Goal: Task Accomplishment & Management: Manage account settings

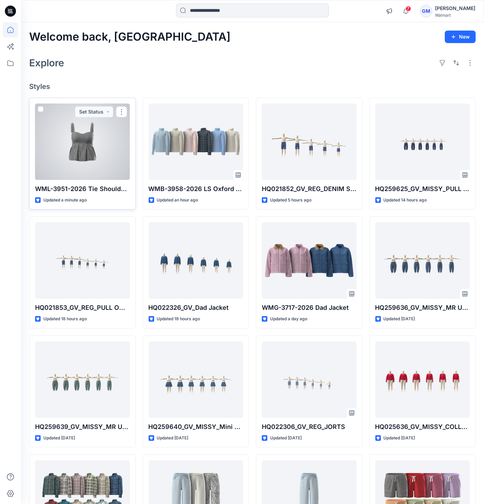
click at [75, 165] on div at bounding box center [82, 141] width 95 height 76
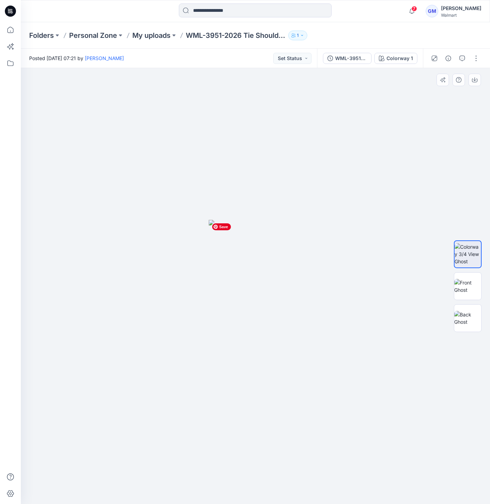
drag, startPoint x: 296, startPoint y: 299, endPoint x: 292, endPoint y: 299, distance: 3.8
click at [468, 287] on img at bounding box center [467, 286] width 27 height 15
click at [465, 319] on img at bounding box center [467, 318] width 27 height 15
drag, startPoint x: 468, startPoint y: 262, endPoint x: 471, endPoint y: 284, distance: 22.1
click at [467, 262] on img at bounding box center [467, 254] width 27 height 22
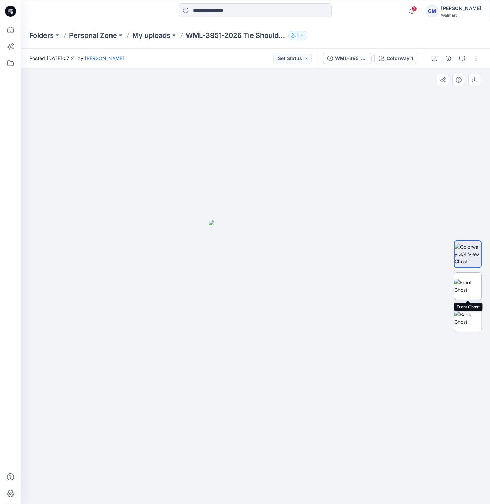
click at [469, 290] on img at bounding box center [467, 286] width 27 height 15
click at [469, 291] on img at bounding box center [467, 286] width 26 height 15
click at [469, 259] on img at bounding box center [467, 254] width 27 height 22
click at [469, 292] on img at bounding box center [467, 286] width 27 height 15
click at [472, 314] on img at bounding box center [467, 318] width 27 height 15
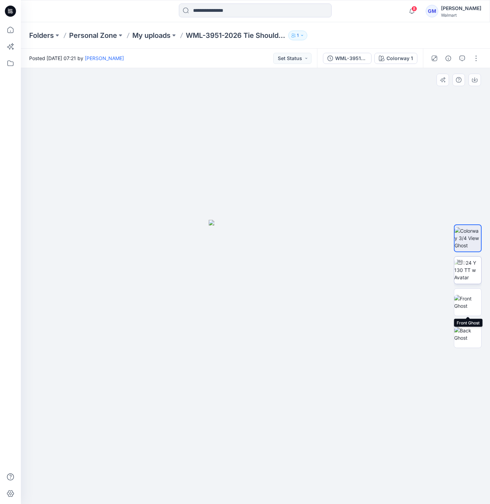
click at [470, 277] on img at bounding box center [467, 270] width 27 height 22
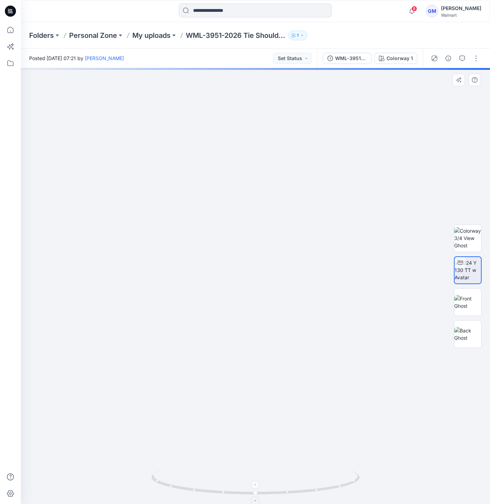
drag, startPoint x: 250, startPoint y: 478, endPoint x: 245, endPoint y: 470, distance: 8.9
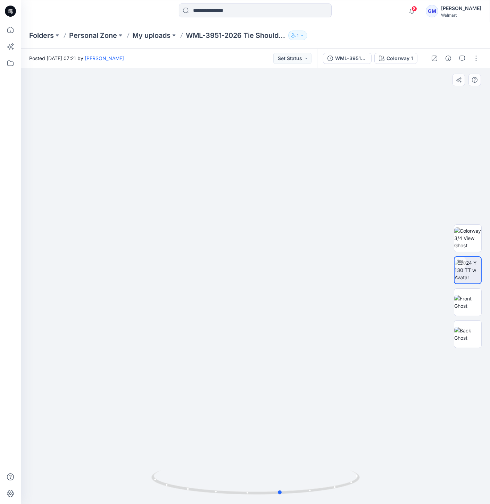
drag, startPoint x: 251, startPoint y: 487, endPoint x: 68, endPoint y: 488, distance: 182.9
click at [68, 488] on div at bounding box center [255, 286] width 469 height 436
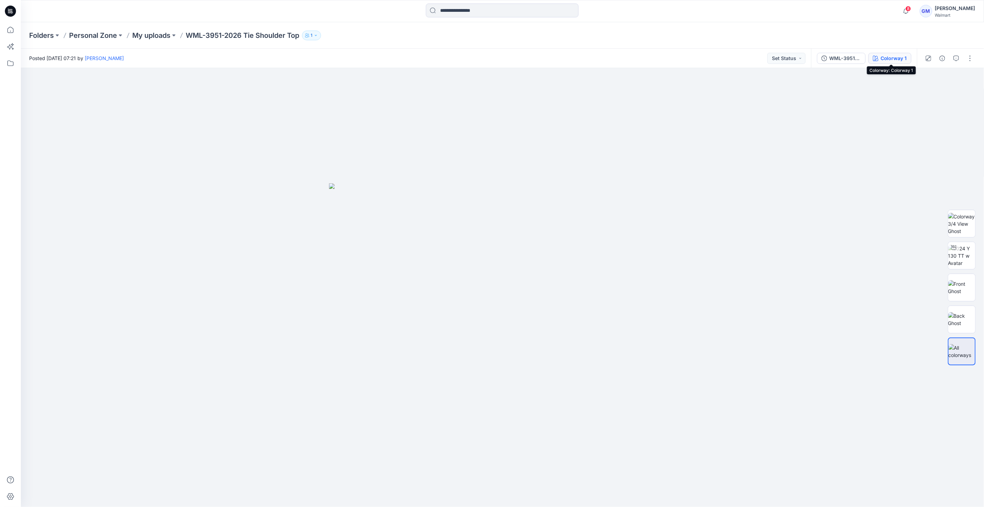
click at [489, 58] on div "Colorway 1" at bounding box center [894, 58] width 26 height 8
click at [886, 54] on button "Colorway 1" at bounding box center [889, 58] width 43 height 11
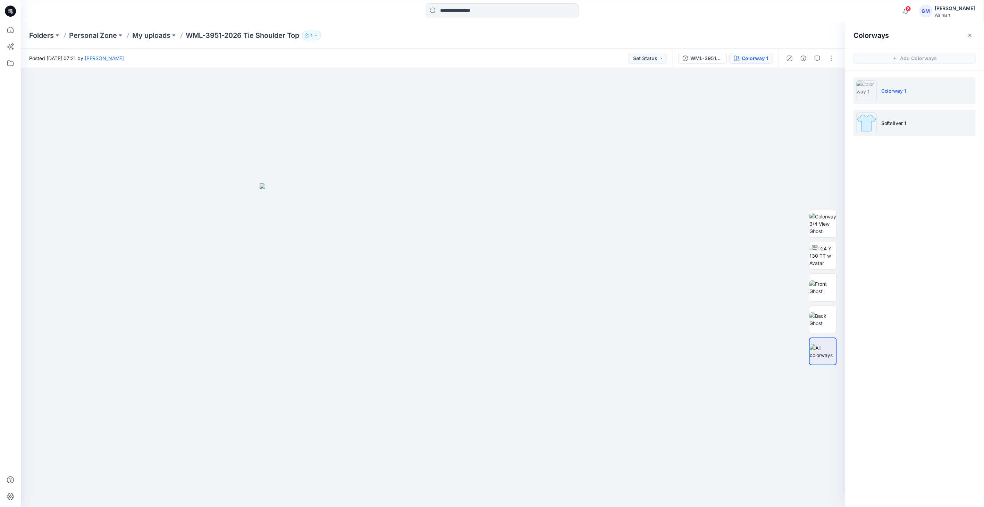
click at [867, 124] on img at bounding box center [866, 122] width 21 height 21
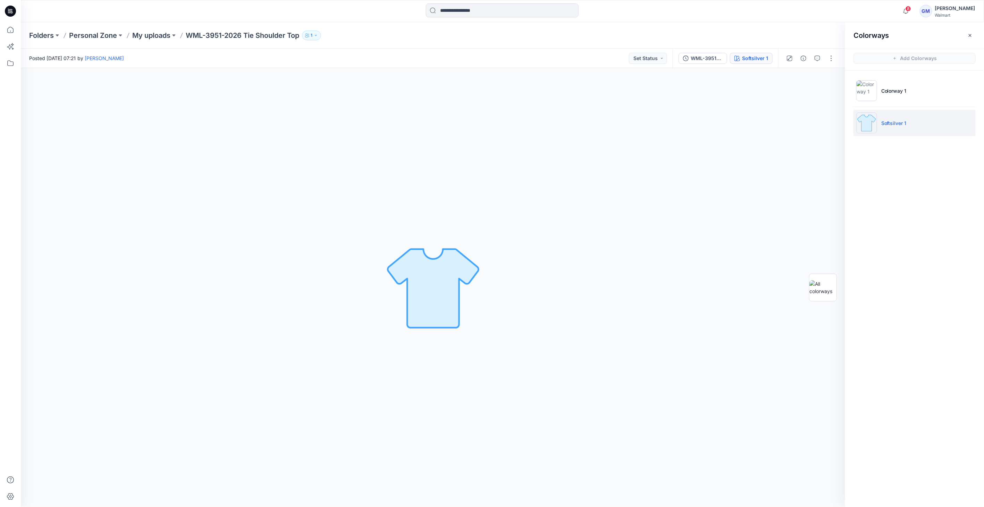
click at [867, 124] on img at bounding box center [866, 122] width 21 height 21
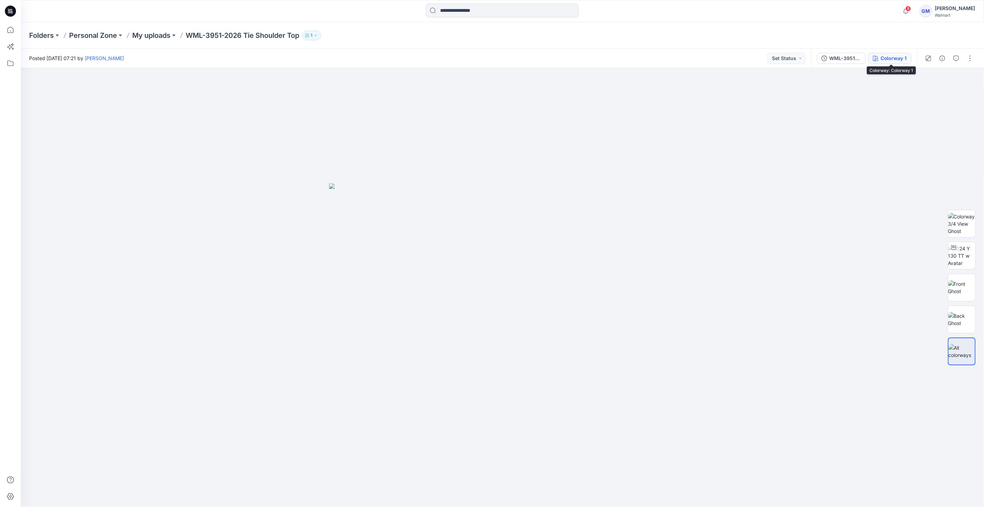
click at [905, 56] on div "Colorway 1" at bounding box center [894, 58] width 26 height 8
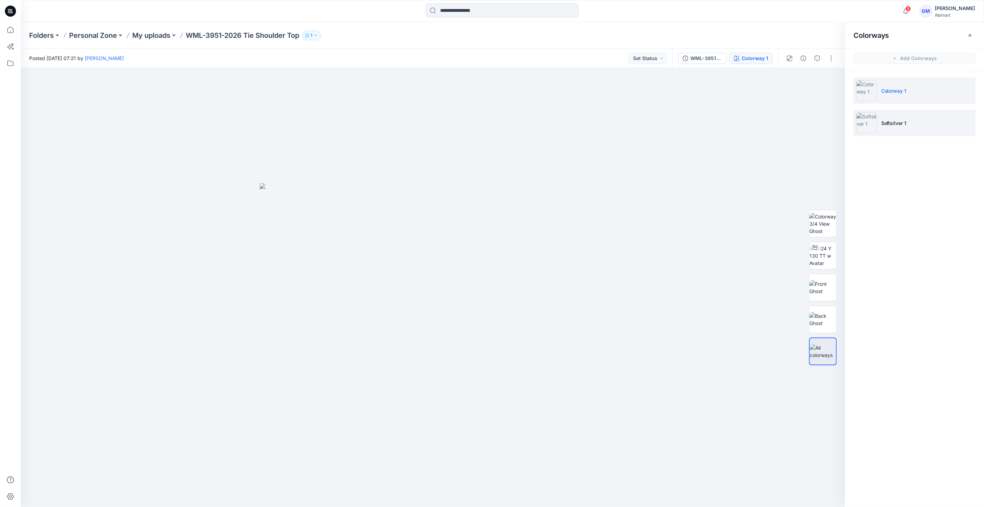
click at [857, 131] on img at bounding box center [866, 122] width 21 height 21
click at [866, 126] on img at bounding box center [866, 122] width 21 height 21
click at [869, 93] on img at bounding box center [866, 90] width 21 height 21
click at [874, 107] on hr at bounding box center [915, 107] width 122 height 0
click at [874, 118] on img at bounding box center [866, 122] width 21 height 21
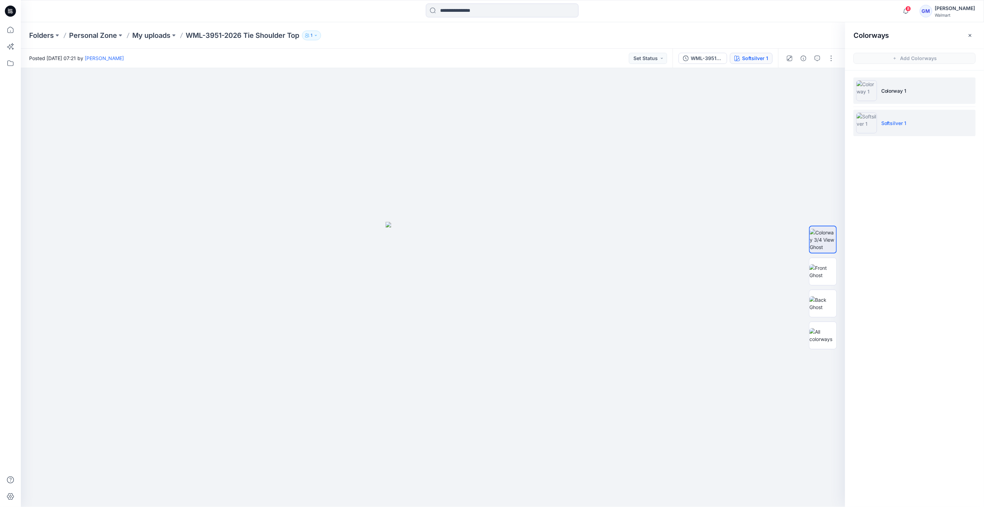
click at [870, 81] on img at bounding box center [866, 90] width 21 height 21
click at [832, 55] on button "button" at bounding box center [831, 58] width 11 height 11
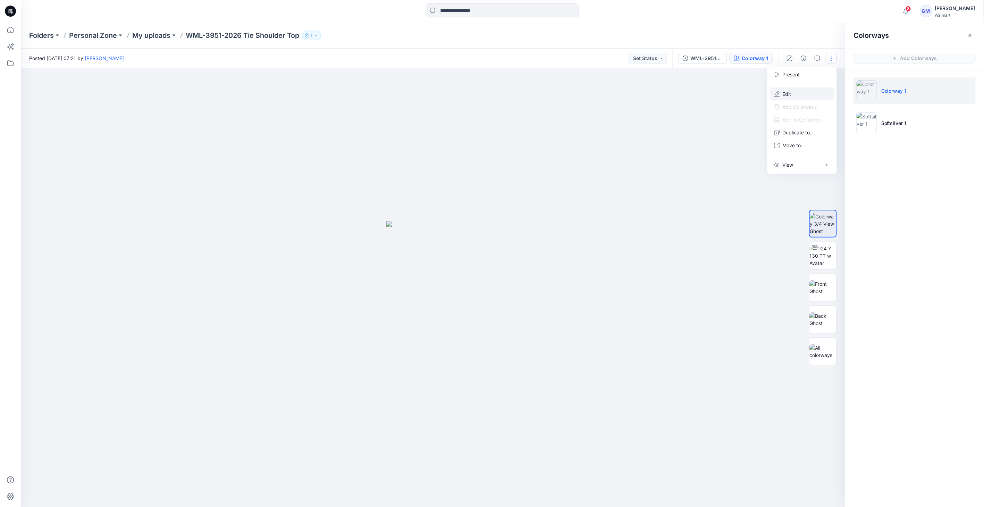
click at [815, 94] on button "Edit" at bounding box center [802, 93] width 64 height 13
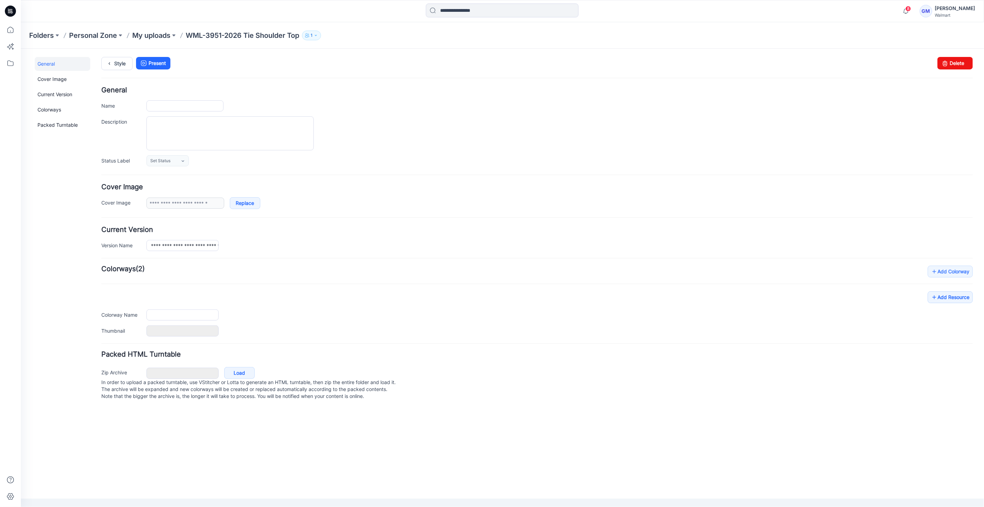
type input "**********"
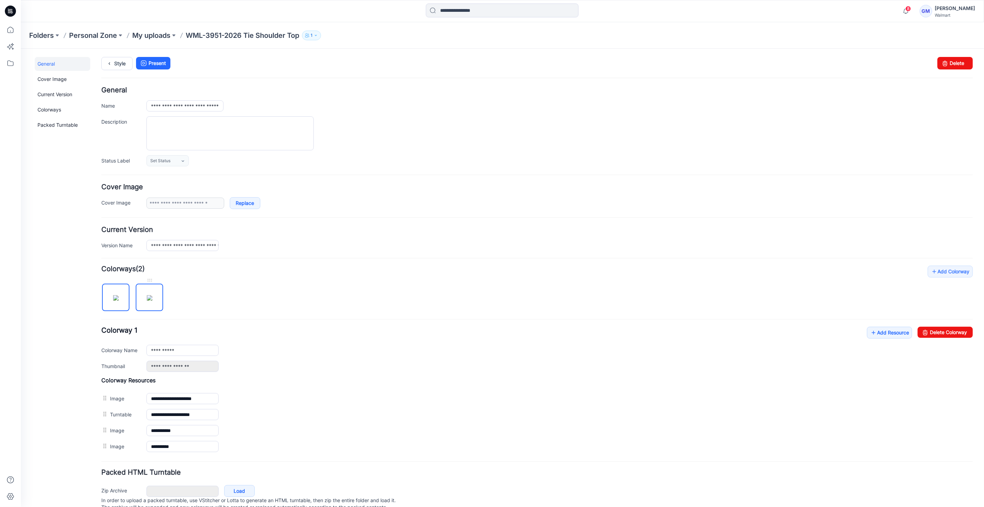
click at [152, 300] on img at bounding box center [149, 298] width 6 height 6
click at [951, 329] on link "Delete Colorway" at bounding box center [944, 331] width 55 height 11
click at [175, 348] on input "**********" at bounding box center [182, 349] width 72 height 11
click at [176, 348] on input "**********" at bounding box center [182, 349] width 72 height 11
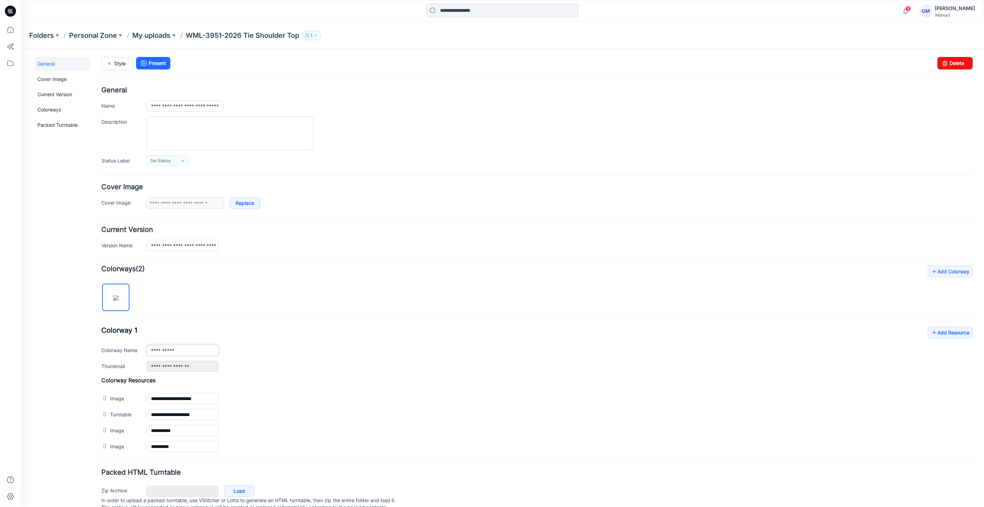
click at [174, 351] on input "**********" at bounding box center [182, 349] width 72 height 11
type input "**********"
click at [115, 63] on link "Style" at bounding box center [116, 63] width 31 height 13
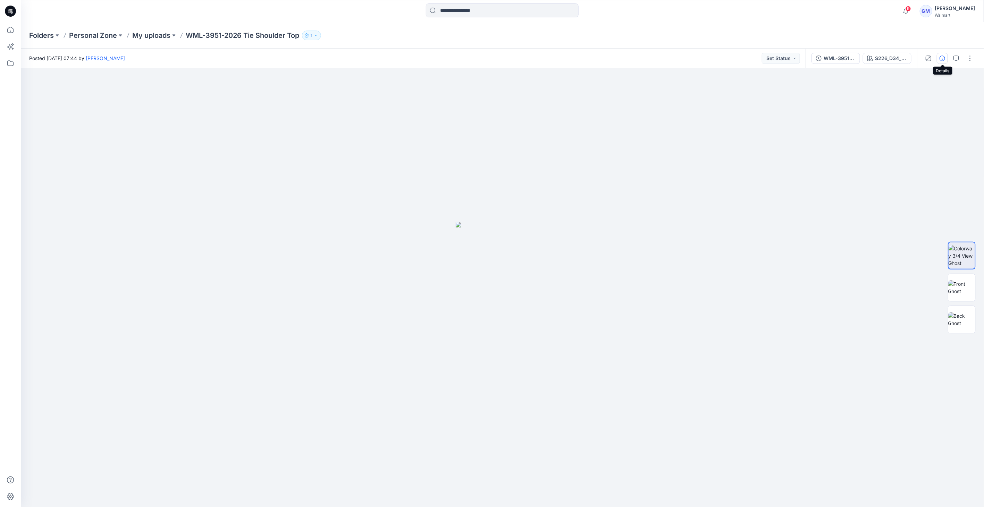
click at [946, 58] on button "button" at bounding box center [942, 58] width 11 height 11
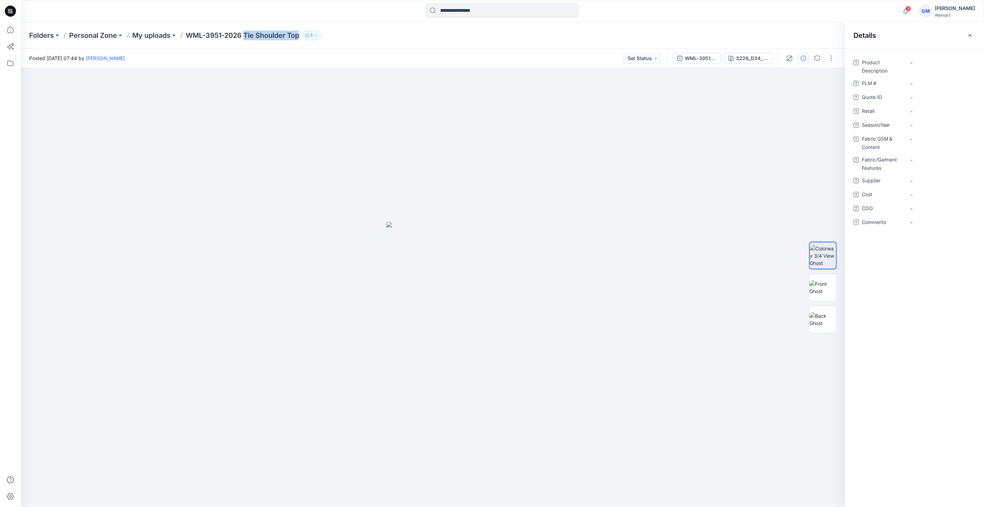
drag, startPoint x: 247, startPoint y: 36, endPoint x: 306, endPoint y: 39, distance: 59.4
click at [306, 39] on div "Folders Personal Zone My uploads WML-3951-2026 Tie Shoulder Top 1" at bounding box center [475, 36] width 892 height 10
copy div "Tie Shoulder Top 1"
click at [925, 58] on div "-" at bounding box center [940, 62] width 69 height 11
type textarea "**********"
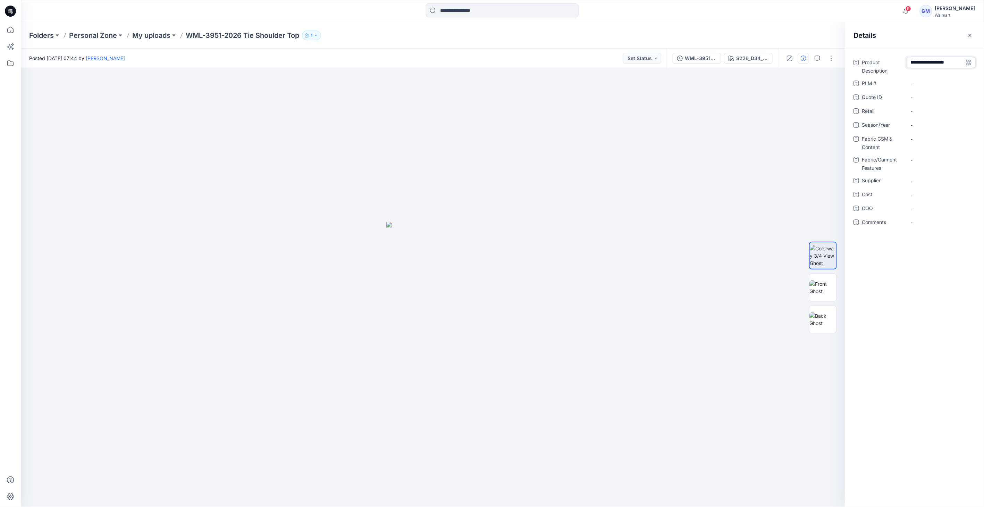
scroll to position [19, 0]
click at [920, 68] on Description "Tie Shoulder Top" at bounding box center [941, 68] width 60 height 22
type textarea "**********"
click at [924, 126] on span "-" at bounding box center [941, 124] width 60 height 7
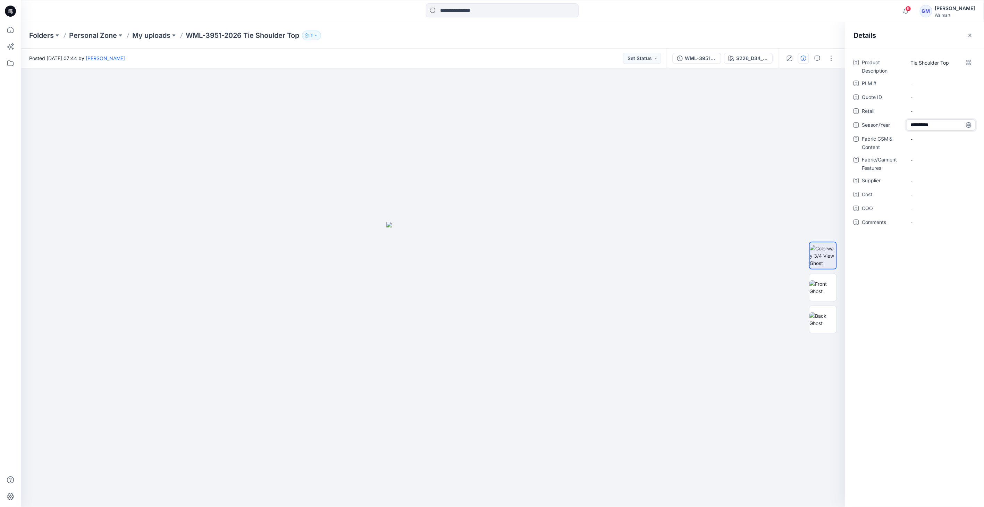
type textarea "**********"
click at [917, 183] on span "-" at bounding box center [941, 180] width 60 height 7
type textarea "****"
click at [915, 211] on span "-" at bounding box center [941, 208] width 60 height 7
type textarea "**"
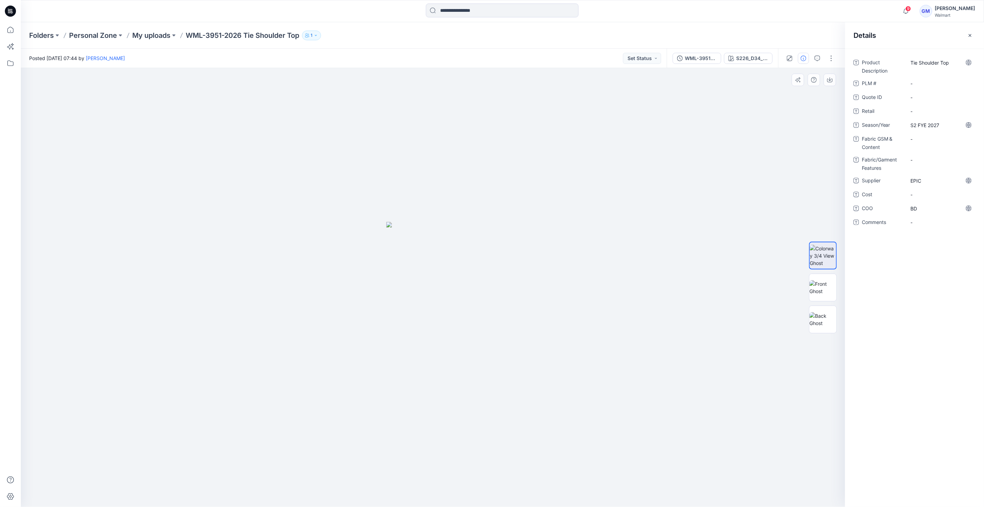
click at [636, 225] on div at bounding box center [433, 287] width 825 height 439
click at [918, 137] on Content "-" at bounding box center [941, 138] width 60 height 7
click at [833, 289] on img at bounding box center [822, 287] width 27 height 15
click at [817, 327] on img at bounding box center [822, 319] width 27 height 15
click at [914, 143] on div "-" at bounding box center [940, 138] width 69 height 11
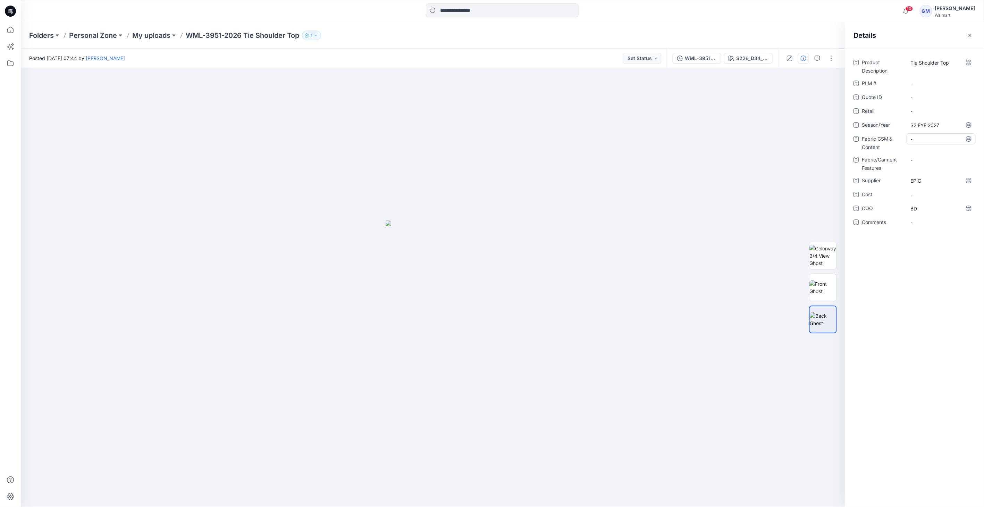
click at [920, 138] on Content "-" at bounding box center [941, 138] width 60 height 7
click at [816, 267] on img at bounding box center [822, 256] width 27 height 22
click at [816, 295] on img at bounding box center [822, 287] width 27 height 15
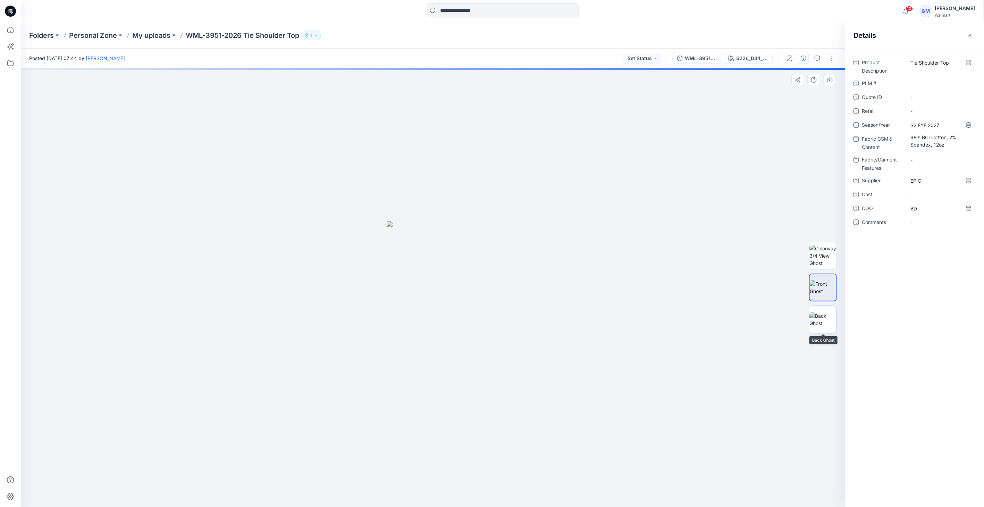
click at [826, 324] on img at bounding box center [822, 319] width 27 height 15
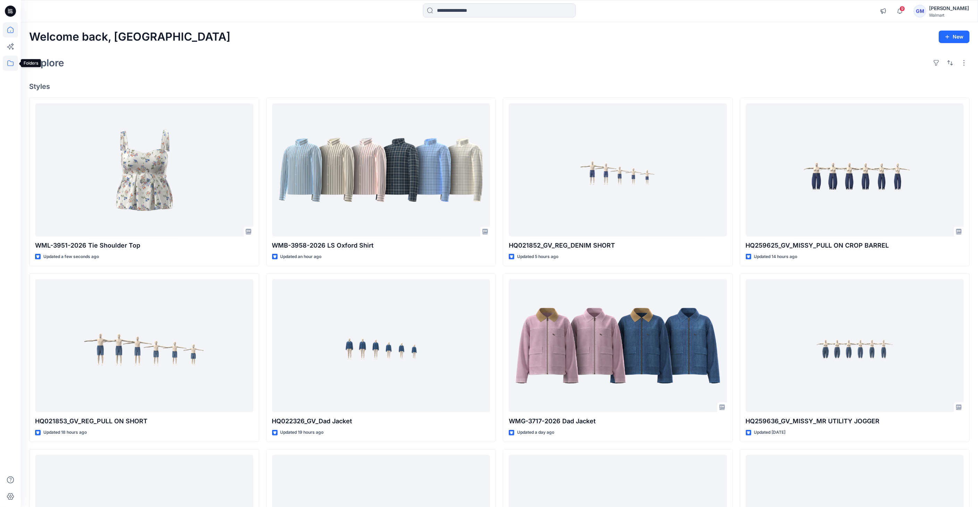
click at [6, 67] on icon at bounding box center [10, 63] width 15 height 15
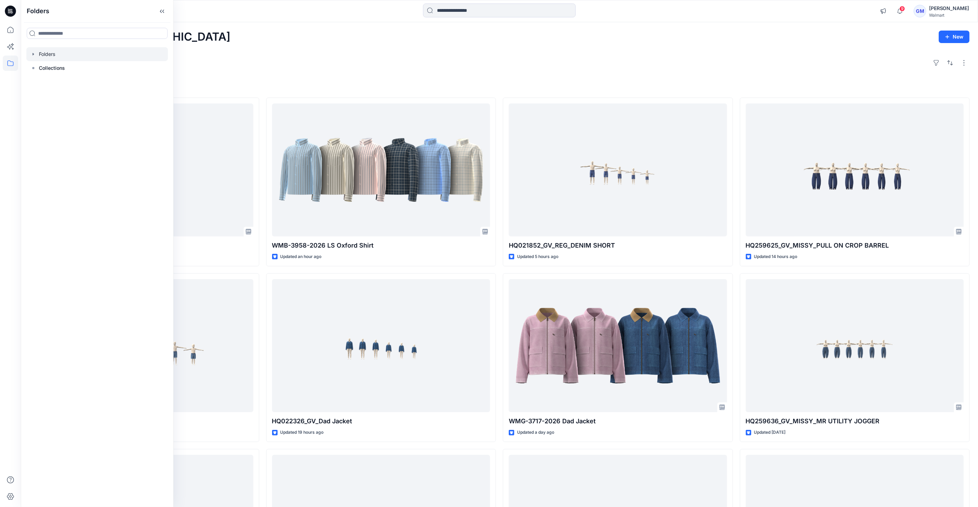
click at [47, 53] on div at bounding box center [97, 54] width 142 height 14
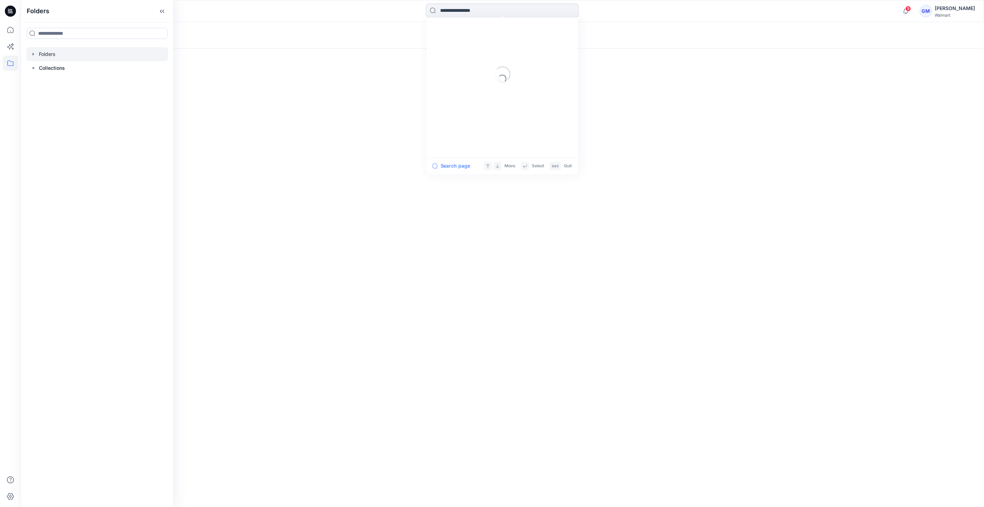
click at [460, 13] on input at bounding box center [502, 10] width 153 height 14
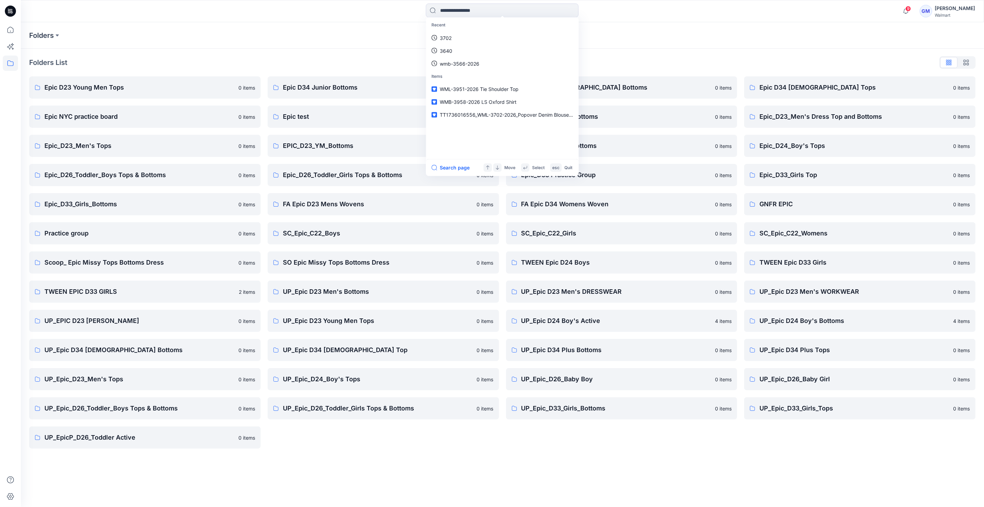
click at [266, 7] on div "Recent 3702 3640 wmb-3566-2026 Items WML-3951-2026 Tie Shoulder Top WMB-3958-20…" at bounding box center [502, 10] width 481 height 15
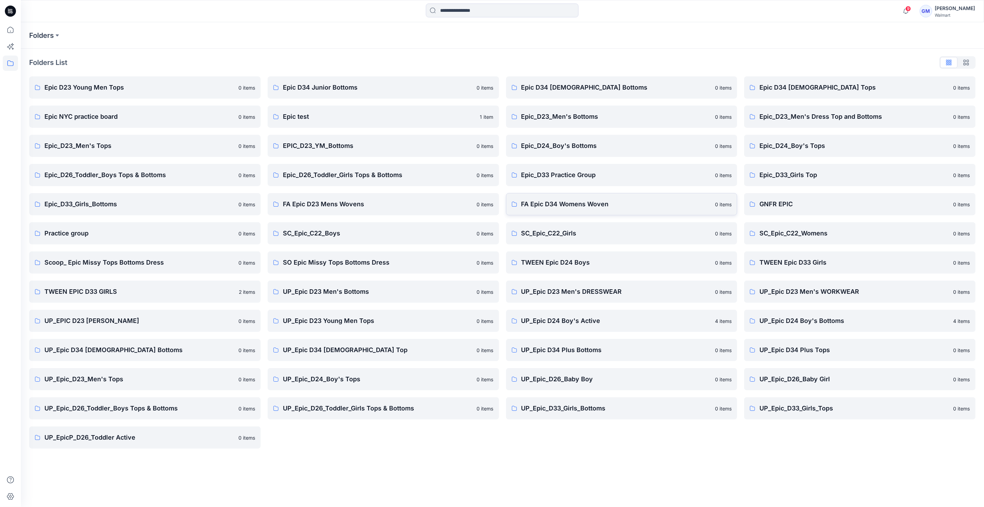
click at [544, 204] on p "FA Epic D34 Womens Woven" at bounding box center [616, 204] width 190 height 10
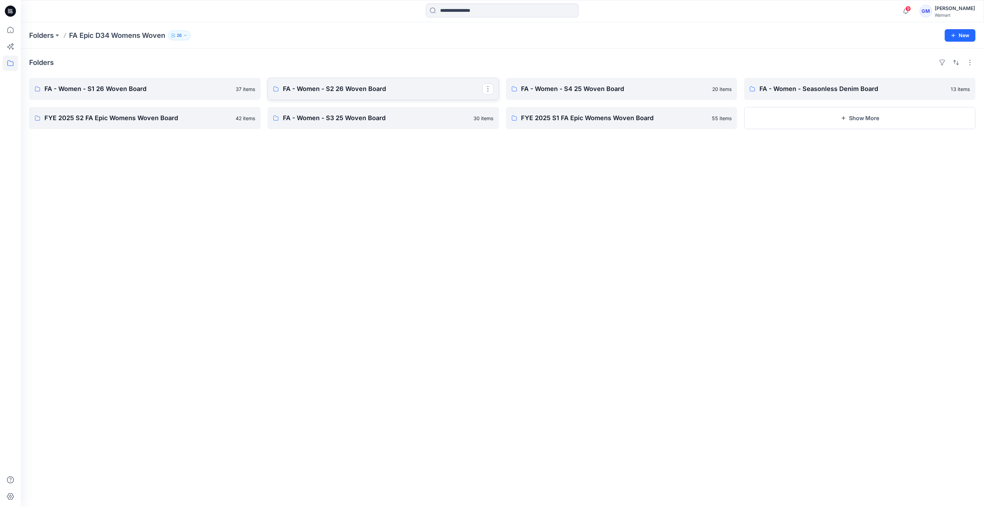
click at [390, 93] on p "FA - Women - S2 26 Woven Board" at bounding box center [383, 89] width 200 height 10
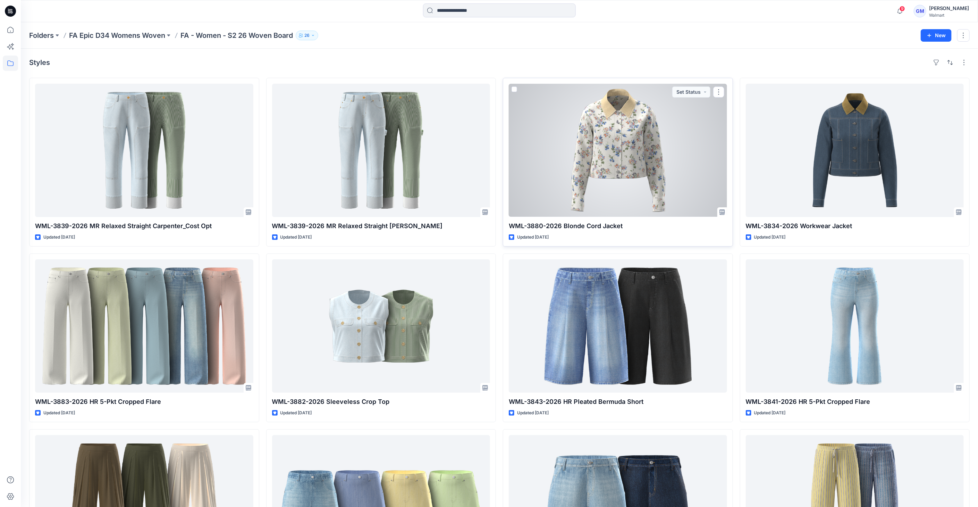
click at [603, 183] on div at bounding box center [618, 150] width 218 height 133
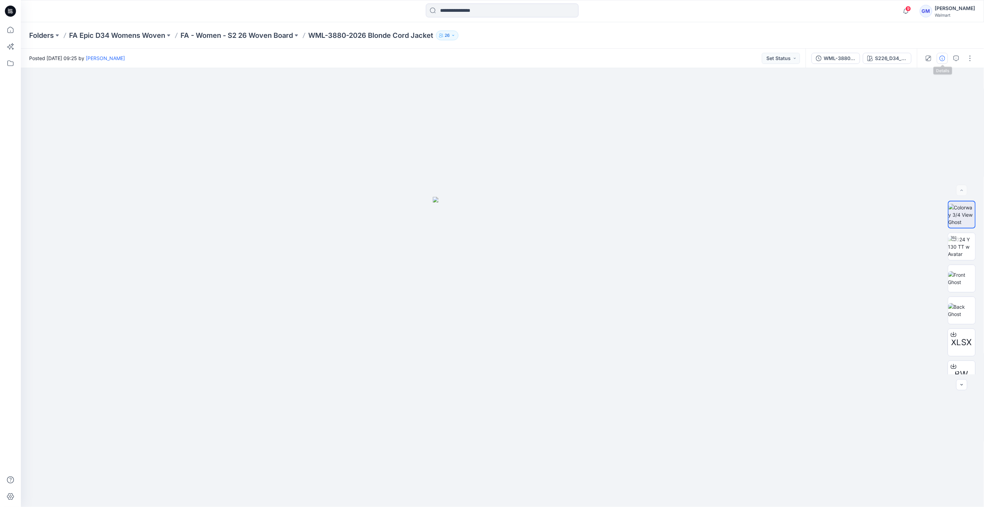
click at [946, 54] on button "button" at bounding box center [942, 58] width 11 height 11
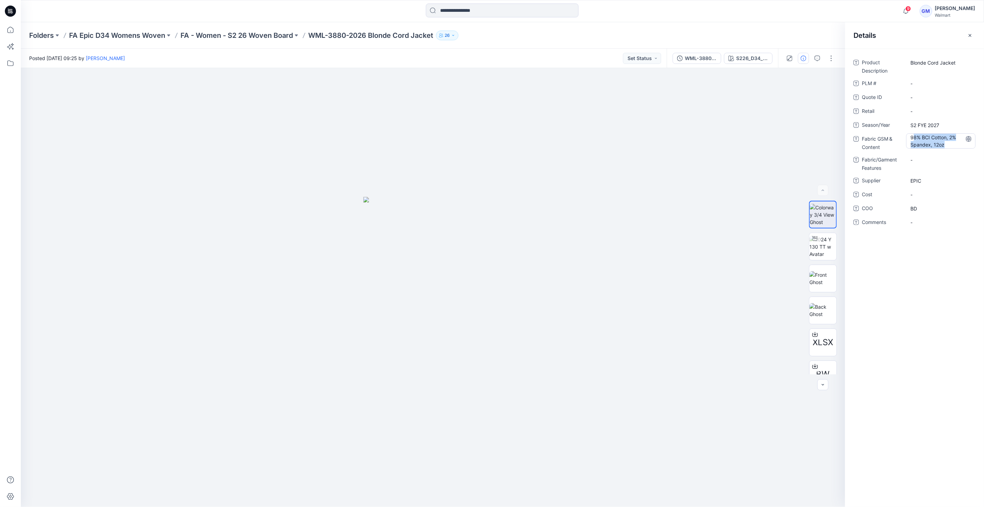
drag, startPoint x: 912, startPoint y: 135, endPoint x: 966, endPoint y: 148, distance: 55.6
click at [966, 148] on Content "98% BCI Cotton, 2% Spandex, 12oz" at bounding box center [941, 141] width 60 height 15
drag, startPoint x: 953, startPoint y: 146, endPoint x: 892, endPoint y: 122, distance: 64.8
click at [892, 125] on div "**********" at bounding box center [915, 146] width 122 height 179
click at [256, 37] on p "FA - Women - S2 26 Woven Board" at bounding box center [236, 36] width 112 height 10
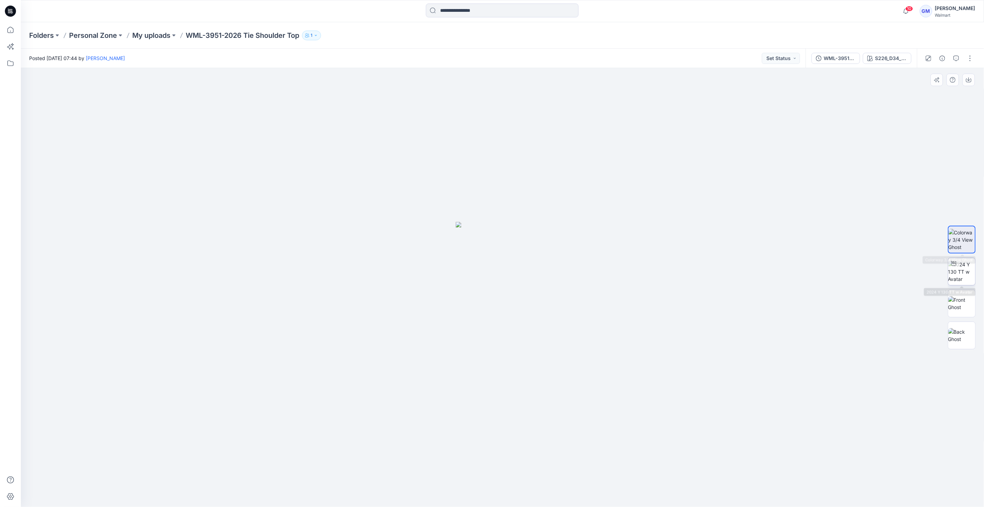
click at [957, 269] on img at bounding box center [961, 272] width 27 height 22
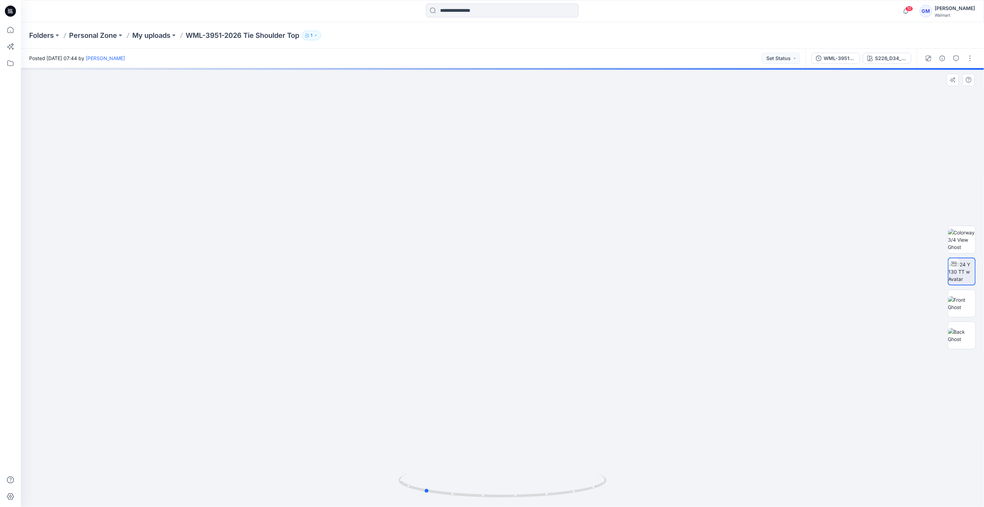
drag, startPoint x: 485, startPoint y: 497, endPoint x: 407, endPoint y: 502, distance: 78.2
click at [407, 502] on div at bounding box center [502, 489] width 208 height 35
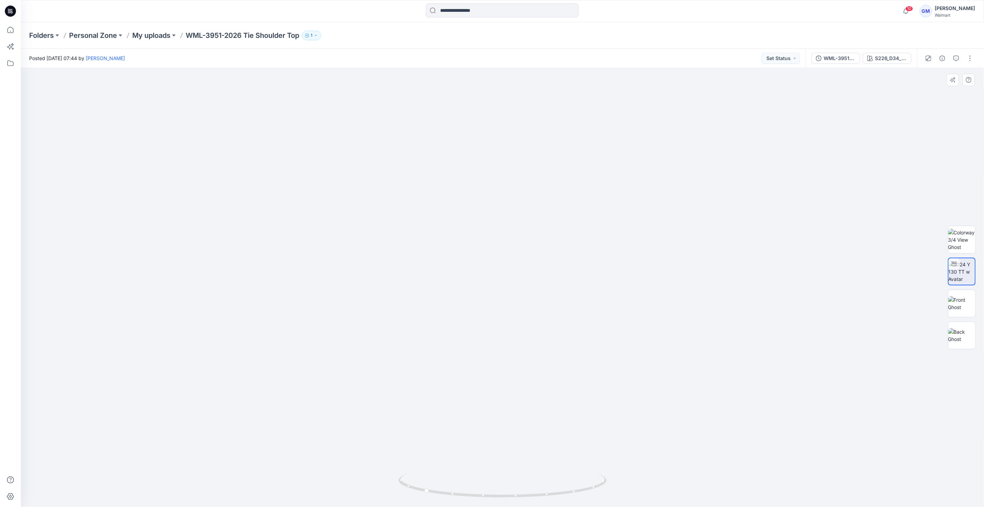
drag, startPoint x: 542, startPoint y: 396, endPoint x: 703, endPoint y: 397, distance: 160.4
click at [699, 396] on img at bounding box center [502, 247] width 599 height 519
drag, startPoint x: 438, startPoint y: 495, endPoint x: 531, endPoint y: 494, distance: 93.0
click at [531, 494] on icon at bounding box center [503, 486] width 210 height 26
click at [971, 58] on button "button" at bounding box center [970, 58] width 11 height 11
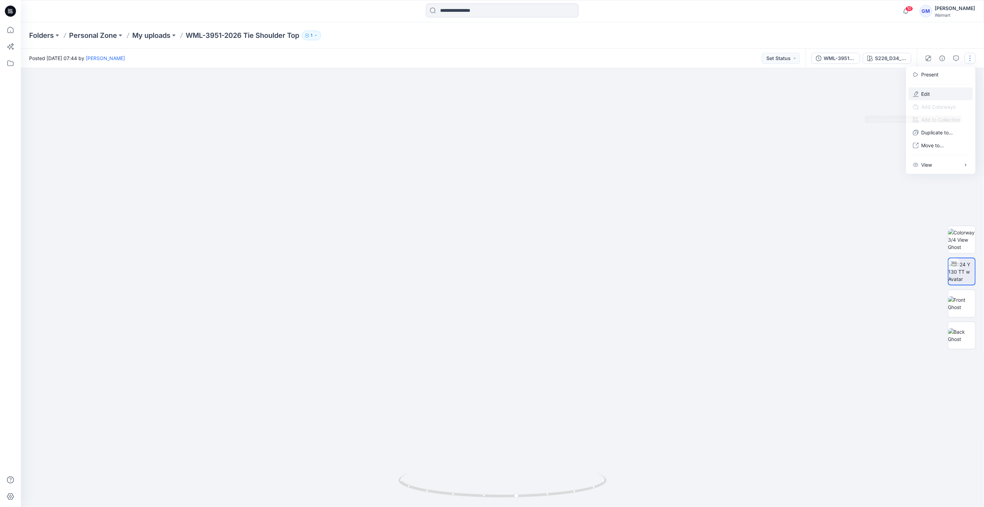
click at [939, 92] on button "Edit" at bounding box center [941, 93] width 64 height 13
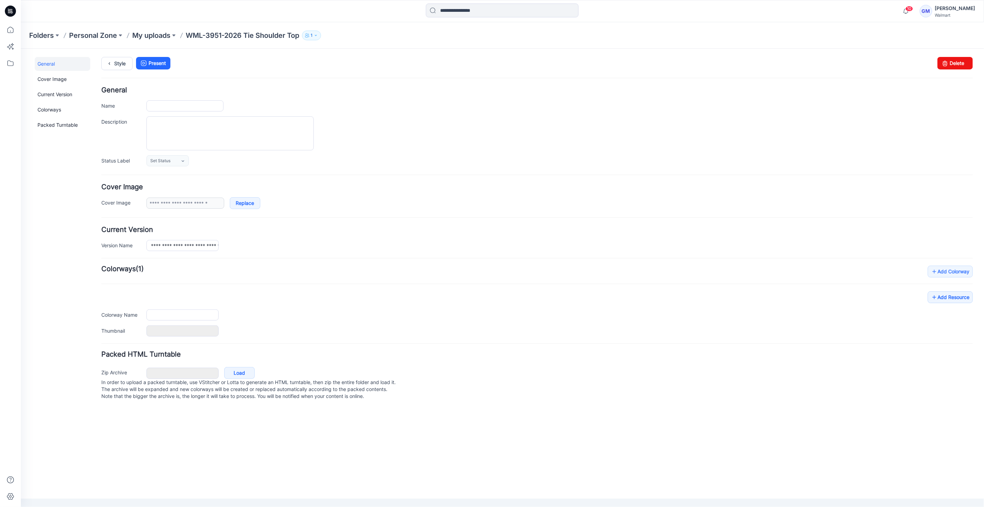
type input "**********"
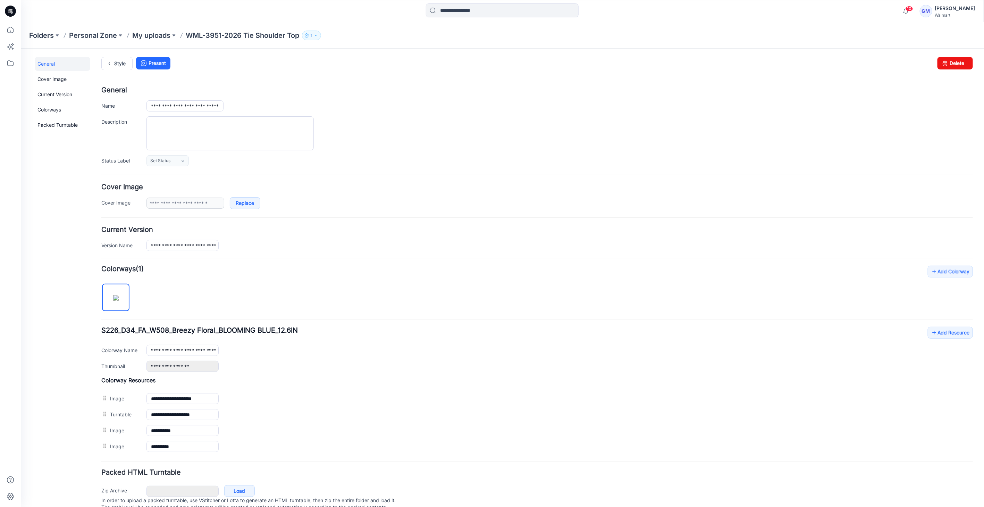
scroll to position [25, 0]
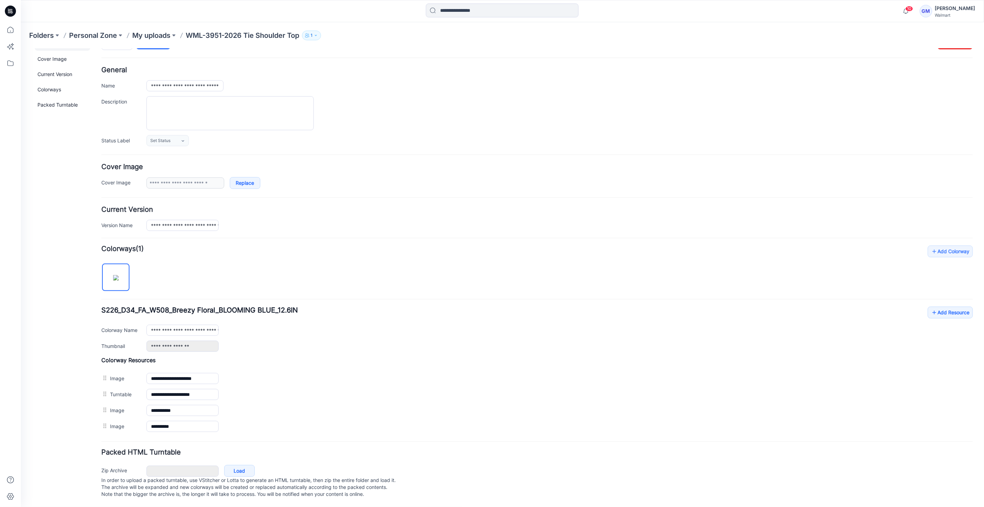
click at [969, 304] on div "**********" at bounding box center [501, 267] width 963 height 478
click at [955, 308] on link "Add Resource" at bounding box center [949, 312] width 45 height 12
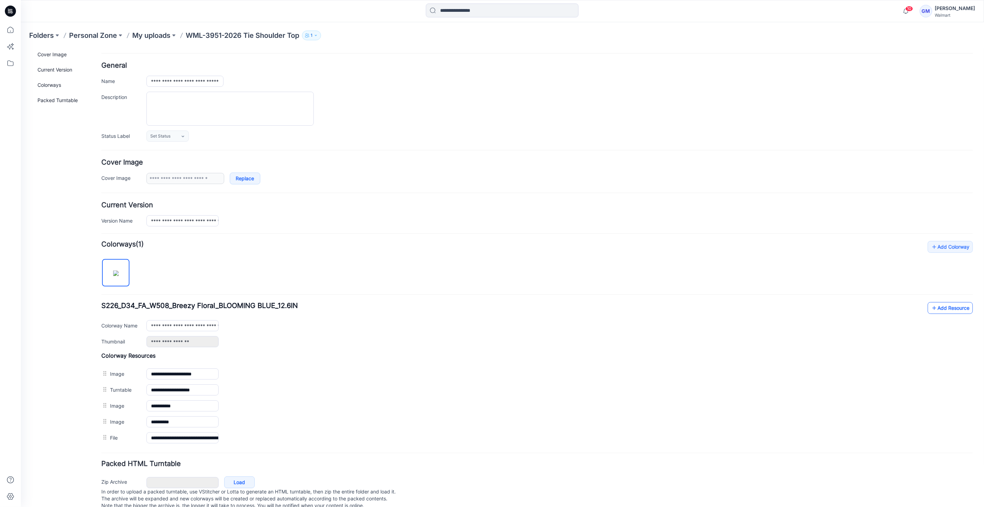
click at [960, 309] on link "Add Resource" at bounding box center [949, 308] width 45 height 12
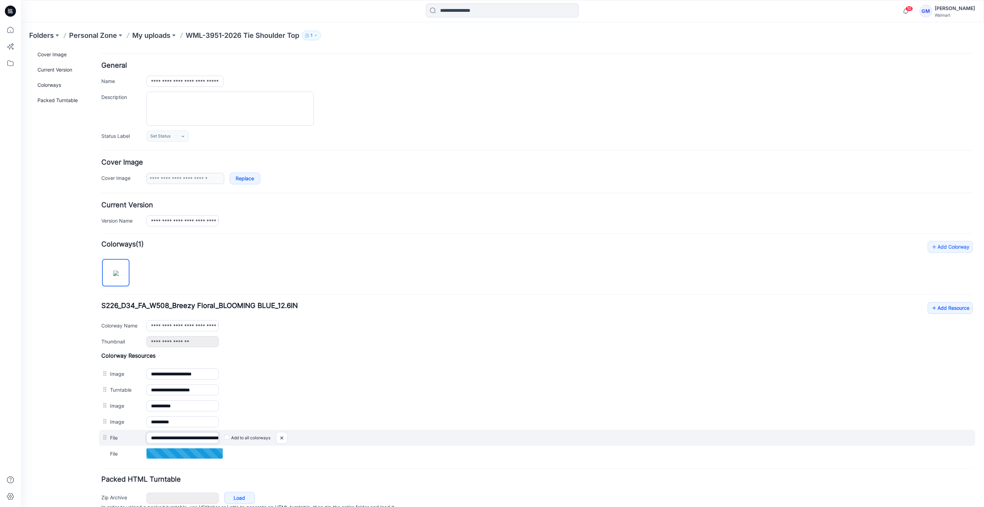
scroll to position [0, 85]
drag, startPoint x: 203, startPoint y: 432, endPoint x: 345, endPoint y: 436, distance: 142.0
click at [345, 436] on div "**********" at bounding box center [537, 437] width 876 height 16
click at [211, 436] on input "**********" at bounding box center [182, 437] width 72 height 11
click at [228, 435] on div "**********" at bounding box center [537, 437] width 876 height 16
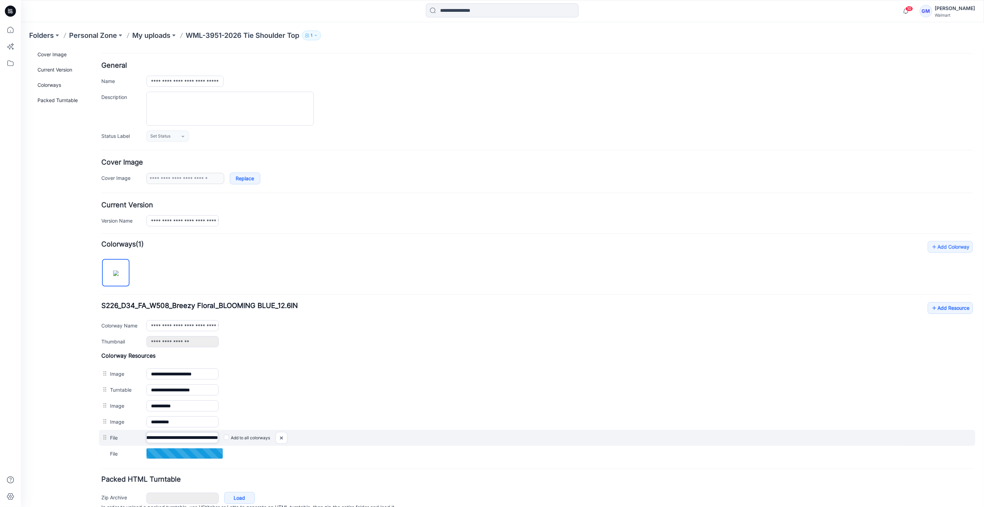
scroll to position [0, 82]
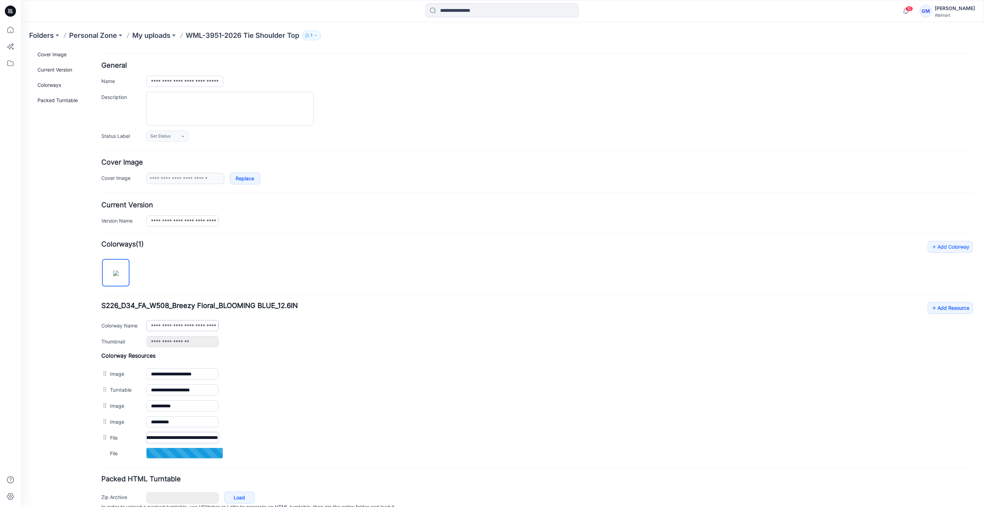
type input "**********"
drag, startPoint x: 184, startPoint y: 323, endPoint x: 283, endPoint y: 331, distance: 98.9
click at [283, 331] on div "**********" at bounding box center [537, 324] width 872 height 45
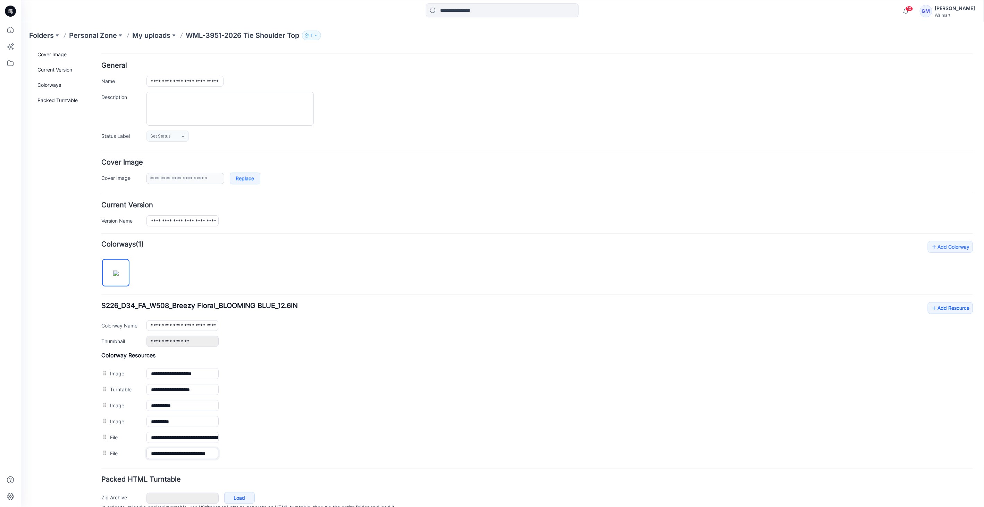
drag, startPoint x: 195, startPoint y: 453, endPoint x: 284, endPoint y: 461, distance: 88.9
click at [284, 461] on form "**********" at bounding box center [537, 294] width 872 height 465
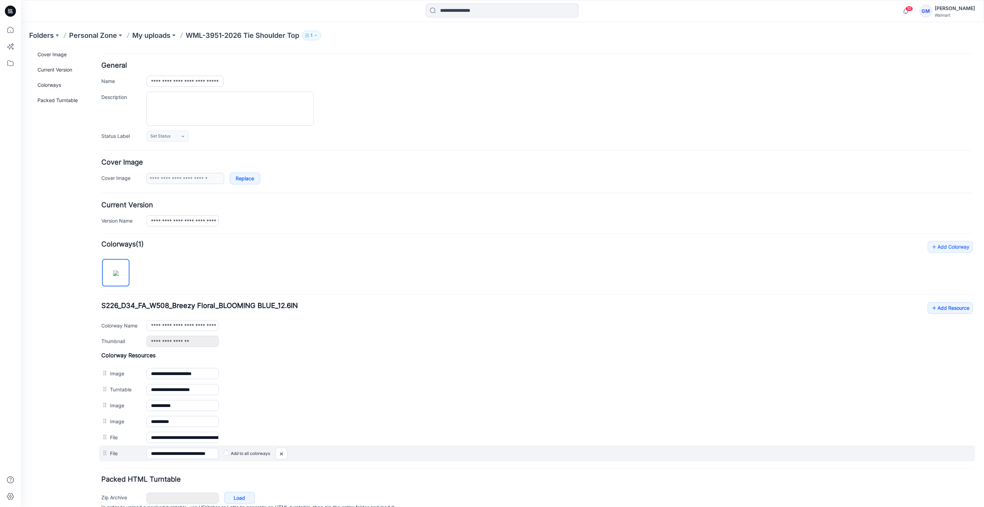
scroll to position [0, 0]
click at [20, 48] on div "Add to all colorways" at bounding box center [20, 48] width 0 height 0
drag, startPoint x: 214, startPoint y: 452, endPoint x: 253, endPoint y: 454, distance: 39.3
click at [262, 455] on div "**********" at bounding box center [537, 453] width 876 height 16
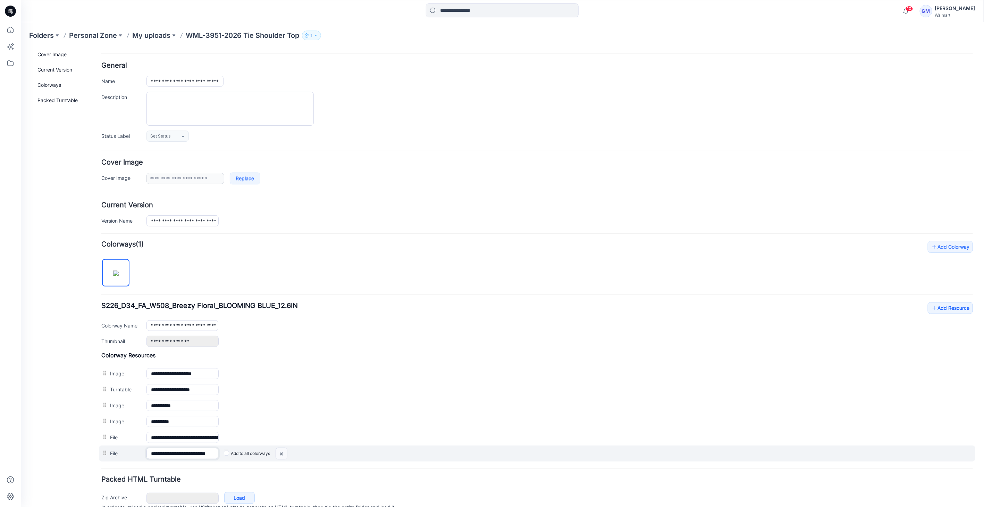
drag, startPoint x: 209, startPoint y: 450, endPoint x: 283, endPoint y: 450, distance: 73.9
click at [283, 450] on div "**********" at bounding box center [537, 453] width 876 height 16
click at [218, 452] on input "**********" at bounding box center [182, 452] width 72 height 11
click at [224, 452] on div "**********" at bounding box center [537, 453] width 876 height 16
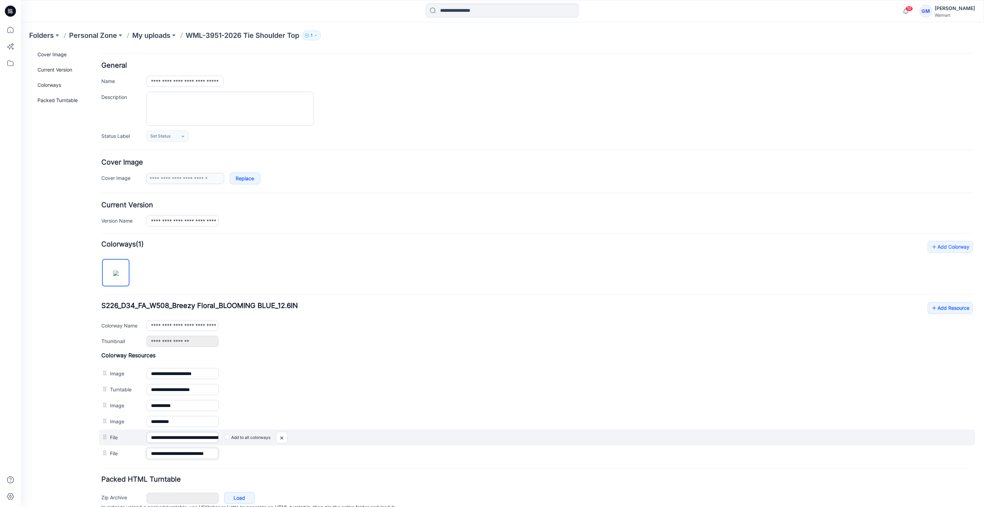
scroll to position [0, 12]
type input "**********"
drag, startPoint x: 201, startPoint y: 431, endPoint x: 351, endPoint y: 437, distance: 150.1
click at [351, 437] on div "**********" at bounding box center [537, 437] width 876 height 16
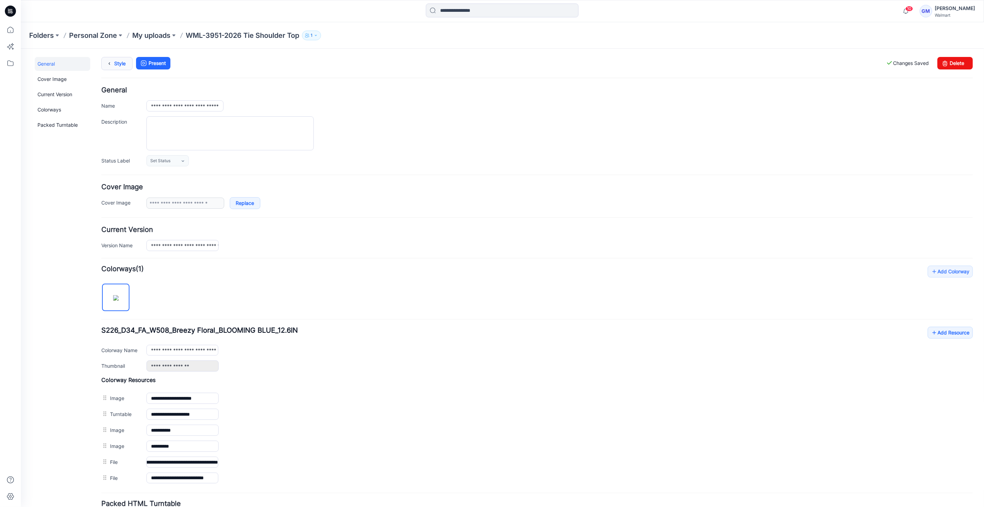
scroll to position [0, 0]
click at [121, 59] on link "Style" at bounding box center [116, 63] width 31 height 13
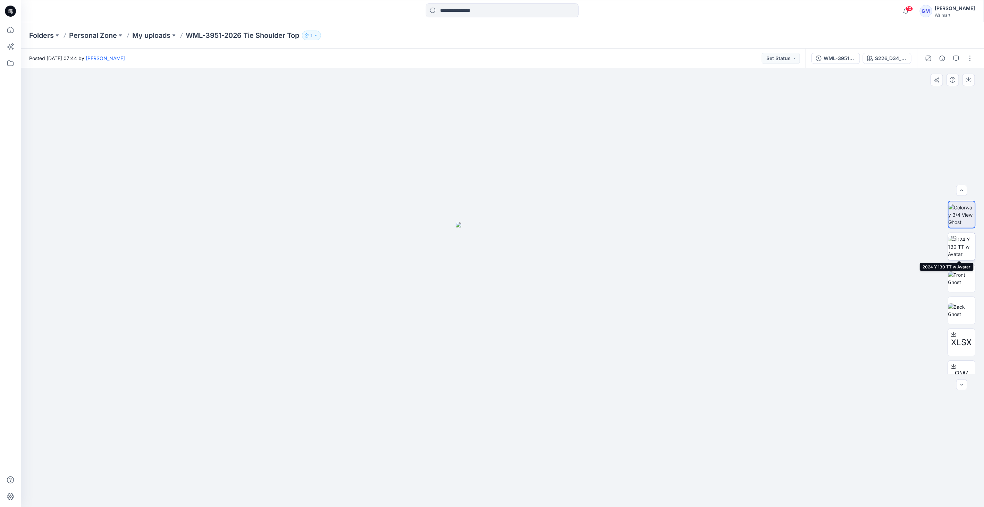
click at [966, 245] on img at bounding box center [961, 247] width 27 height 22
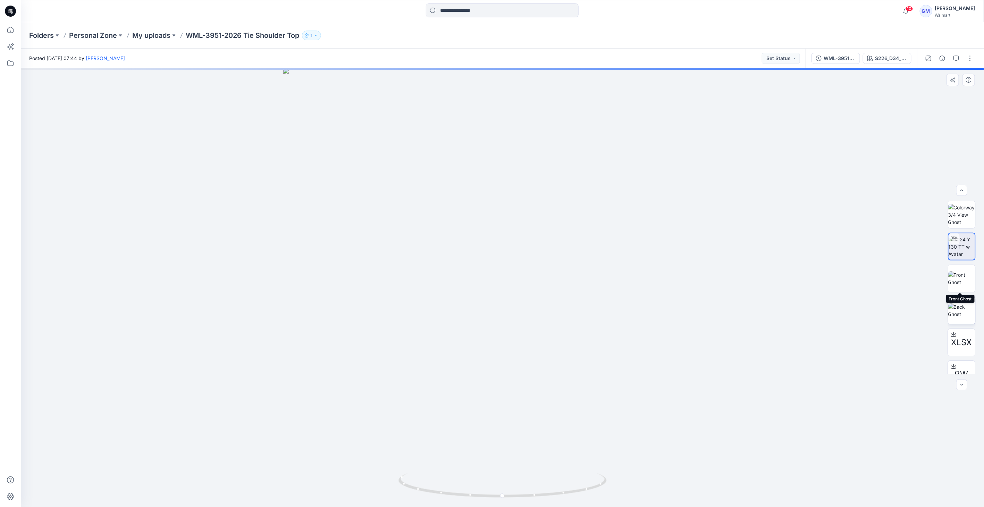
drag, startPoint x: 958, startPoint y: 271, endPoint x: 963, endPoint y: 304, distance: 33.4
click at [958, 272] on img at bounding box center [961, 278] width 27 height 15
click at [963, 307] on img at bounding box center [961, 310] width 27 height 15
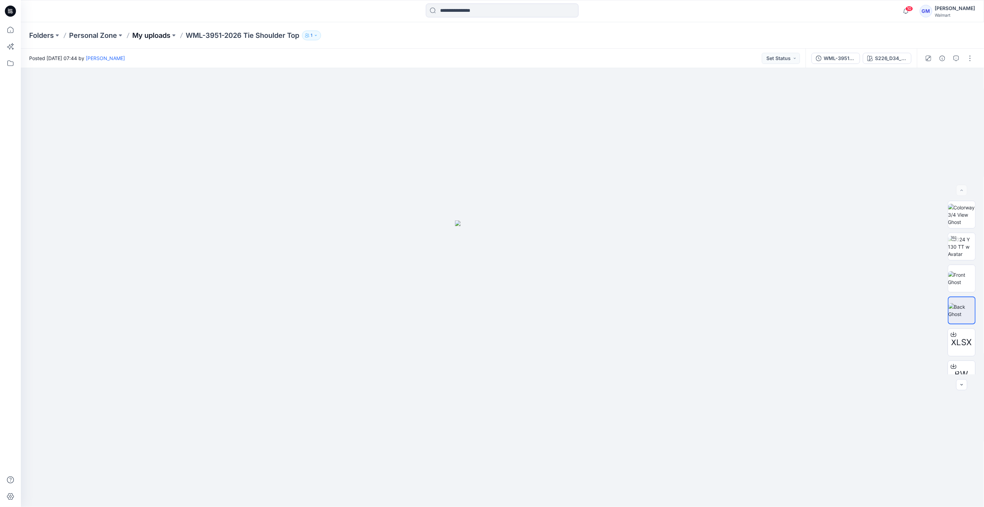
click at [138, 31] on p "My uploads" at bounding box center [151, 36] width 38 height 10
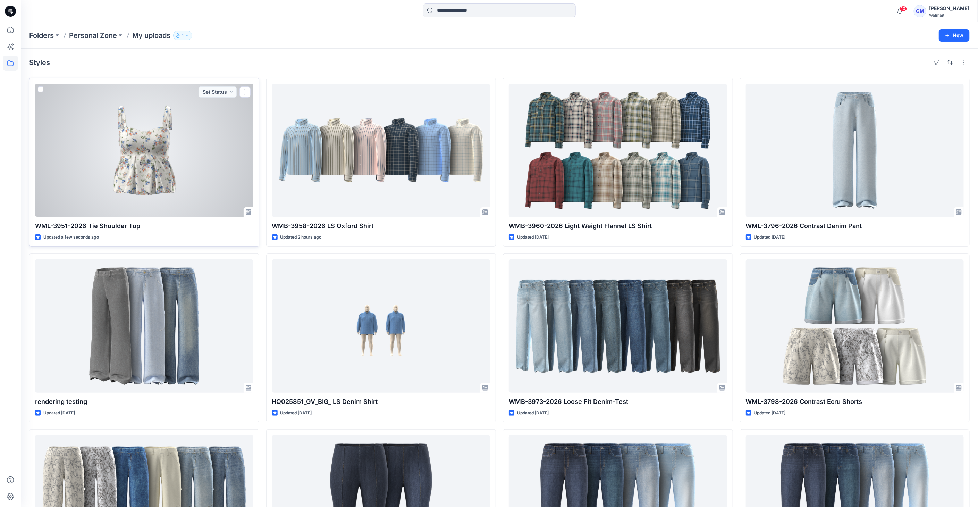
click at [140, 188] on div at bounding box center [144, 150] width 218 height 133
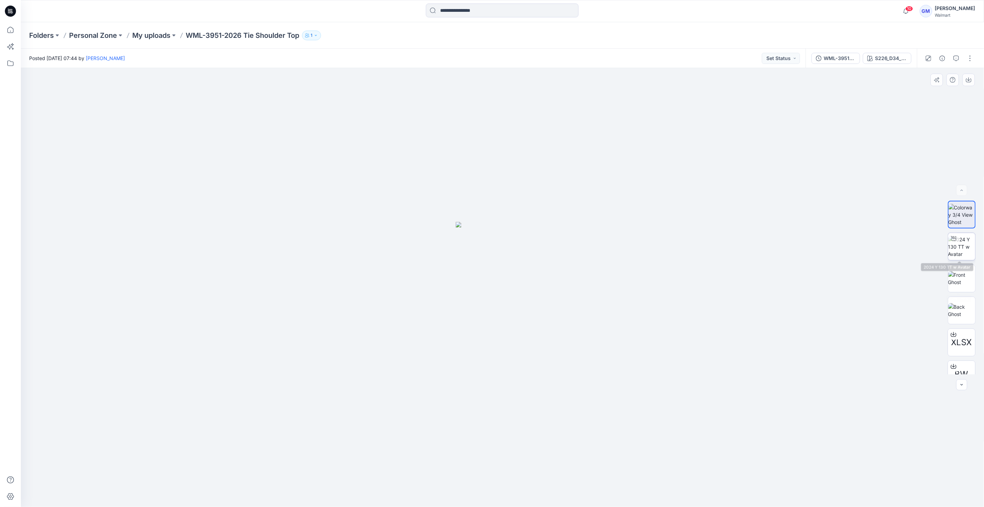
drag, startPoint x: 961, startPoint y: 236, endPoint x: 961, endPoint y: 240, distance: 3.8
click at [961, 237] on img at bounding box center [961, 247] width 27 height 22
drag, startPoint x: 513, startPoint y: 494, endPoint x: 513, endPoint y: 506, distance: 12.2
click at [513, 506] on div at bounding box center [502, 489] width 208 height 35
drag, startPoint x: 507, startPoint y: 495, endPoint x: 447, endPoint y: 500, distance: 60.3
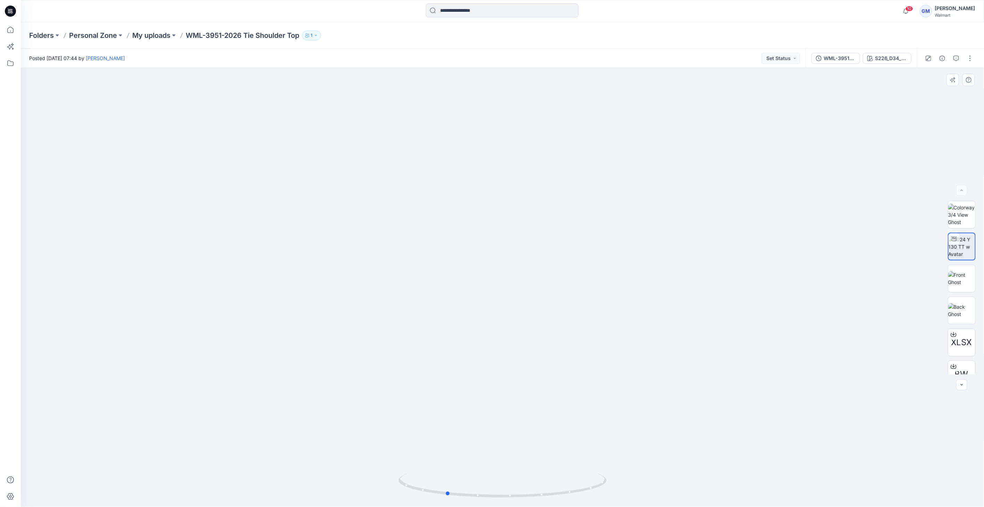
click at [442, 497] on icon at bounding box center [503, 486] width 210 height 26
drag, startPoint x: 492, startPoint y: 503, endPoint x: 487, endPoint y: 506, distance: 5.5
click at [356, 501] on div at bounding box center [502, 287] width 963 height 439
click at [959, 196] on div at bounding box center [502, 287] width 963 height 439
click at [959, 213] on img at bounding box center [961, 215] width 27 height 22
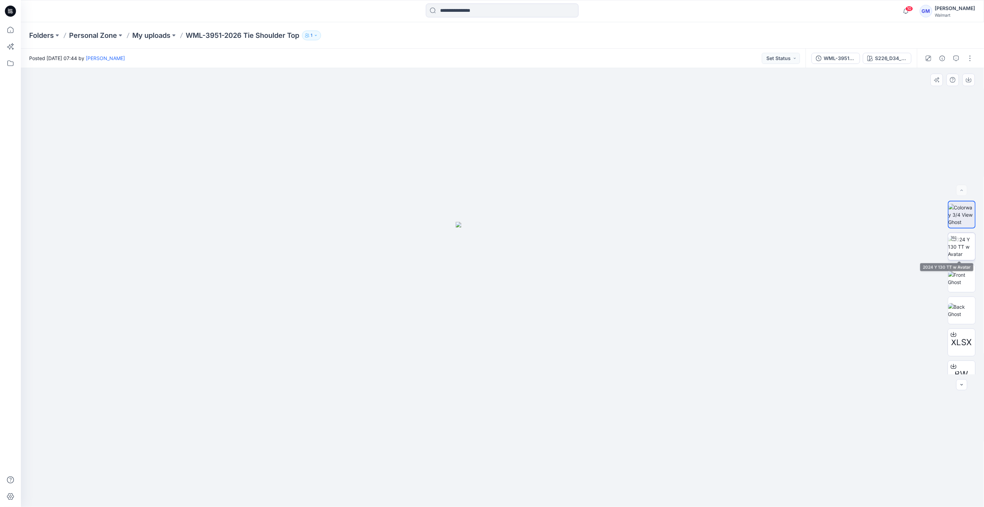
click at [958, 245] on img at bounding box center [961, 247] width 27 height 22
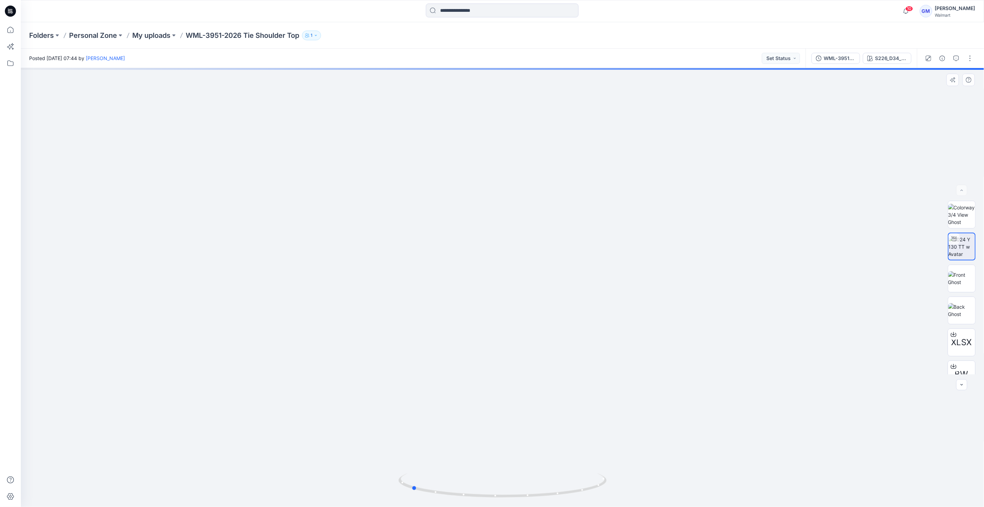
drag, startPoint x: 502, startPoint y: 498, endPoint x: 410, endPoint y: 506, distance: 92.0
click at [410, 506] on div at bounding box center [502, 489] width 208 height 35
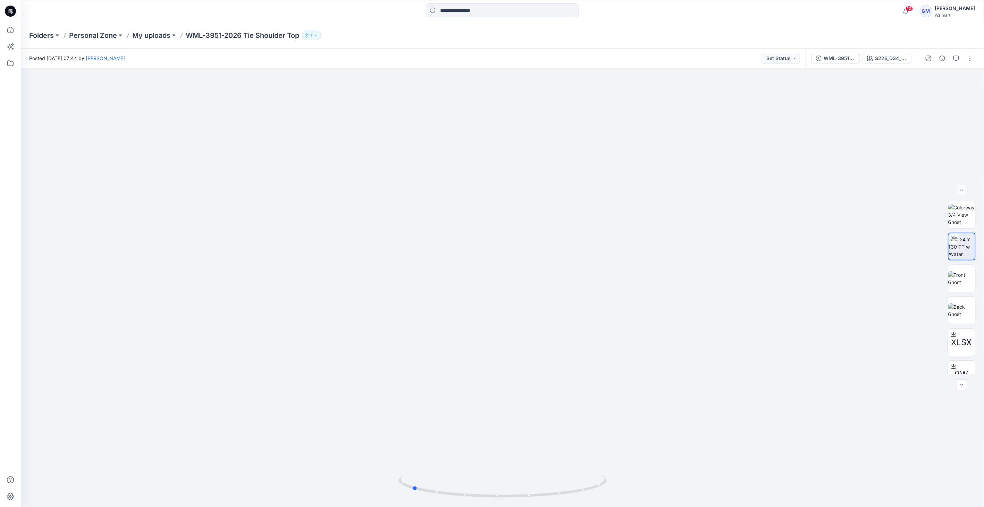
drag, startPoint x: 432, startPoint y: 503, endPoint x: 432, endPoint y: 515, distance: 12.8
click at [432, 506] on html "10 Notifications Your style WML-3951-2026 Tie Shoulder Top has been updated wit…" at bounding box center [492, 253] width 984 height 507
click at [950, 286] on img at bounding box center [961, 278] width 27 height 15
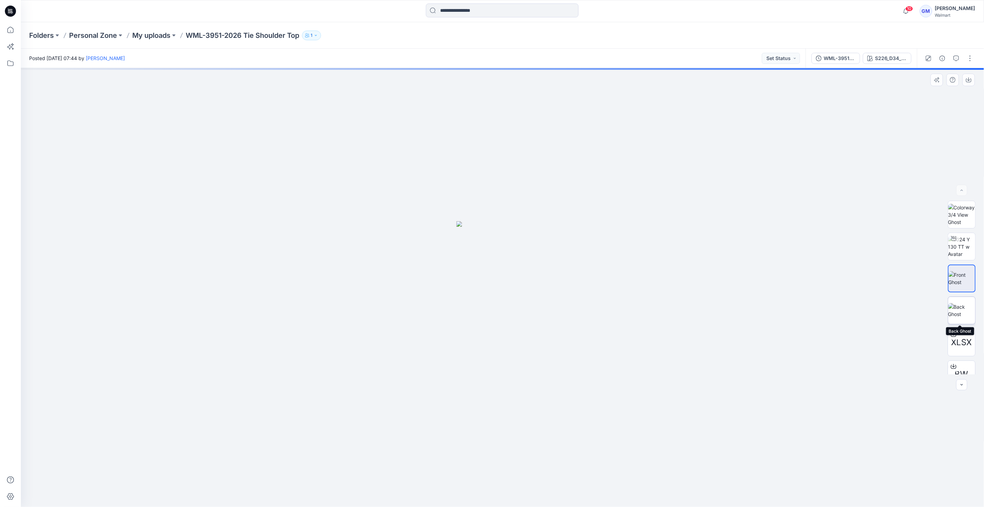
click at [968, 316] on img at bounding box center [961, 310] width 27 height 15
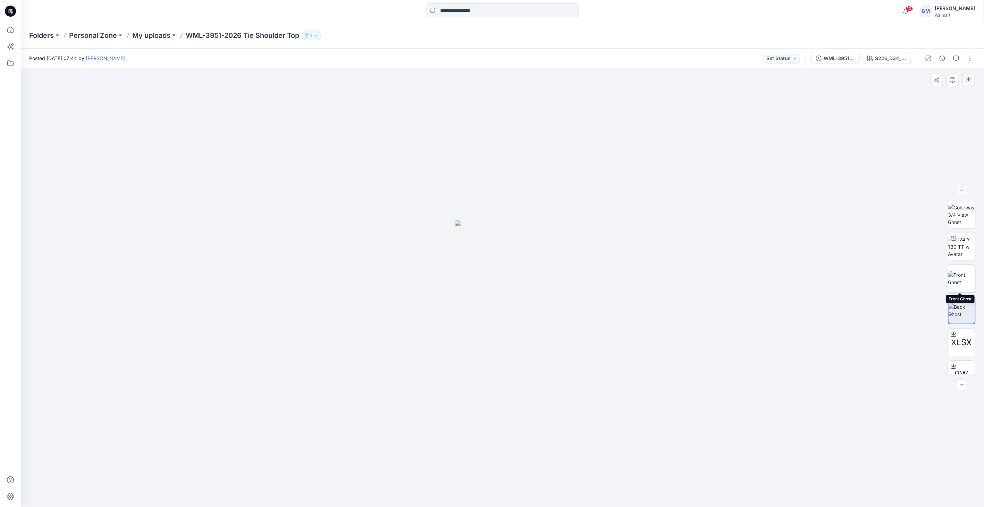
click at [953, 280] on img at bounding box center [961, 278] width 27 height 15
click at [956, 218] on img at bounding box center [961, 215] width 27 height 22
click at [956, 245] on img at bounding box center [961, 247] width 27 height 22
click at [887, 54] on div "S226_D34_FA_W508_Breezy Floral_BLOOMING BLUE_12.6IN" at bounding box center [891, 58] width 32 height 8
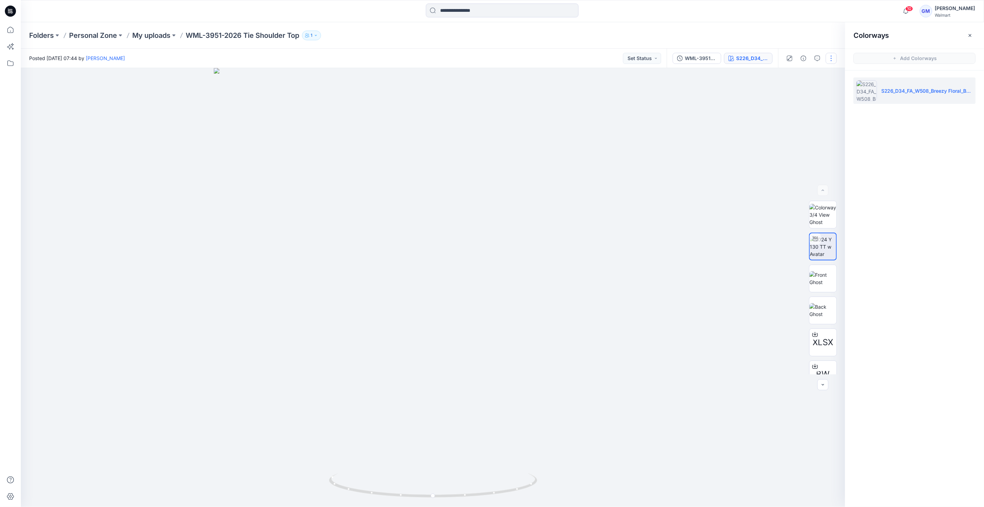
click at [831, 58] on button "button" at bounding box center [831, 58] width 11 height 11
click at [657, 196] on div at bounding box center [433, 287] width 824 height 439
click at [708, 67] on div "WML-3951-2026 Tie Shoulder_Full Colorway S226_D34_FA_W508_Breezy Floral_BLOOMIN…" at bounding box center [722, 58] width 111 height 19
click at [710, 59] on div "WML-3951-2026 Tie Shoulder_Full Colorway" at bounding box center [701, 58] width 32 height 8
click at [803, 57] on icon "button" at bounding box center [804, 59] width 6 height 6
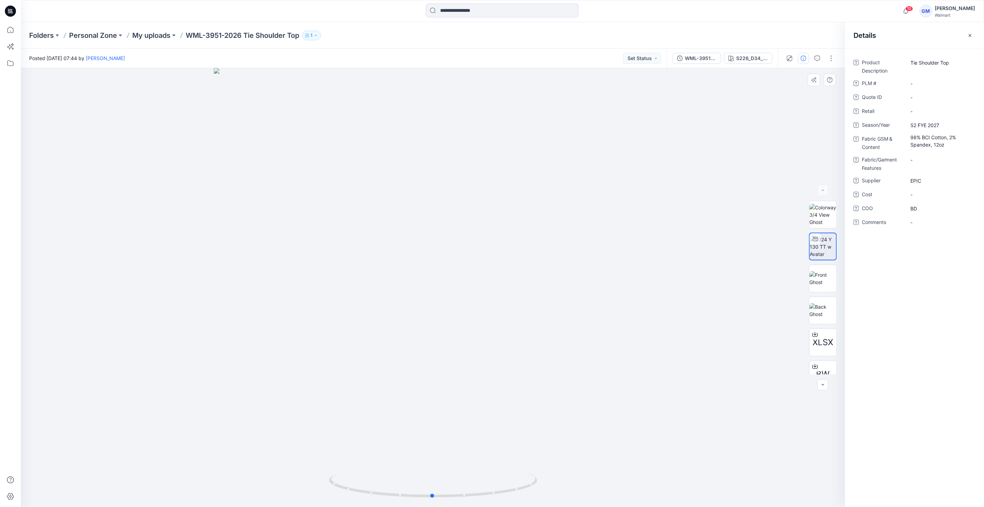
click at [780, 125] on div at bounding box center [433, 287] width 824 height 439
drag, startPoint x: 790, startPoint y: 106, endPoint x: 812, endPoint y: 83, distance: 31.4
click at [791, 105] on div at bounding box center [433, 287] width 824 height 439
click at [833, 59] on button "button" at bounding box center [831, 58] width 11 height 11
click at [795, 132] on p "Duplicate to..." at bounding box center [799, 132] width 32 height 7
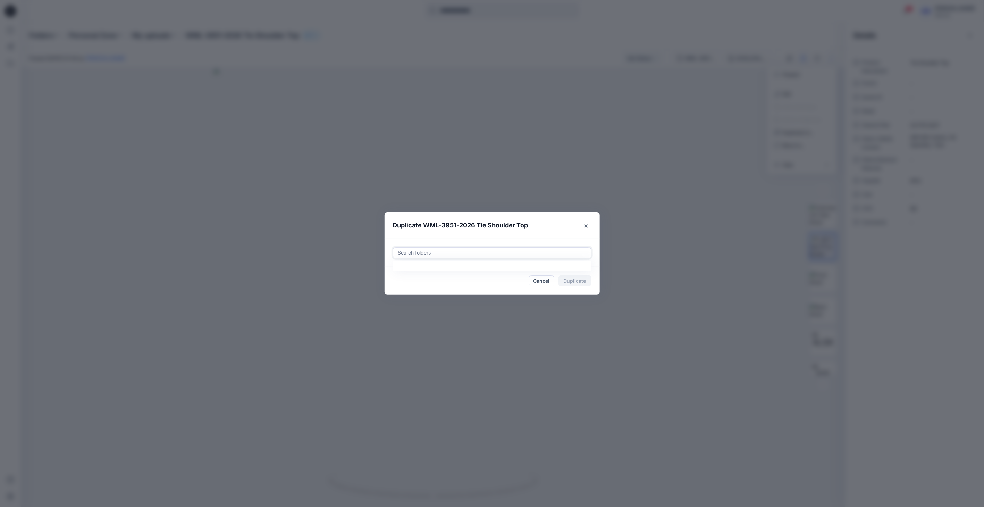
click at [473, 253] on div at bounding box center [492, 253] width 190 height 8
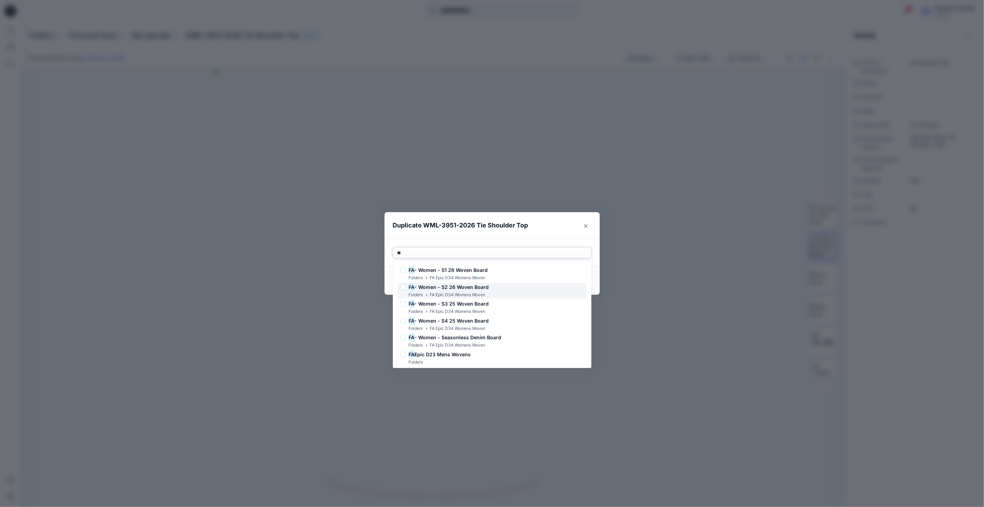
click at [474, 288] on span "- Women - S2 26 Woven Board" at bounding box center [452, 287] width 74 height 6
type input "**"
click at [553, 222] on header "Duplicate WML-3951-2026 Tie Shoulder Top" at bounding box center [485, 225] width 201 height 26
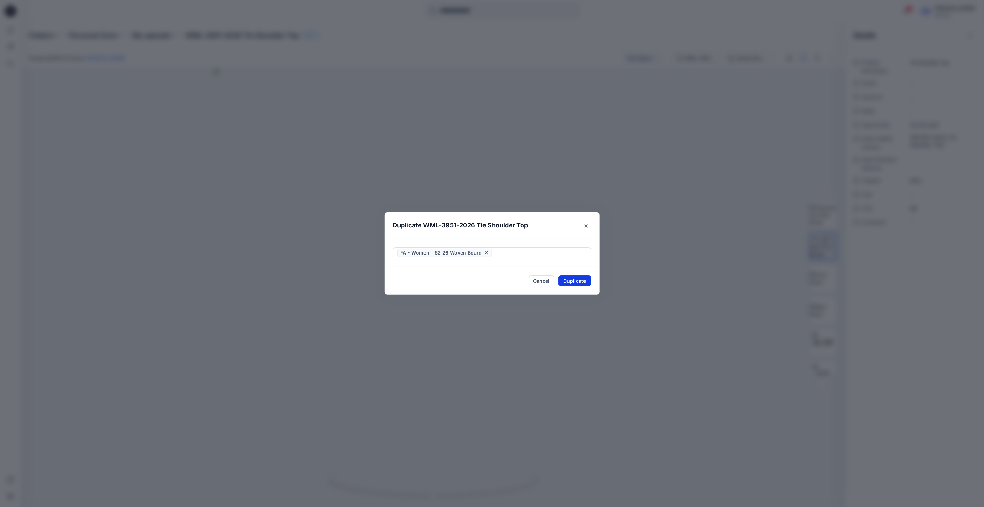
click at [573, 280] on button "Duplicate" at bounding box center [574, 280] width 33 height 11
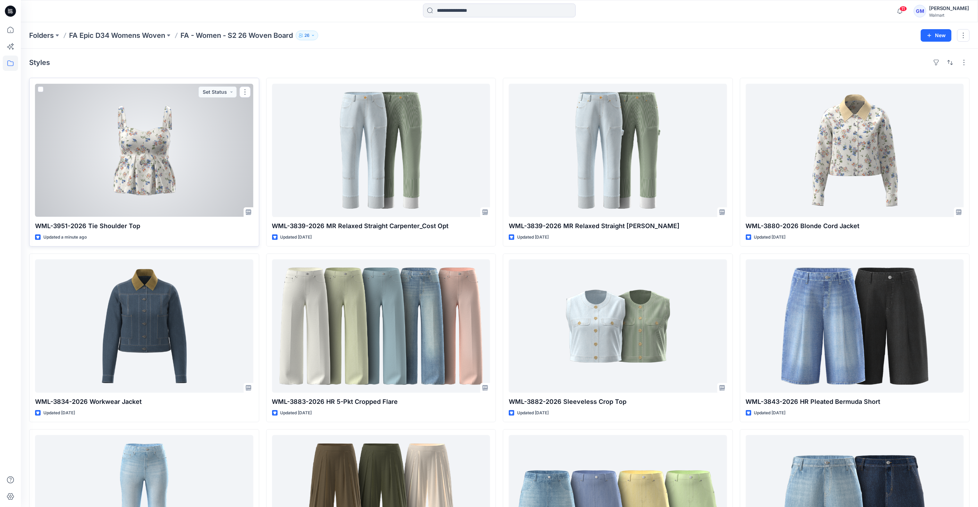
click at [180, 162] on div at bounding box center [144, 150] width 218 height 133
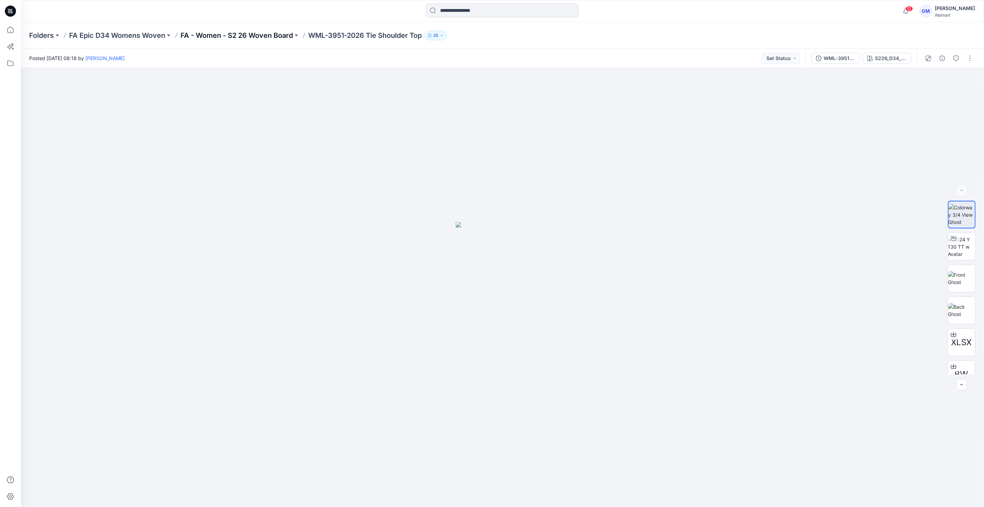
click at [275, 34] on p "FA - Women - S2 26 Woven Board" at bounding box center [236, 36] width 112 height 10
click at [890, 59] on div "S226_D34_FA_W508_Breezy Floral_BLOOMING BLUE_12.6IN" at bounding box center [891, 58] width 32 height 8
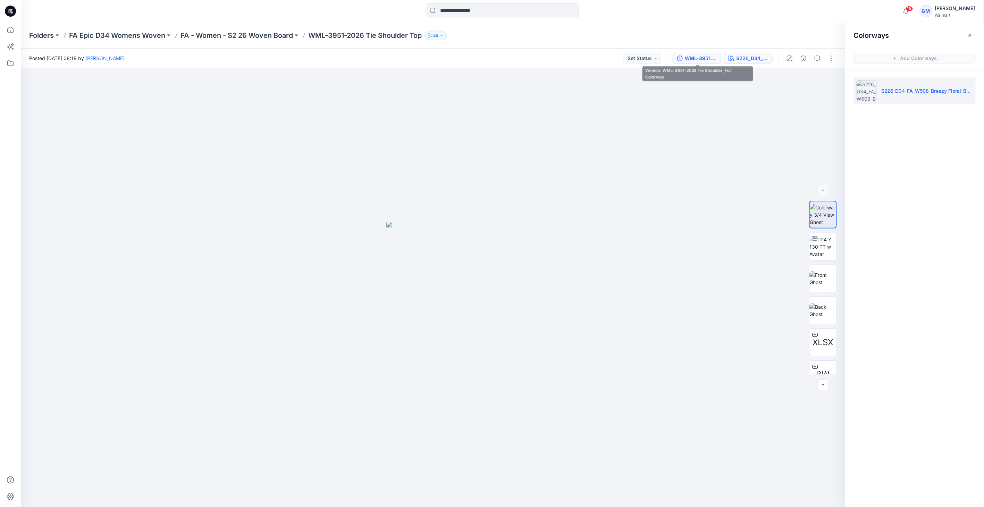
click at [713, 58] on div "WML-3951-2026 Tie Shoulder_Full Colorway" at bounding box center [701, 58] width 32 height 8
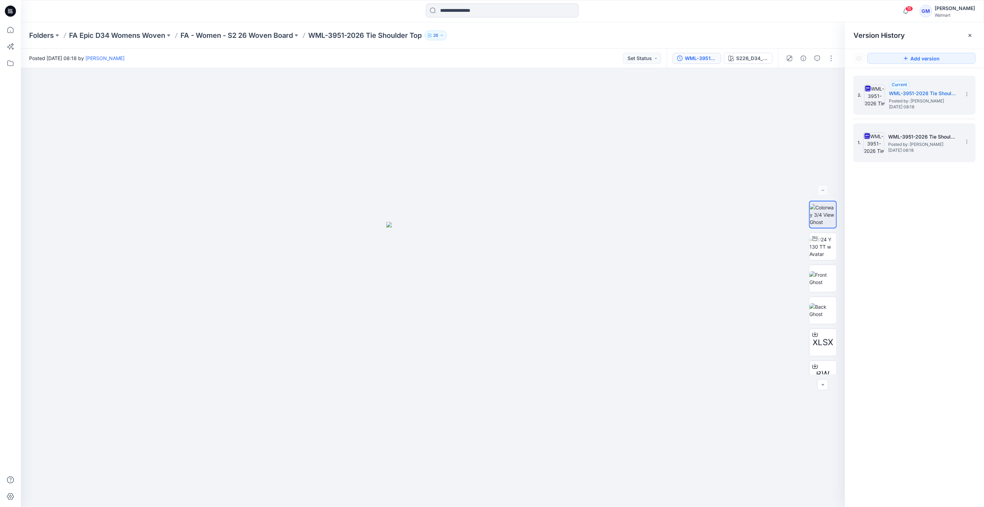
click at [871, 135] on img at bounding box center [874, 142] width 21 height 21
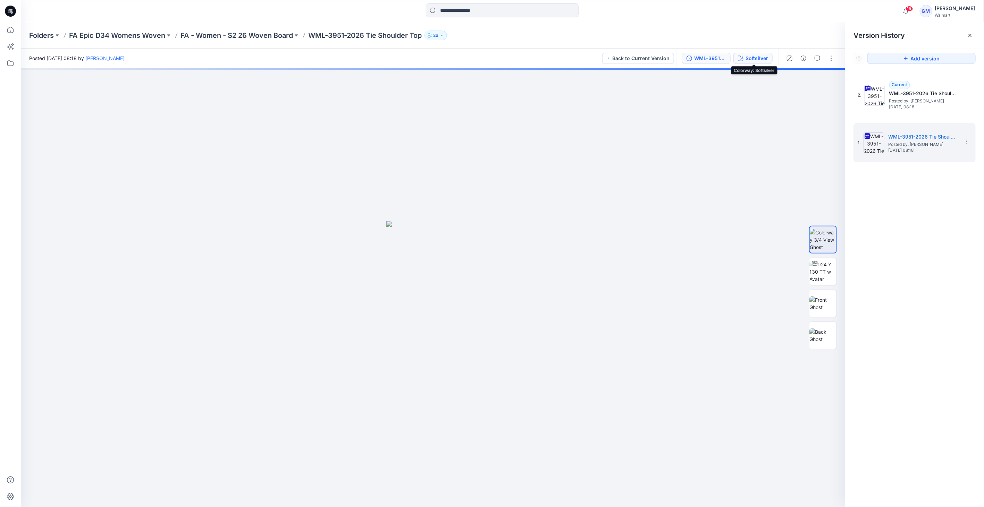
click at [756, 57] on div "Softsilver" at bounding box center [757, 58] width 23 height 8
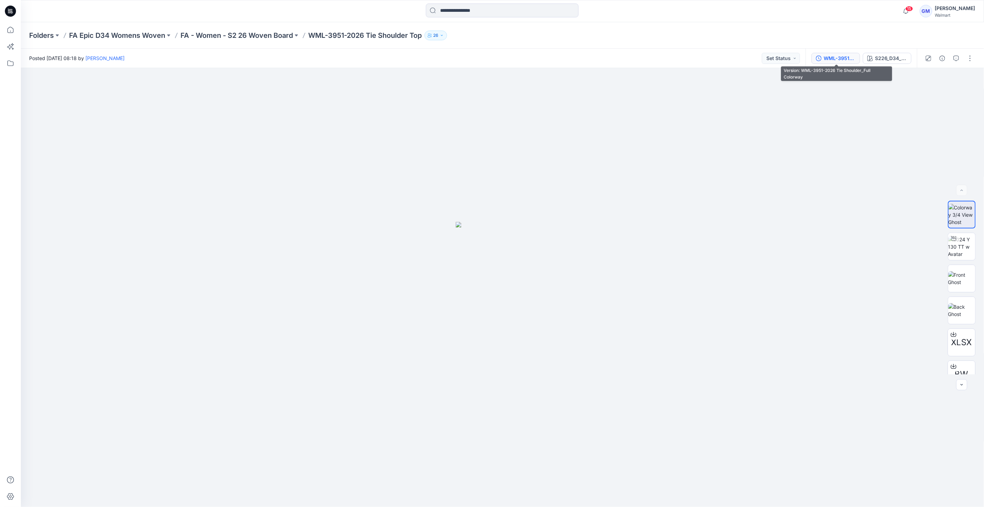
click at [844, 56] on div "WML-3951-2026 Tie Shoulder_Full Colorway" at bounding box center [840, 58] width 32 height 8
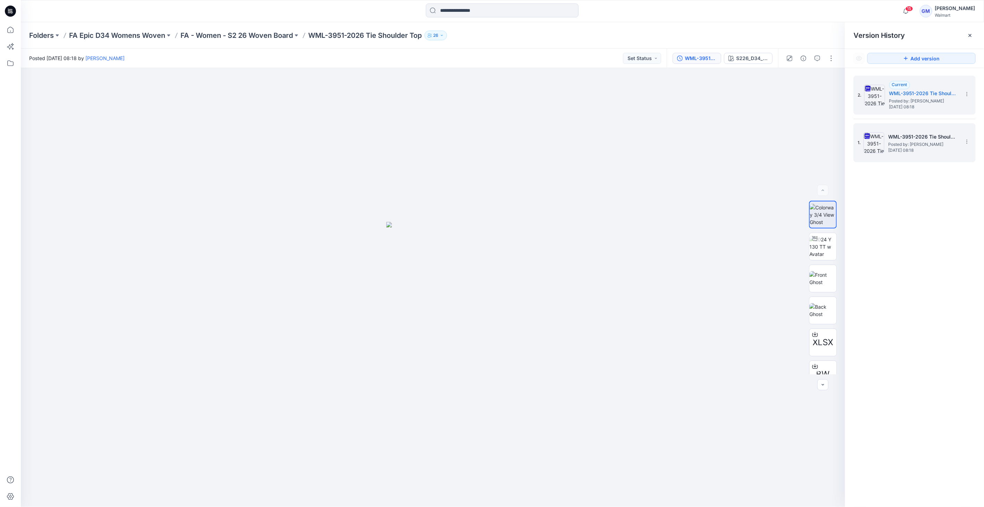
click at [888, 139] on div "1. WML-3951-2026 Tie Shoulder Top_Softsilver Posted by: [PERSON_NAME] [DATE] 08…" at bounding box center [910, 142] width 104 height 33
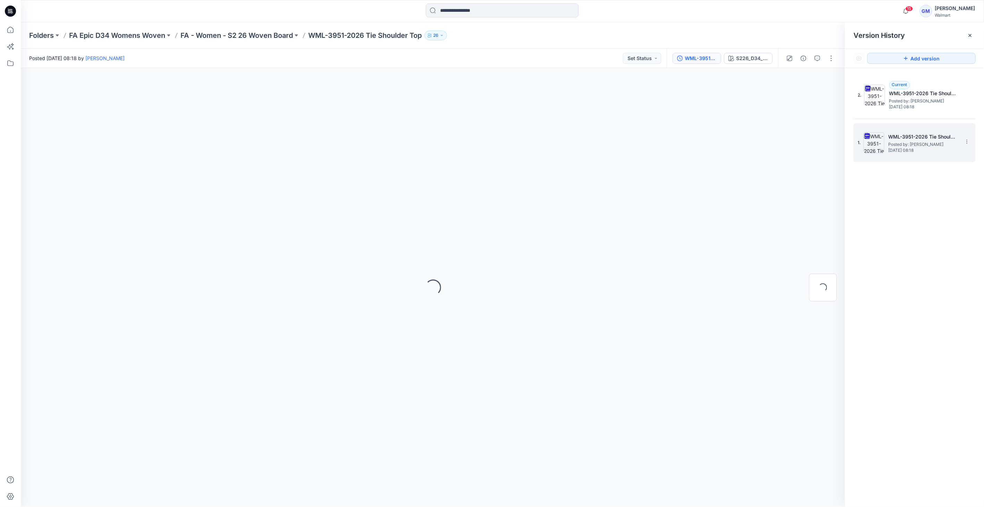
click at [882, 143] on img at bounding box center [874, 142] width 21 height 21
click at [824, 247] on img at bounding box center [823, 240] width 26 height 22
click at [820, 275] on img at bounding box center [822, 272] width 27 height 22
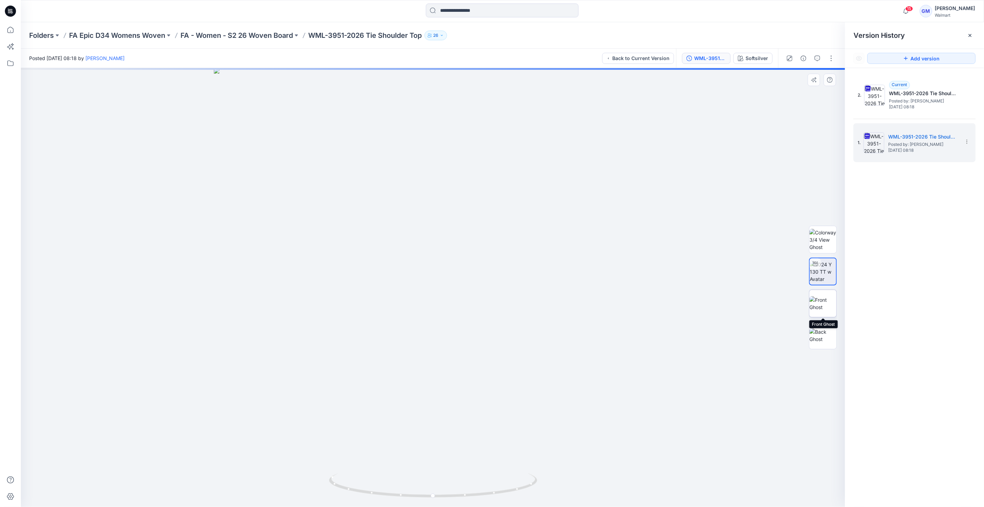
click at [817, 311] on img at bounding box center [822, 303] width 27 height 15
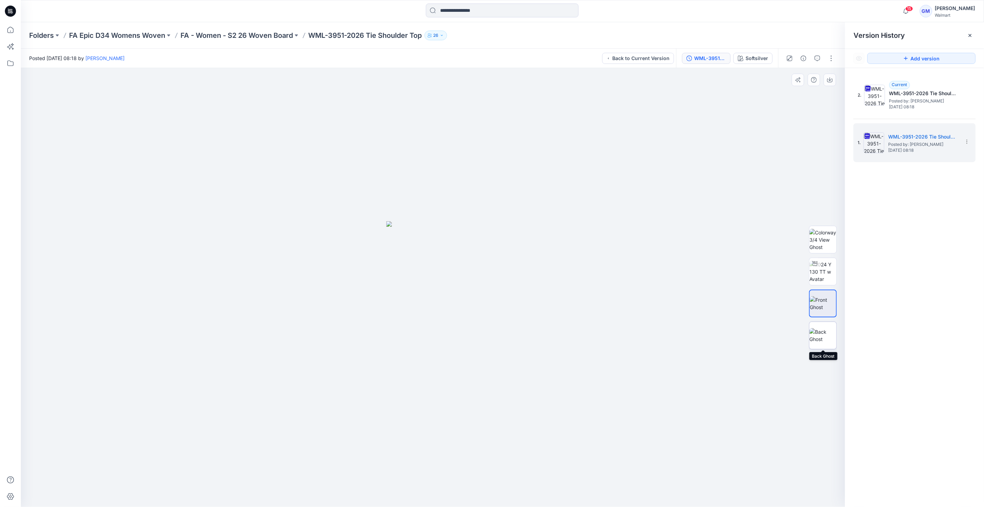
click at [830, 339] on img at bounding box center [822, 335] width 27 height 15
click at [811, 243] on img at bounding box center [822, 240] width 27 height 22
click at [875, 93] on img at bounding box center [874, 95] width 21 height 21
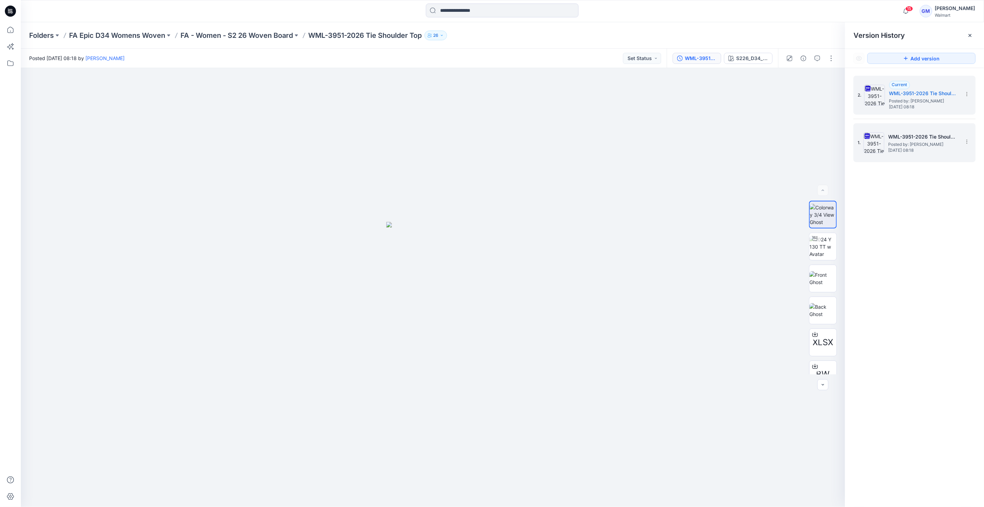
click at [872, 149] on img at bounding box center [874, 142] width 21 height 21
drag, startPoint x: 855, startPoint y: 99, endPoint x: 891, endPoint y: 94, distance: 36.5
click at [856, 99] on div "2. Current WML-3951-2026 Tie Shoulder_Full Colorway Posted by: Gayan Mahawithan…" at bounding box center [915, 95] width 122 height 39
click at [891, 94] on h5 "WML-3951-2026 Tie Shoulder_Full Colorway" at bounding box center [923, 93] width 69 height 8
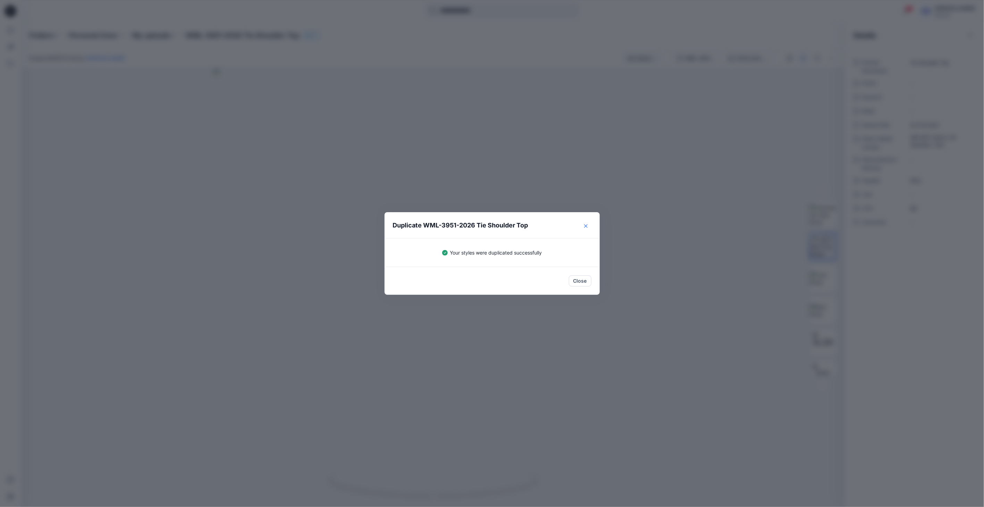
click at [588, 225] on button "Close" at bounding box center [585, 225] width 11 height 11
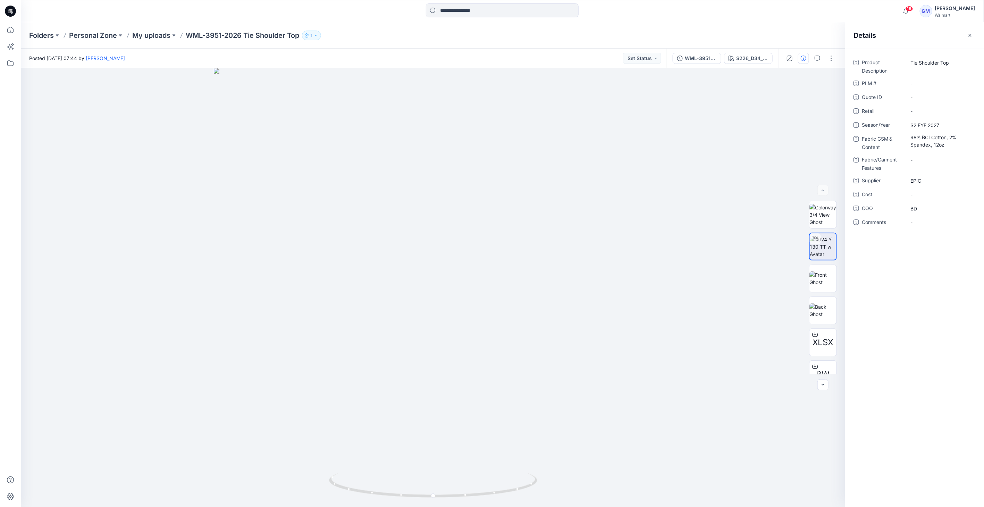
click at [11, 7] on icon at bounding box center [10, 11] width 11 height 11
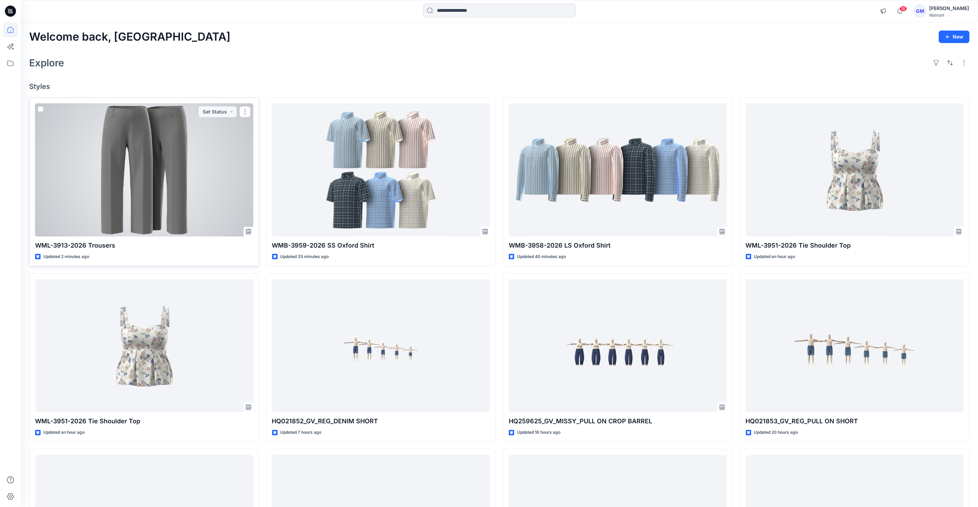
click at [119, 150] on div at bounding box center [144, 169] width 218 height 133
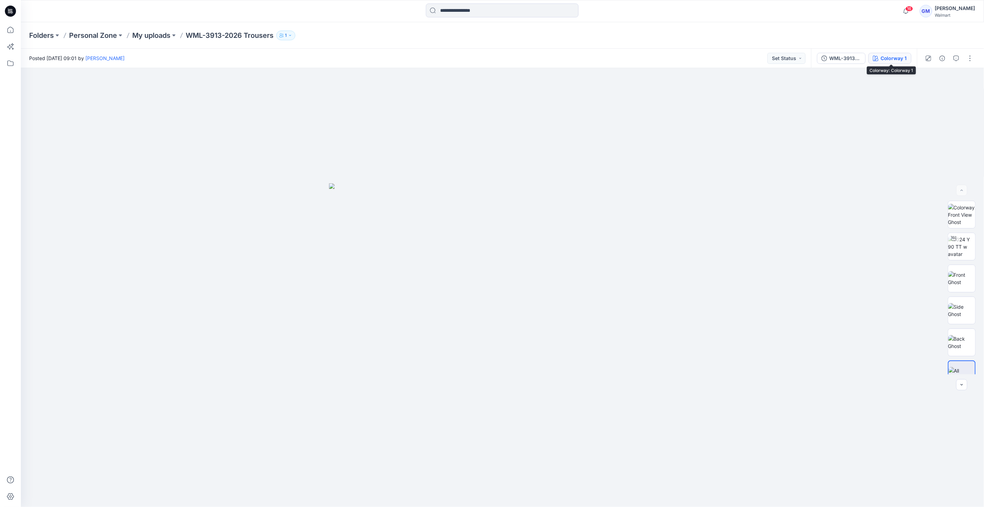
click at [900, 54] on button "Colorway 1" at bounding box center [889, 58] width 43 height 11
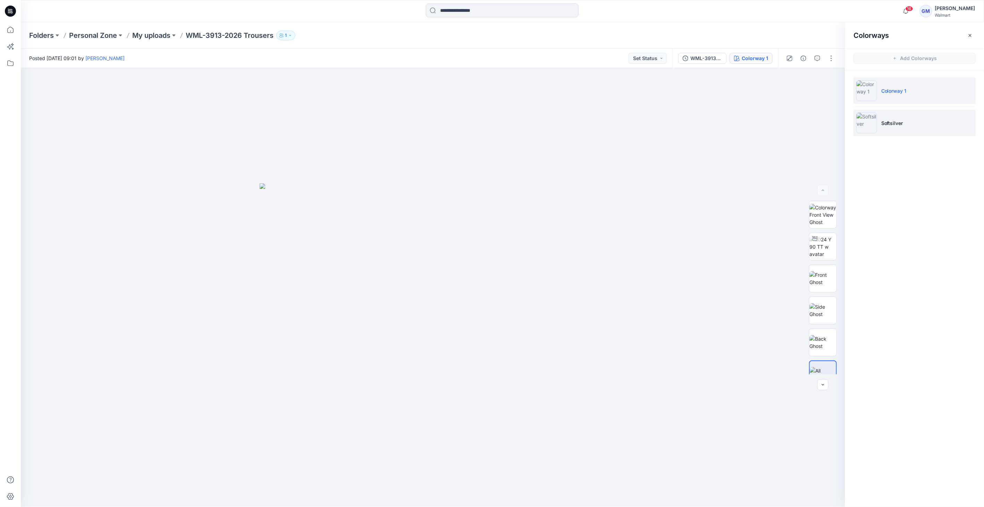
click at [882, 121] on p "Softsilver" at bounding box center [892, 122] width 22 height 7
click at [875, 124] on img at bounding box center [866, 122] width 21 height 21
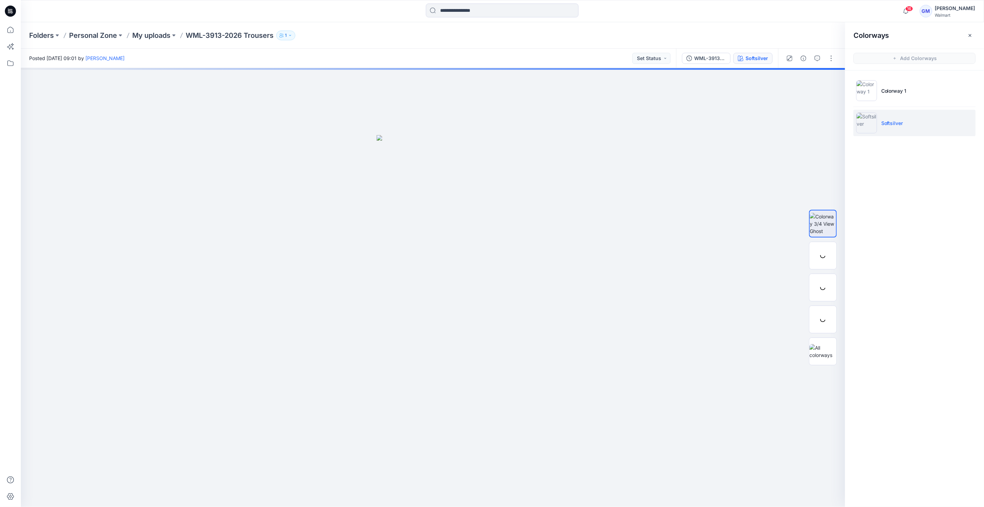
click at [874, 127] on img at bounding box center [866, 122] width 21 height 21
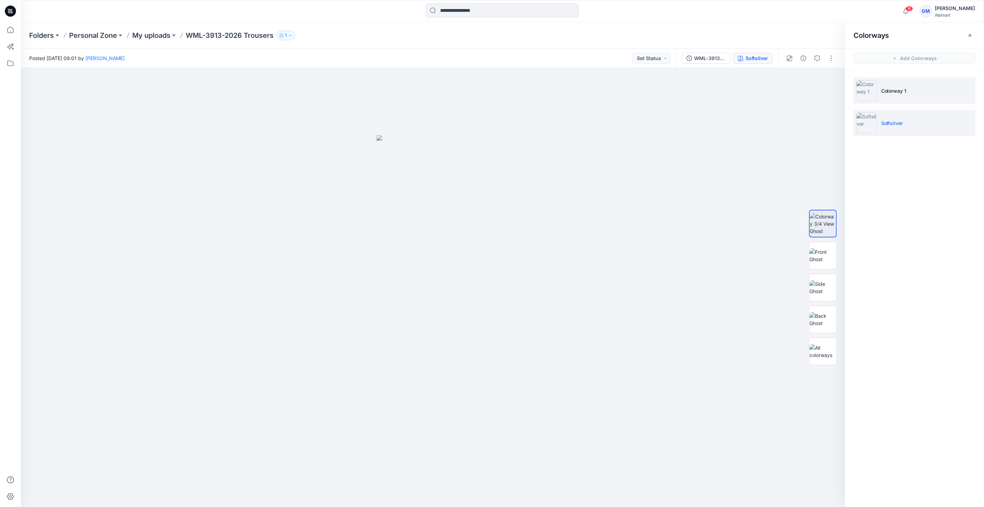
click at [867, 94] on img at bounding box center [866, 90] width 21 height 21
click at [867, 123] on img at bounding box center [866, 122] width 21 height 21
click at [814, 261] on img at bounding box center [822, 255] width 27 height 15
click at [824, 289] on img at bounding box center [822, 287] width 27 height 15
click at [833, 313] on img at bounding box center [822, 319] width 27 height 15
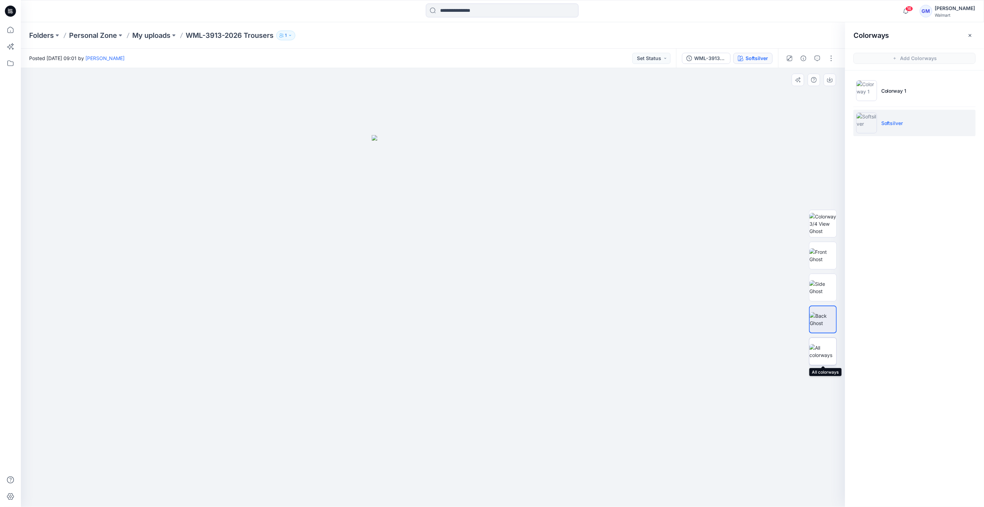
click at [809, 359] on div at bounding box center [823, 351] width 28 height 28
click at [819, 248] on img at bounding box center [822, 255] width 27 height 15
click at [801, 57] on icon "button" at bounding box center [804, 59] width 6 height 6
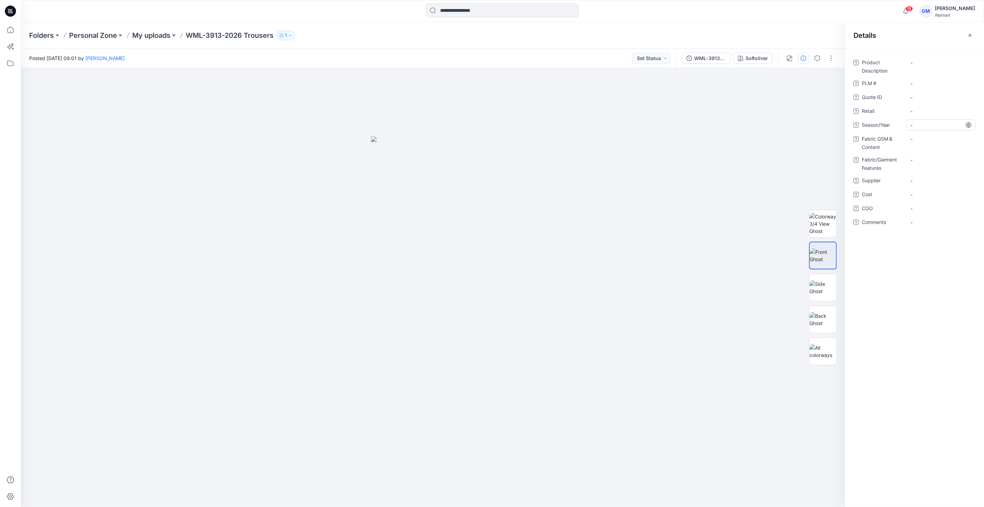
click at [915, 122] on span "-" at bounding box center [941, 124] width 60 height 7
type textarea "**********"
click at [916, 182] on span "-" at bounding box center [941, 180] width 60 height 7
type textarea "****"
click at [925, 206] on span "-" at bounding box center [941, 208] width 60 height 7
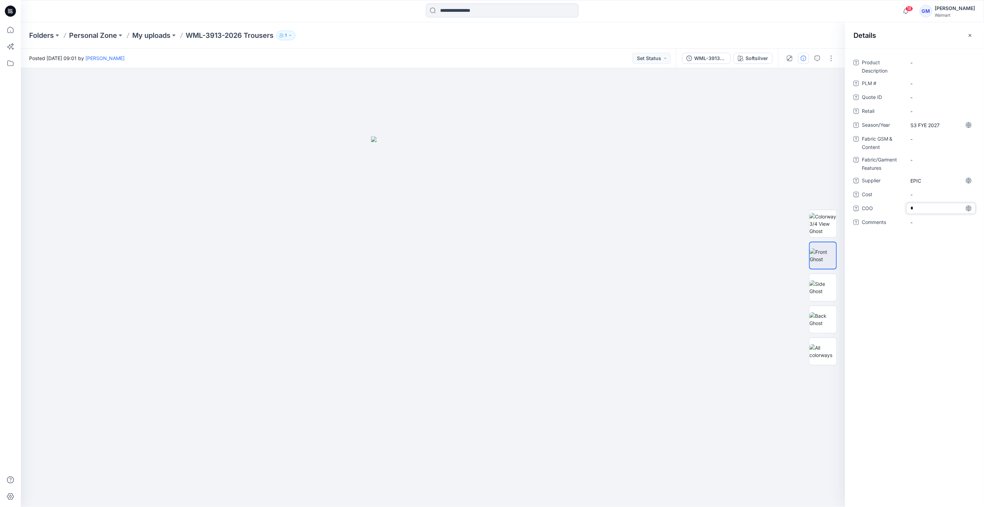
type textarea "**"
click at [938, 61] on Description "-" at bounding box center [941, 62] width 60 height 7
type textarea "********"
click at [915, 136] on Content "-" at bounding box center [941, 138] width 60 height 7
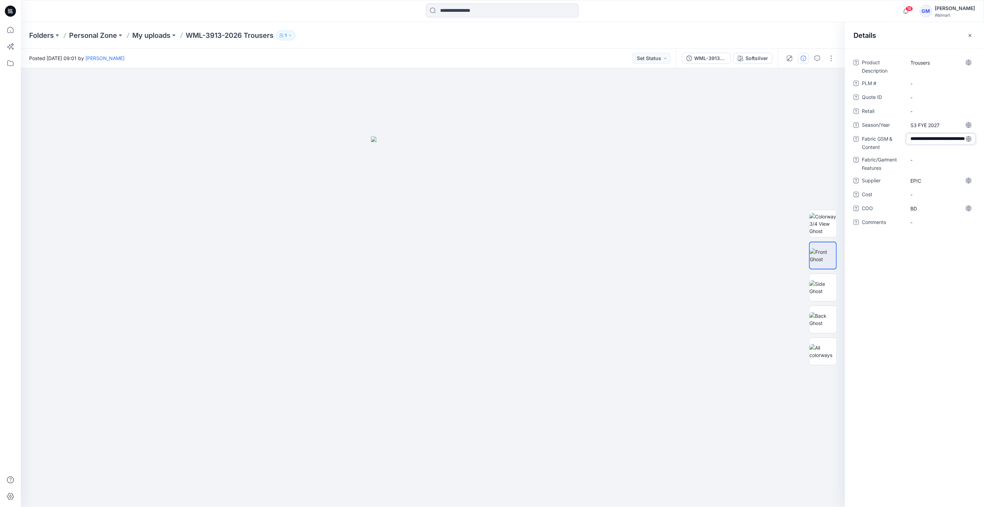
type textarea "**********"
click at [947, 143] on Content "65% Cotton, 35% Polyester, 6.3oz" at bounding box center [941, 141] width 60 height 15
type textarea "**********"
click at [818, 292] on img at bounding box center [822, 287] width 27 height 15
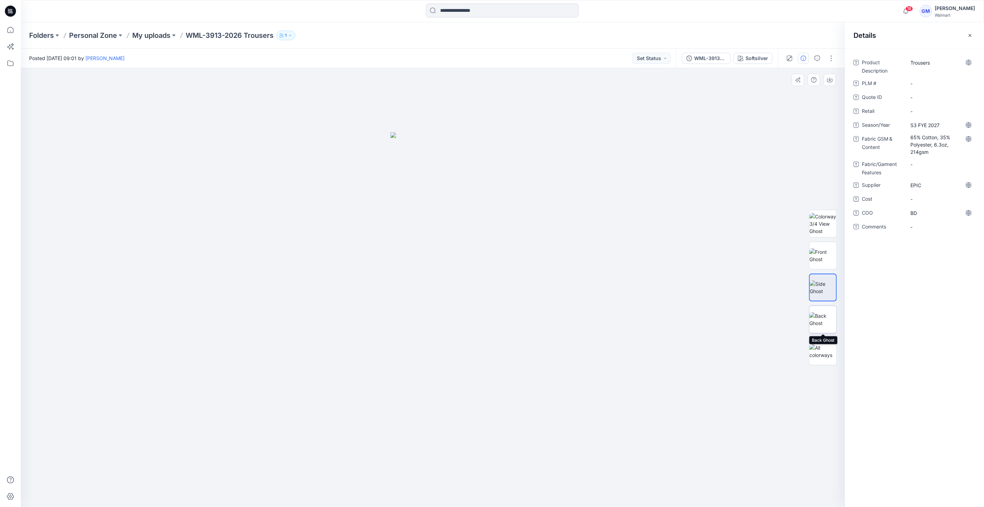
click at [831, 320] on img at bounding box center [822, 319] width 27 height 15
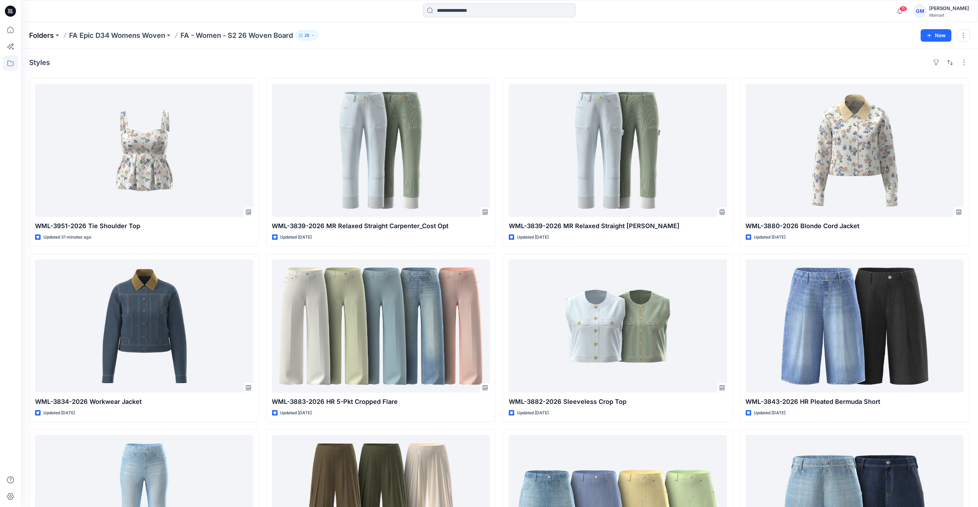
click at [51, 34] on p "Folders" at bounding box center [41, 36] width 25 height 10
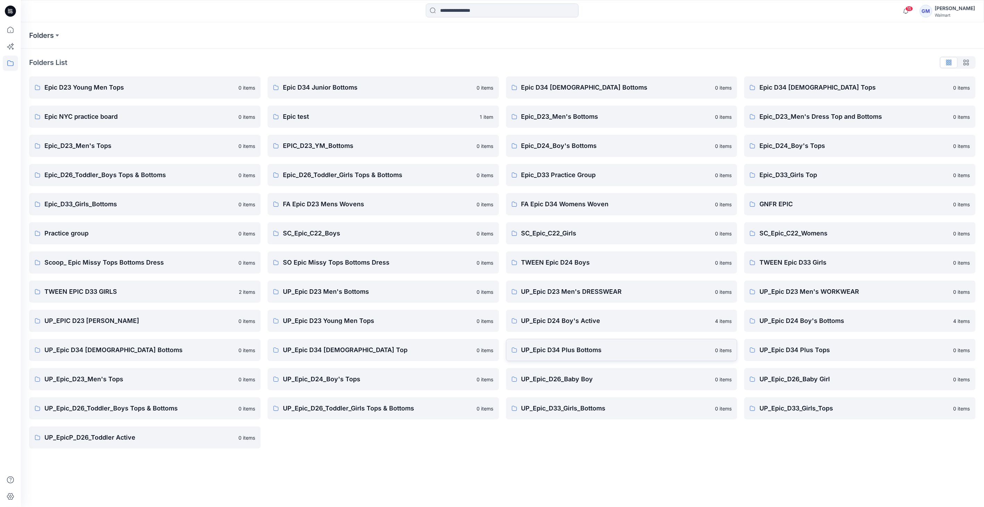
click at [589, 356] on link "UP_Epic D34 Plus Bottoms 0 items" at bounding box center [622, 350] width 232 height 22
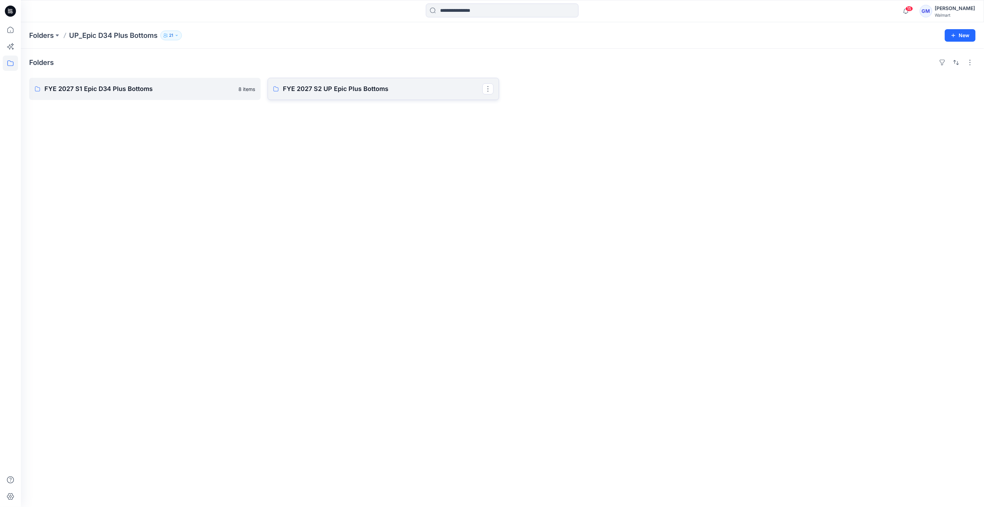
click at [423, 97] on link "FYE 2027 S2 UP Epic Plus Bottoms" at bounding box center [384, 89] width 232 height 22
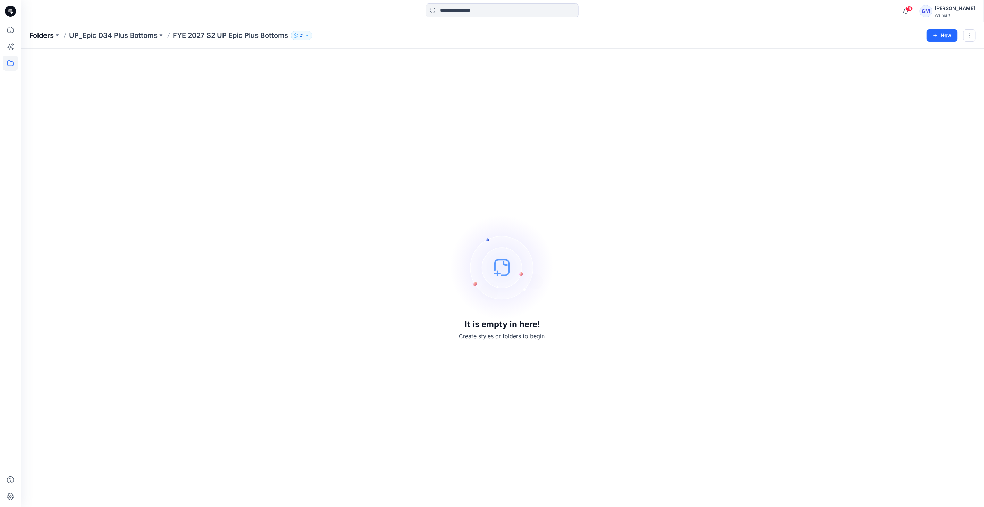
click at [45, 37] on p "Folders" at bounding box center [41, 36] width 25 height 10
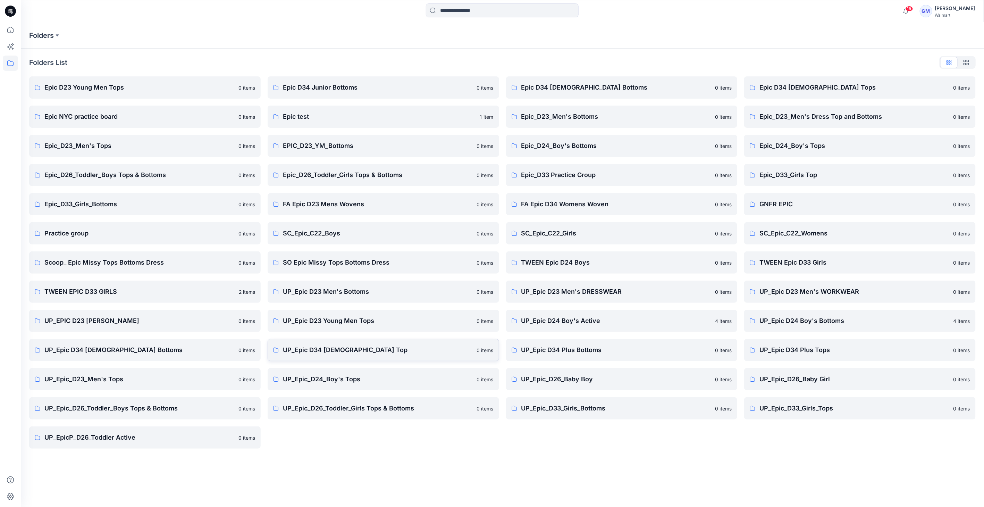
click at [331, 354] on p "UP_Epic D34 [DEMOGRAPHIC_DATA] Top" at bounding box center [378, 350] width 190 height 10
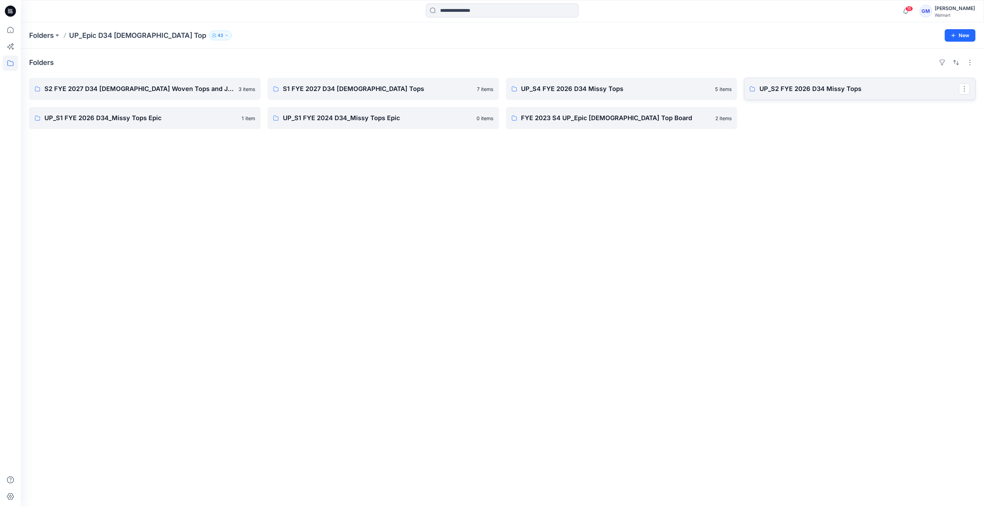
click at [789, 94] on link "UP_S2 FYE 2026 D34 Missy Tops" at bounding box center [860, 89] width 232 height 22
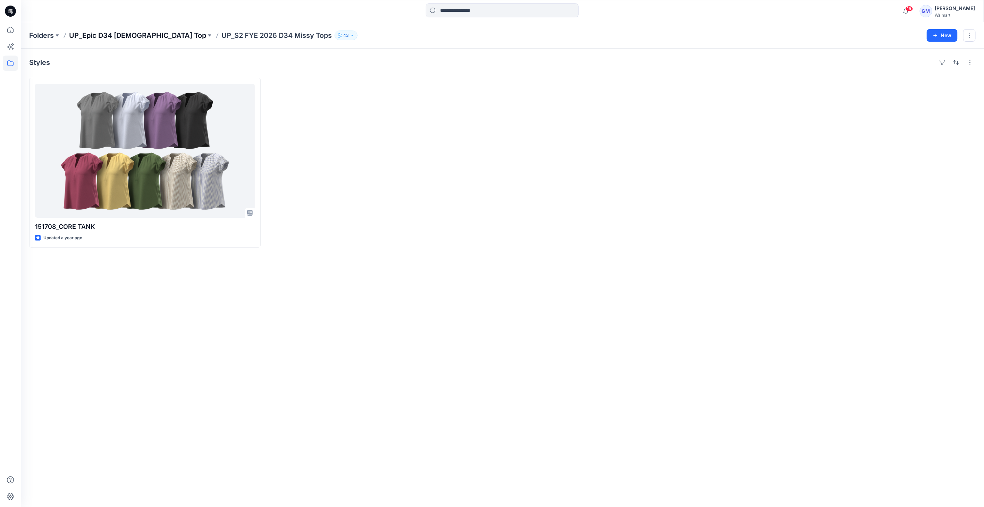
click at [127, 35] on p "UP_Epic D34 Ladies Top" at bounding box center [137, 36] width 137 height 10
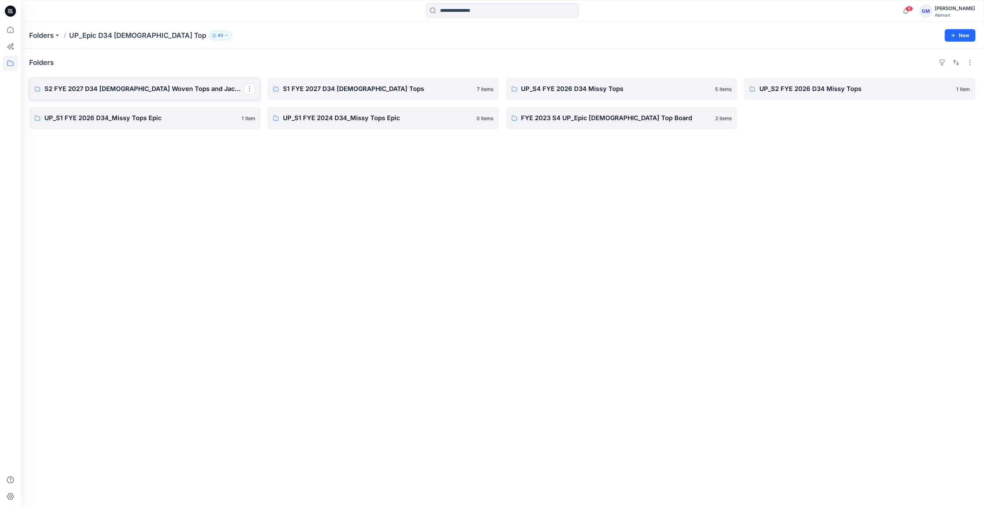
click at [112, 82] on link "S2 FYE 2027 D34 Ladies Woven Tops and Jackets" at bounding box center [145, 89] width 232 height 22
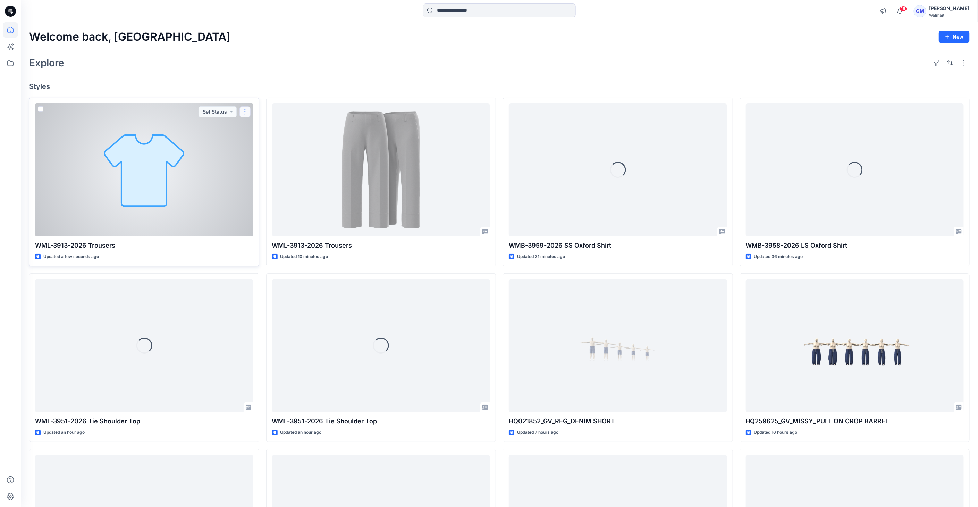
click at [249, 111] on button "button" at bounding box center [244, 111] width 11 height 11
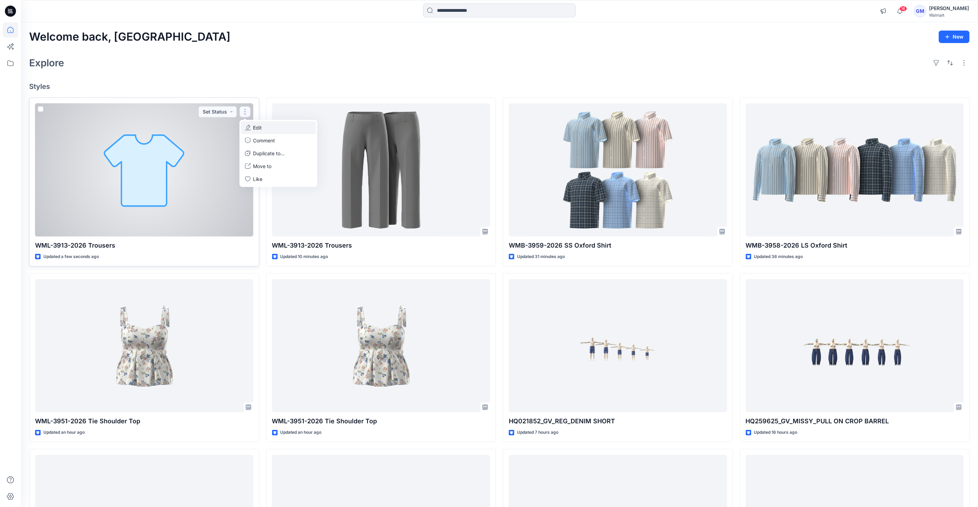
click at [279, 124] on button "Edit" at bounding box center [278, 127] width 75 height 13
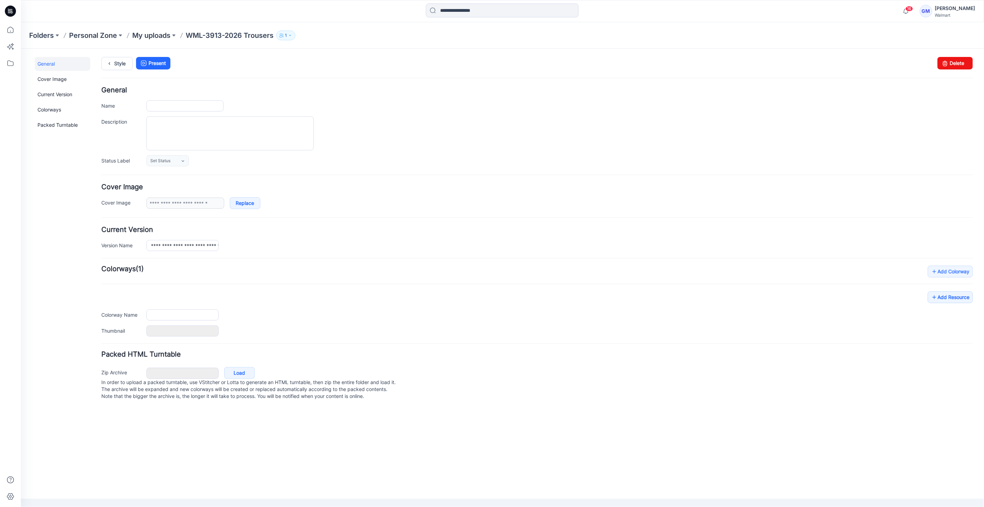
type input "**********"
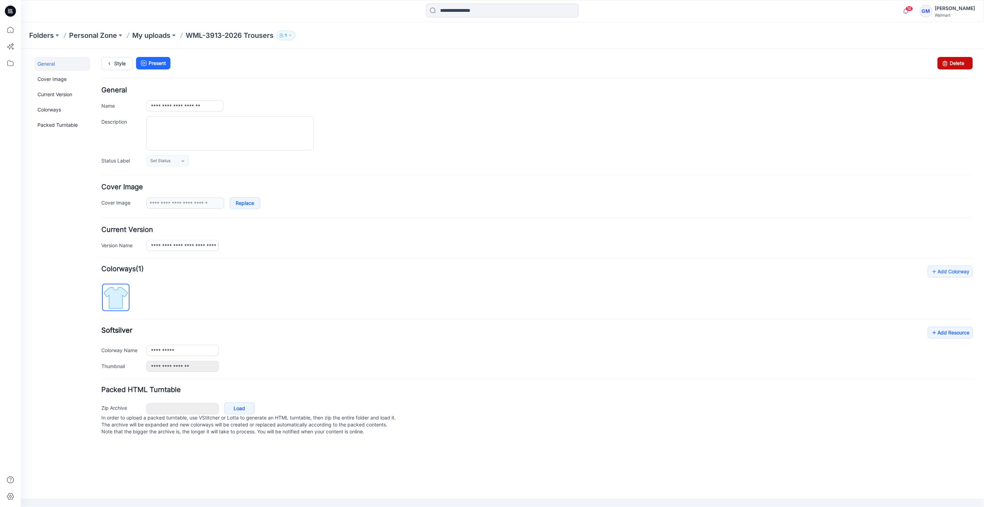
drag, startPoint x: 959, startPoint y: 60, endPoint x: 552, endPoint y: 84, distance: 408.2
click at [959, 60] on link "Delete" at bounding box center [954, 63] width 35 height 12
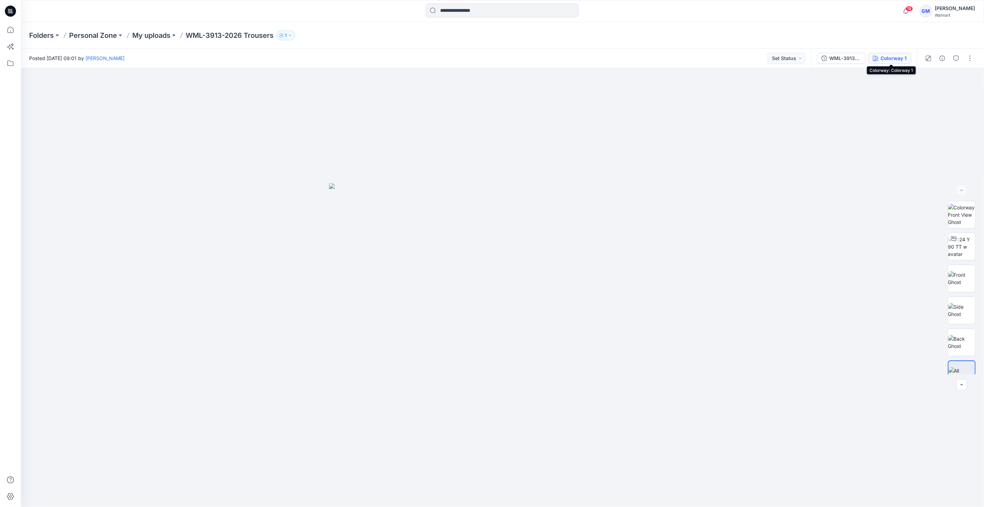
click at [883, 57] on div "Colorway 1" at bounding box center [894, 58] width 26 height 8
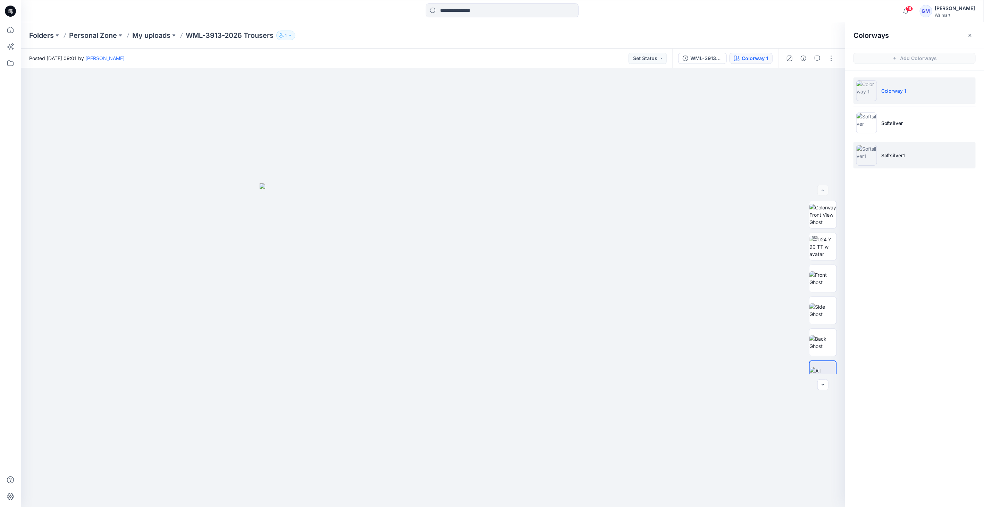
click at [874, 151] on img at bounding box center [866, 155] width 21 height 21
click at [865, 156] on img at bounding box center [866, 155] width 21 height 21
click at [861, 118] on img at bounding box center [866, 122] width 21 height 21
click at [867, 118] on img at bounding box center [866, 122] width 21 height 21
click at [872, 153] on img at bounding box center [866, 155] width 21 height 21
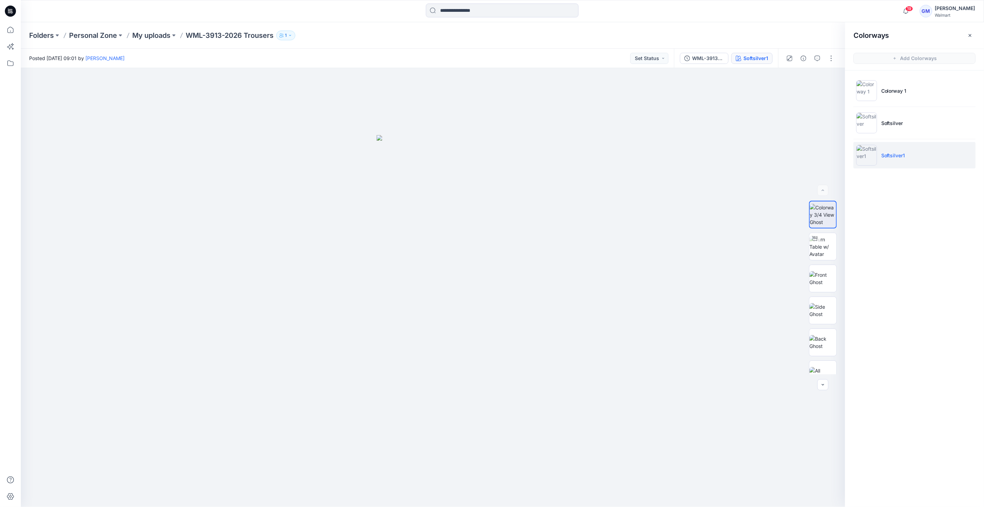
click at [868, 157] on img at bounding box center [866, 155] width 21 height 21
click at [870, 129] on img at bounding box center [866, 122] width 21 height 21
click at [867, 165] on img at bounding box center [866, 155] width 21 height 21
click at [818, 240] on div at bounding box center [814, 238] width 11 height 11
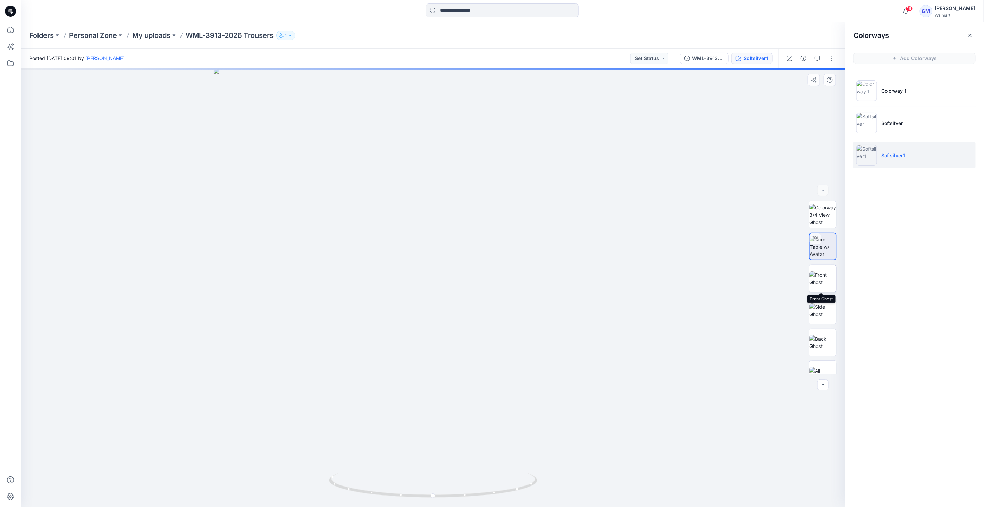
click at [822, 274] on img at bounding box center [822, 278] width 27 height 15
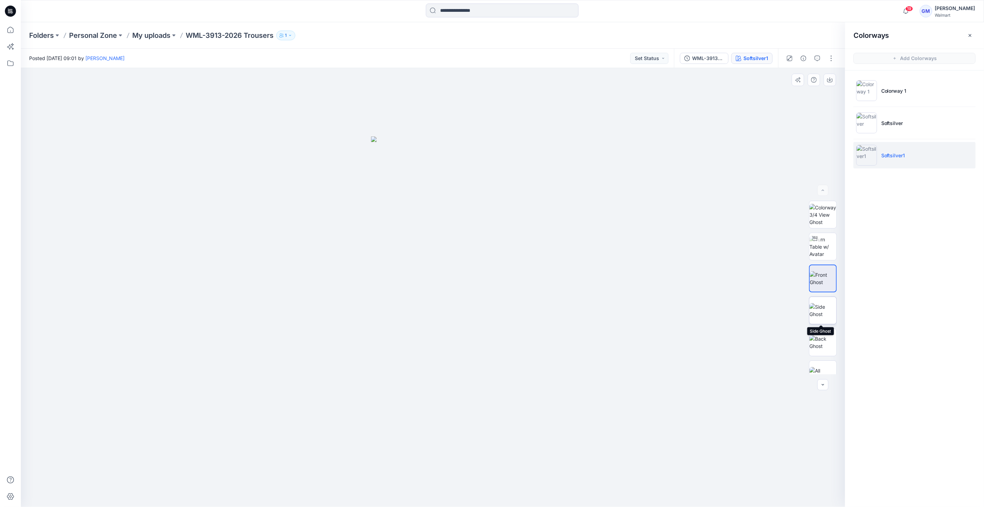
click at [819, 311] on img at bounding box center [822, 310] width 27 height 15
click at [829, 345] on img at bounding box center [822, 342] width 27 height 15
click at [816, 371] on img at bounding box center [822, 374] width 27 height 15
click at [824, 276] on img at bounding box center [822, 278] width 27 height 15
click at [822, 251] on img at bounding box center [822, 247] width 27 height 22
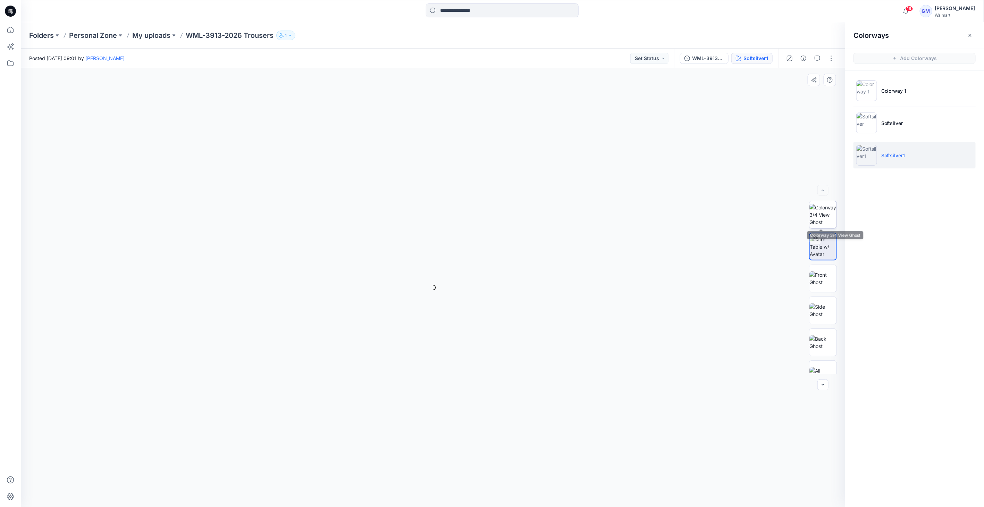
click at [835, 213] on div at bounding box center [823, 215] width 28 height 28
click at [830, 58] on button "button" at bounding box center [831, 58] width 11 height 11
click at [802, 93] on button "Edit" at bounding box center [802, 93] width 64 height 13
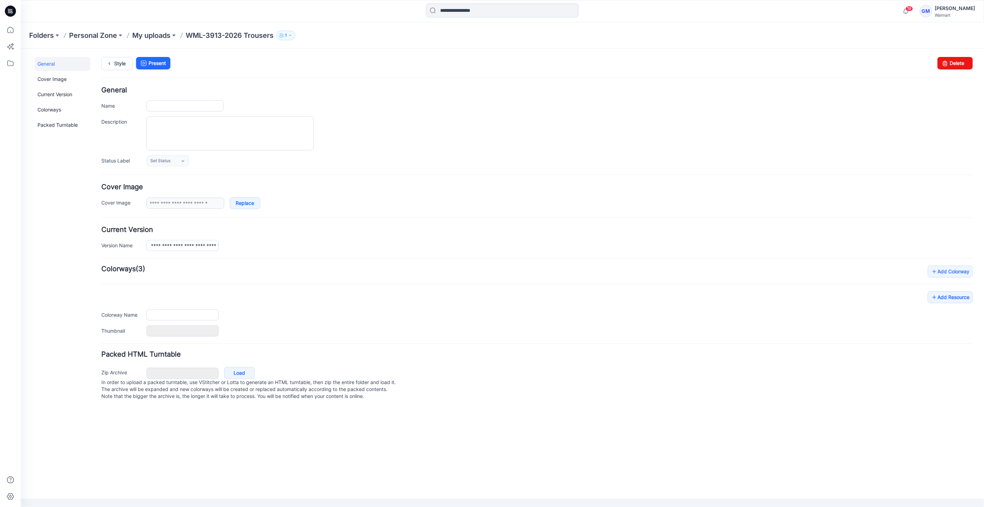
type input "**********"
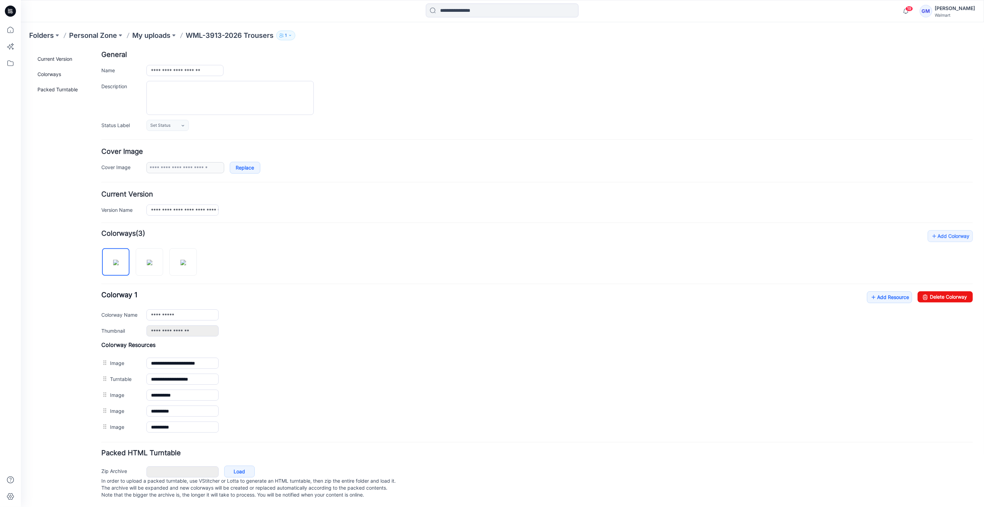
scroll to position [40, 0]
click at [952, 291] on link "Delete Colorway" at bounding box center [944, 295] width 55 height 11
click at [951, 290] on link "Delete Colorway" at bounding box center [944, 295] width 55 height 11
click at [183, 309] on input "**********" at bounding box center [182, 313] width 72 height 11
type input "**********"
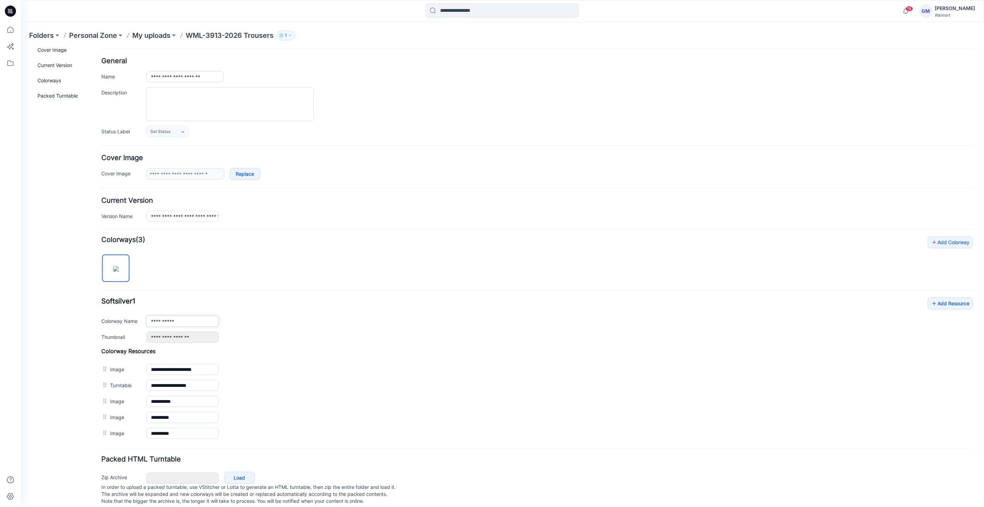
scroll to position [0, 0]
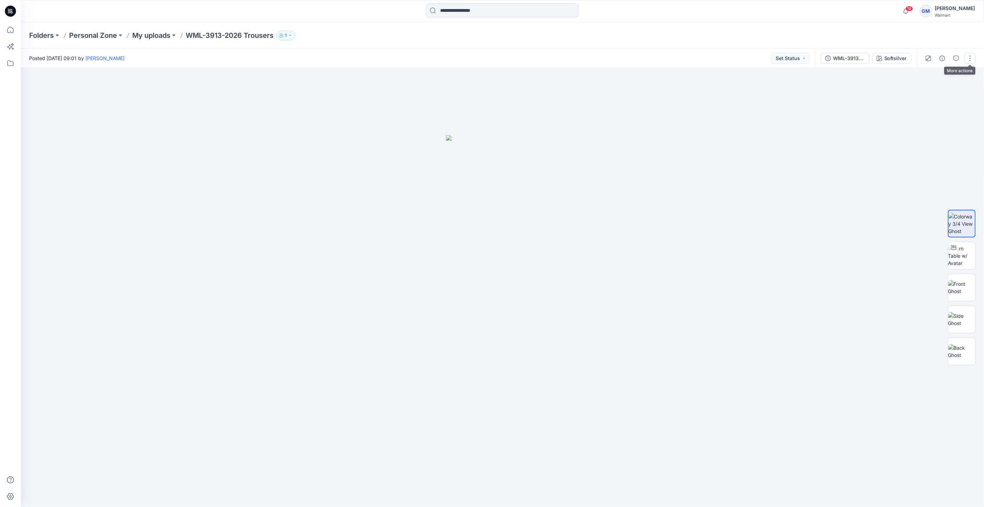
click at [967, 60] on button "button" at bounding box center [970, 58] width 11 height 11
click at [937, 94] on button "Edit" at bounding box center [941, 93] width 64 height 13
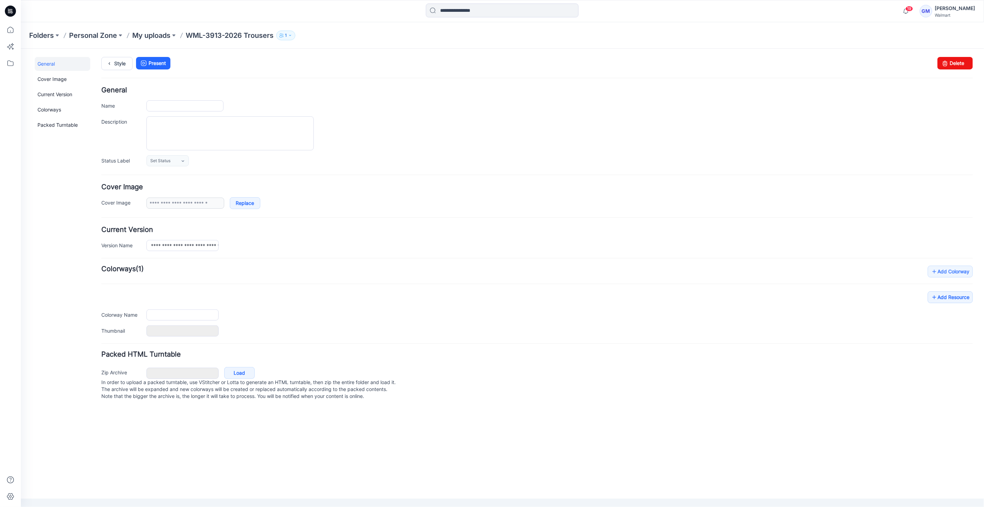
type input "**********"
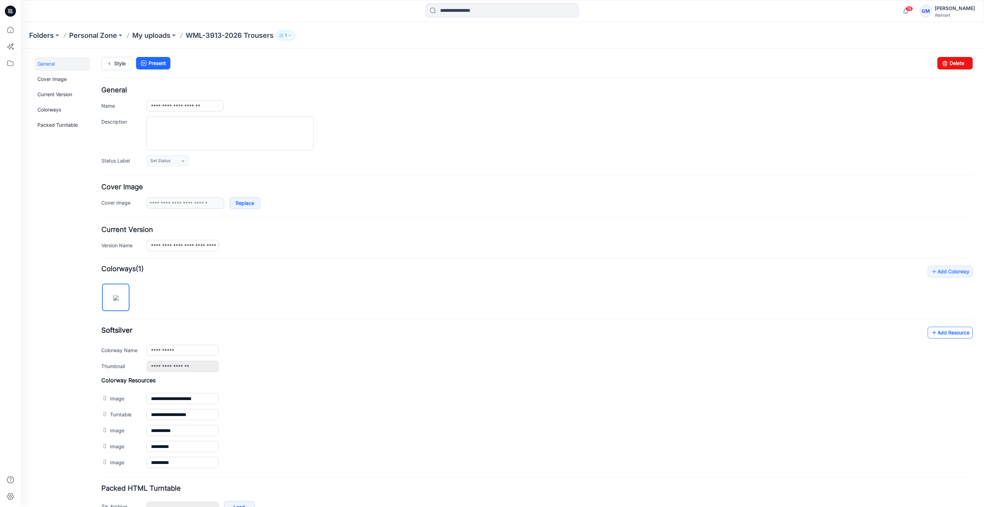
click at [948, 329] on link "Add Resource" at bounding box center [949, 332] width 45 height 12
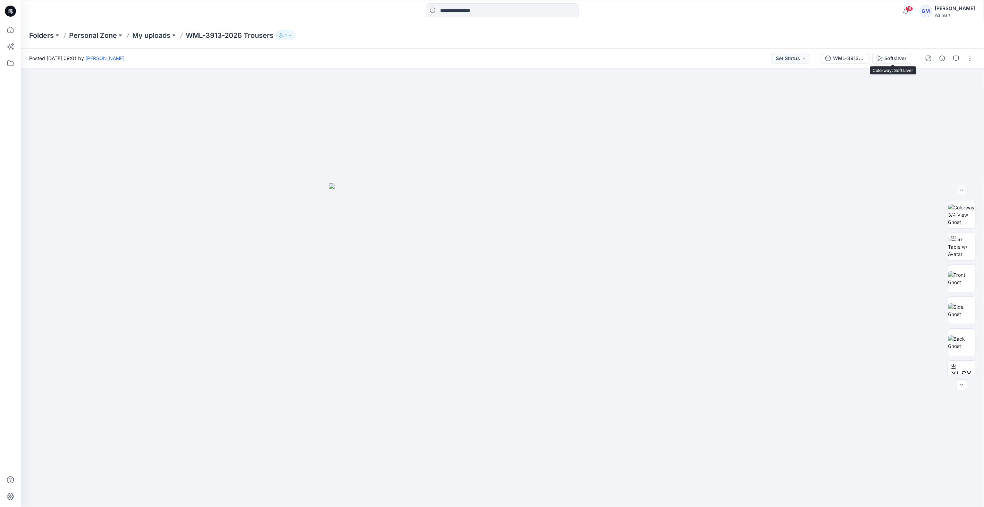
drag, startPoint x: 894, startPoint y: 55, endPoint x: 898, endPoint y: 52, distance: 4.0
click at [898, 52] on div "WML-3913-2026 Trousers_Softsilver Softsilver" at bounding box center [866, 58] width 102 height 19
click at [900, 62] on button "Softsilver" at bounding box center [891, 58] width 39 height 11
click at [896, 57] on div "Softsilver" at bounding box center [895, 58] width 23 height 8
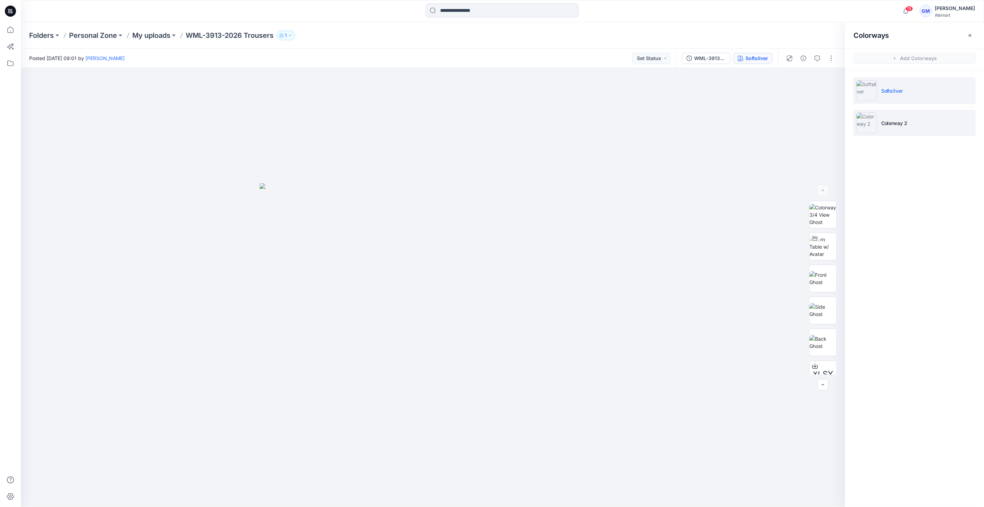
click at [861, 118] on img at bounding box center [866, 122] width 21 height 21
click at [865, 127] on img at bounding box center [866, 122] width 21 height 21
click at [860, 90] on img at bounding box center [866, 90] width 21 height 21
click at [867, 117] on img at bounding box center [866, 122] width 21 height 21
click at [872, 86] on img at bounding box center [866, 90] width 21 height 21
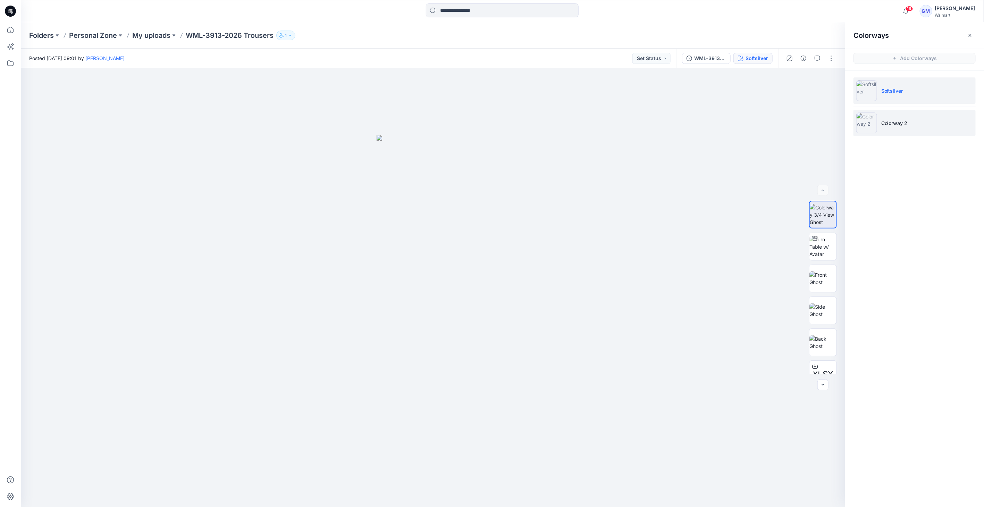
click at [871, 131] on img at bounding box center [866, 122] width 21 height 21
click at [871, 120] on img at bounding box center [866, 122] width 21 height 21
click at [822, 263] on img at bounding box center [822, 255] width 27 height 15
click at [829, 295] on img at bounding box center [822, 287] width 27 height 15
drag, startPoint x: 823, startPoint y: 319, endPoint x: 831, endPoint y: 320, distance: 8.4
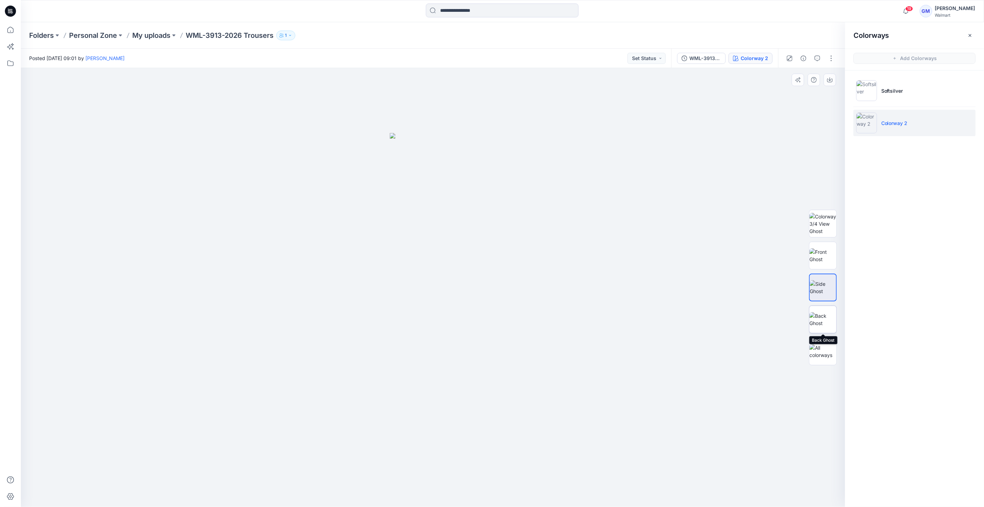
click at [823, 318] on img at bounding box center [822, 319] width 27 height 15
click at [834, 58] on button "button" at bounding box center [831, 58] width 11 height 11
click at [797, 97] on button "Edit" at bounding box center [802, 93] width 64 height 13
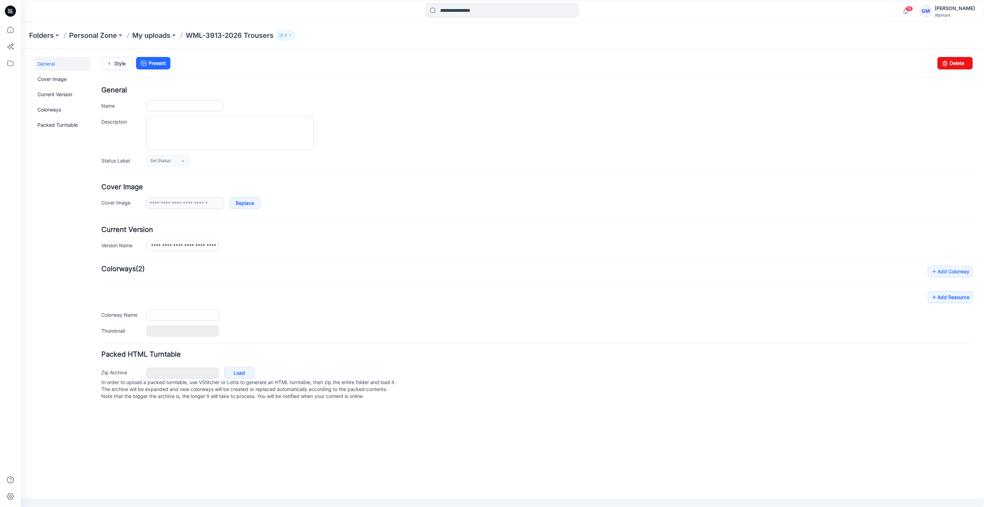
type input "**********"
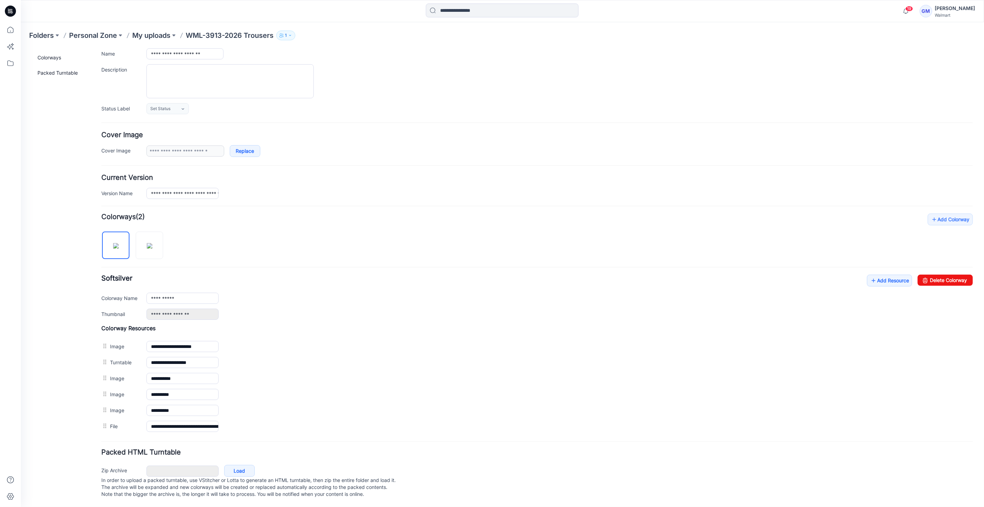
scroll to position [56, 0]
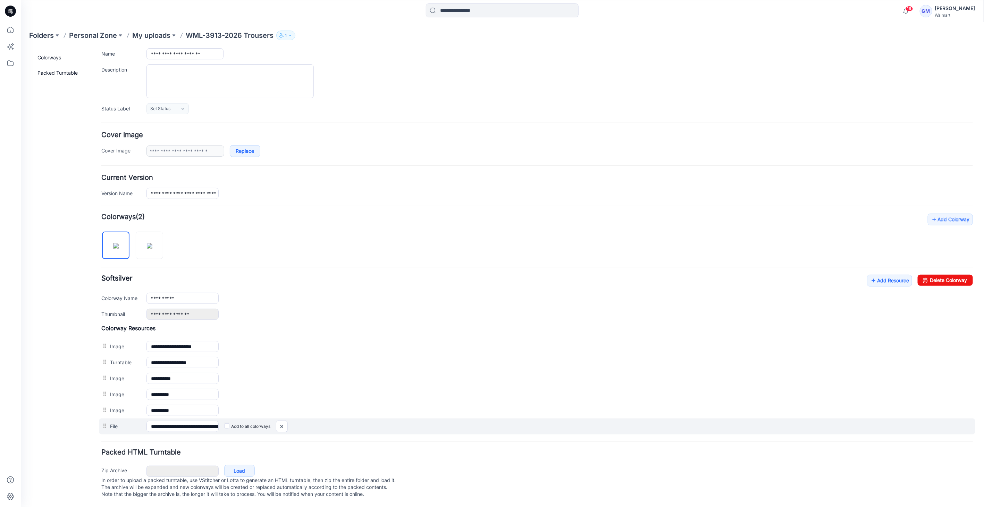
click at [20, 48] on label "Add to all colorways" at bounding box center [20, 48] width 0 height 0
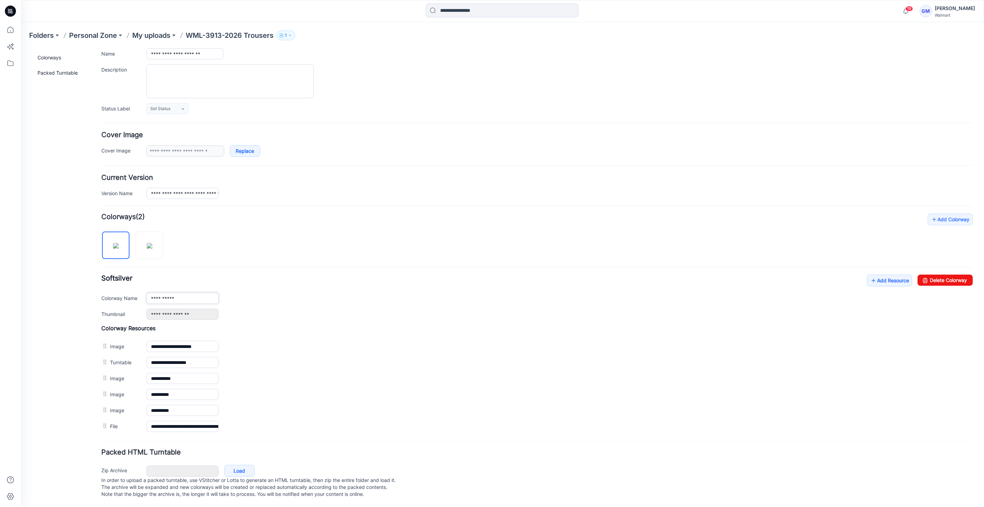
click at [150, 293] on input "**********" at bounding box center [182, 297] width 72 height 11
click at [937, 274] on link "Delete Colorway" at bounding box center [944, 279] width 55 height 11
click at [198, 293] on input "**********" at bounding box center [182, 297] width 72 height 11
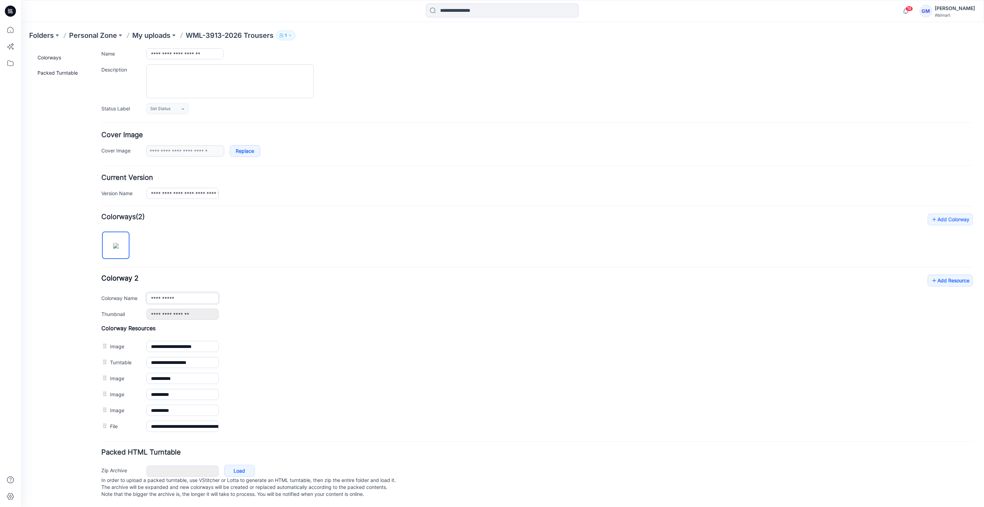
click at [198, 293] on input "**********" at bounding box center [182, 297] width 72 height 11
paste input "text"
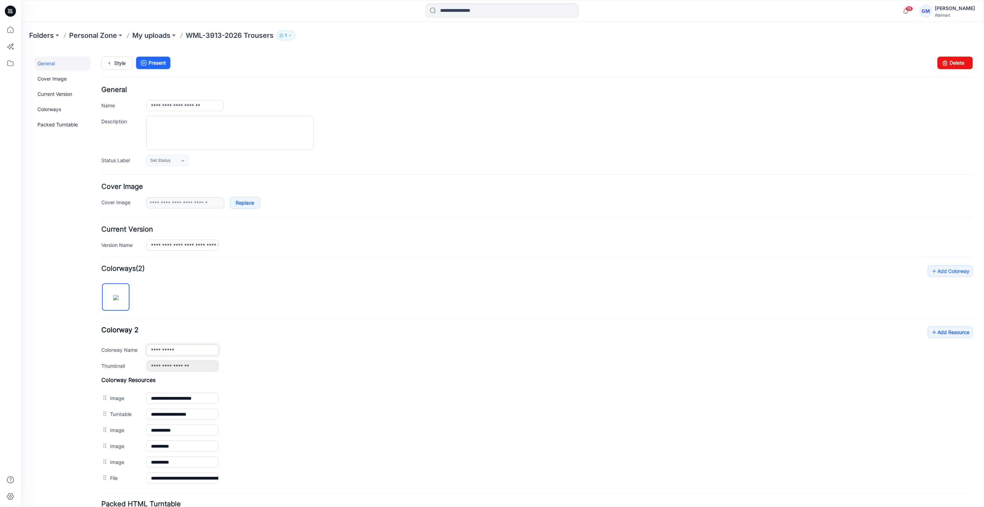
scroll to position [0, 0]
type input "**********"
click at [121, 60] on link "Style" at bounding box center [116, 63] width 31 height 13
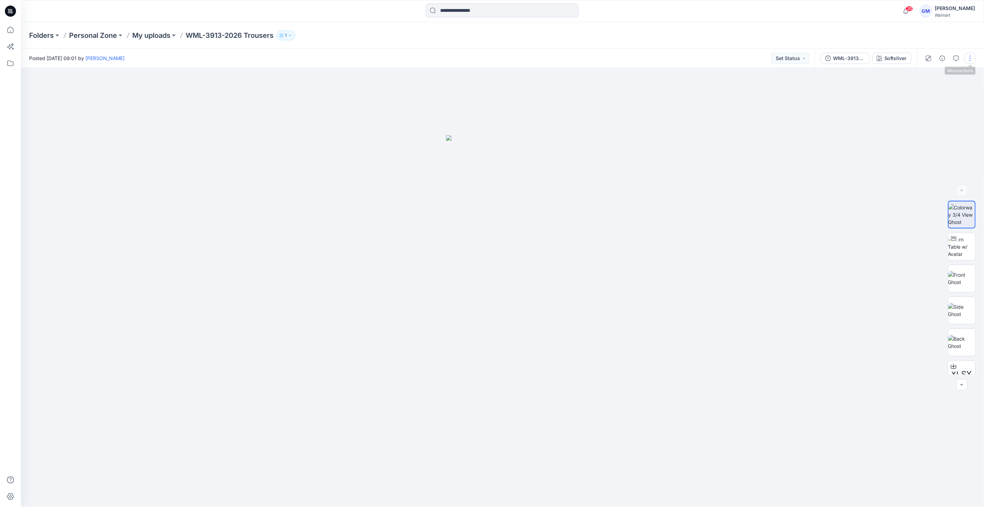
click at [972, 56] on button "button" at bounding box center [970, 58] width 11 height 11
click at [937, 93] on button "Edit" at bounding box center [941, 93] width 64 height 13
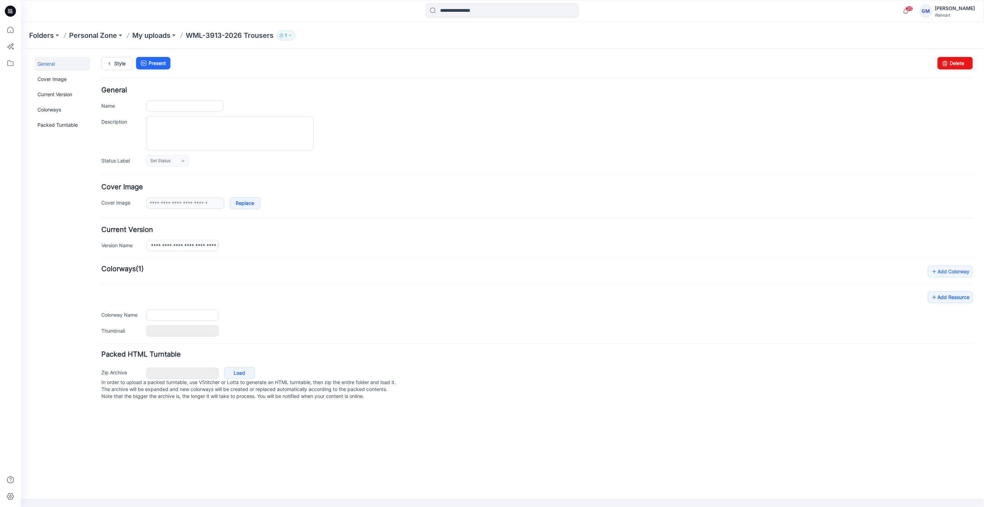
type input "**********"
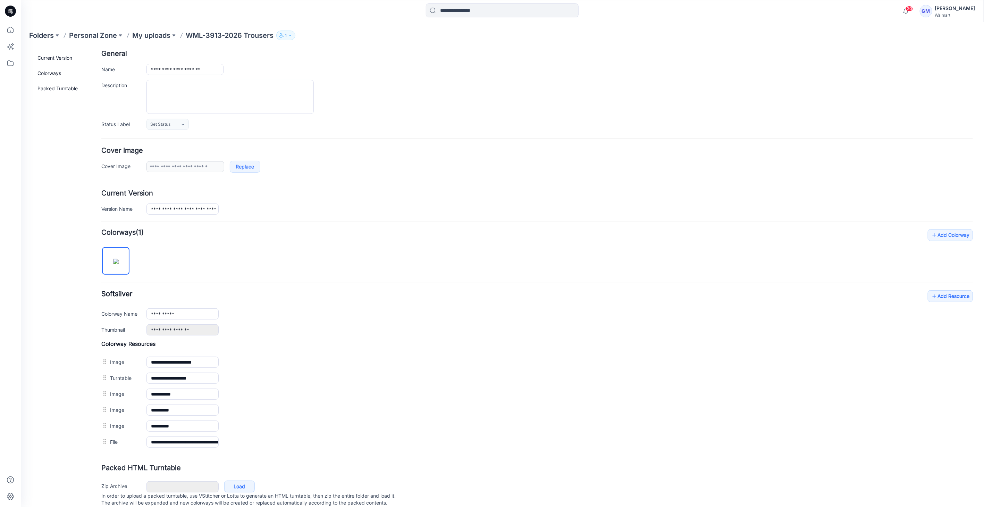
scroll to position [56, 0]
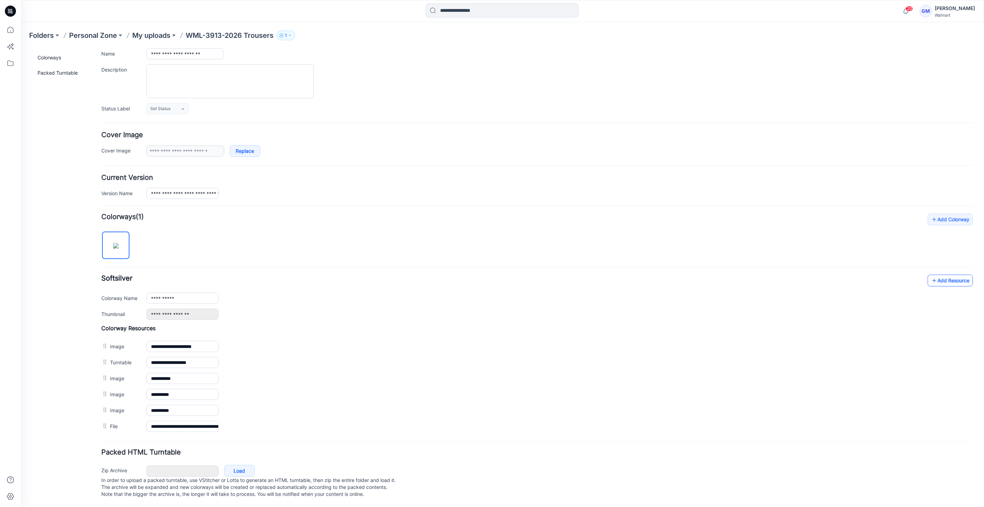
click at [935, 275] on link "Add Resource" at bounding box center [949, 280] width 45 height 12
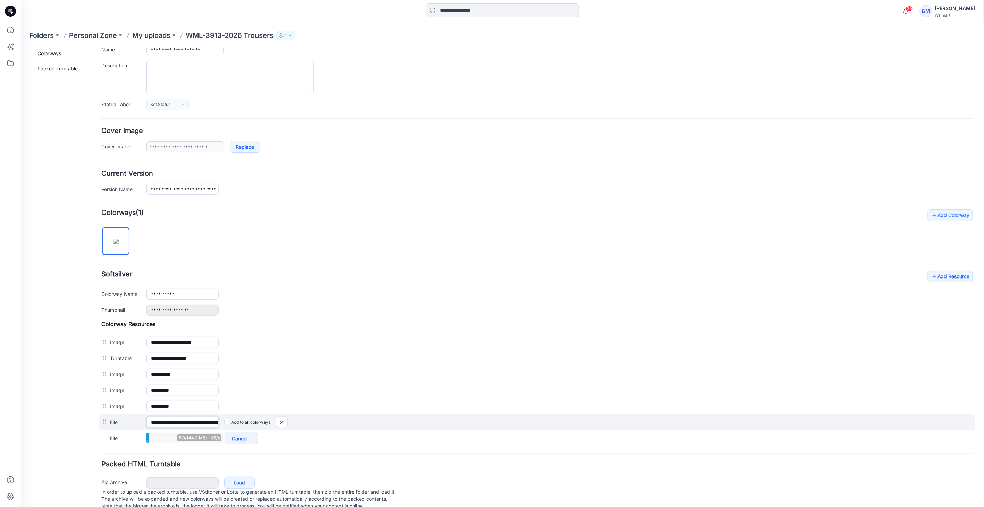
scroll to position [0, 63]
drag, startPoint x: 202, startPoint y: 422, endPoint x: 361, endPoint y: 425, distance: 159.0
click at [361, 425] on div "**********" at bounding box center [537, 422] width 876 height 16
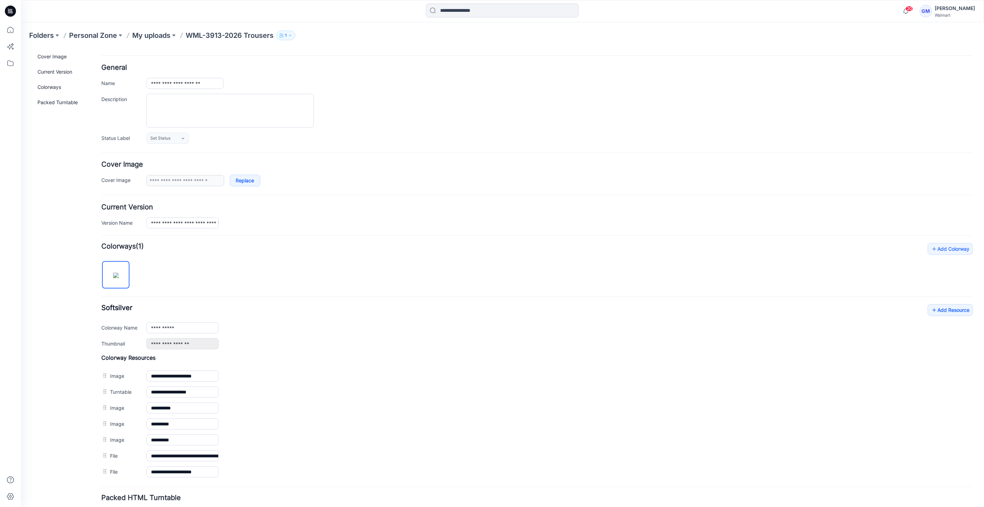
scroll to position [0, 0]
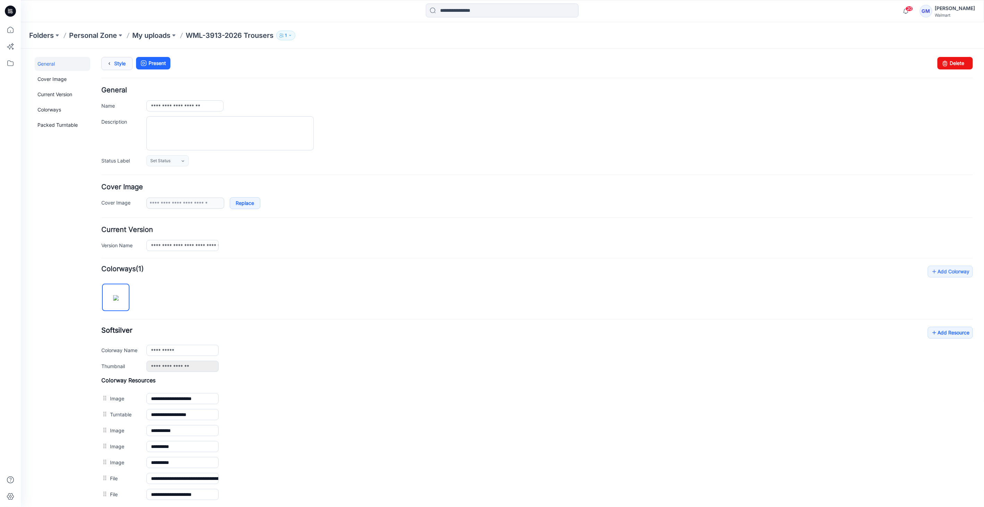
click at [114, 66] on link "Style" at bounding box center [116, 63] width 31 height 13
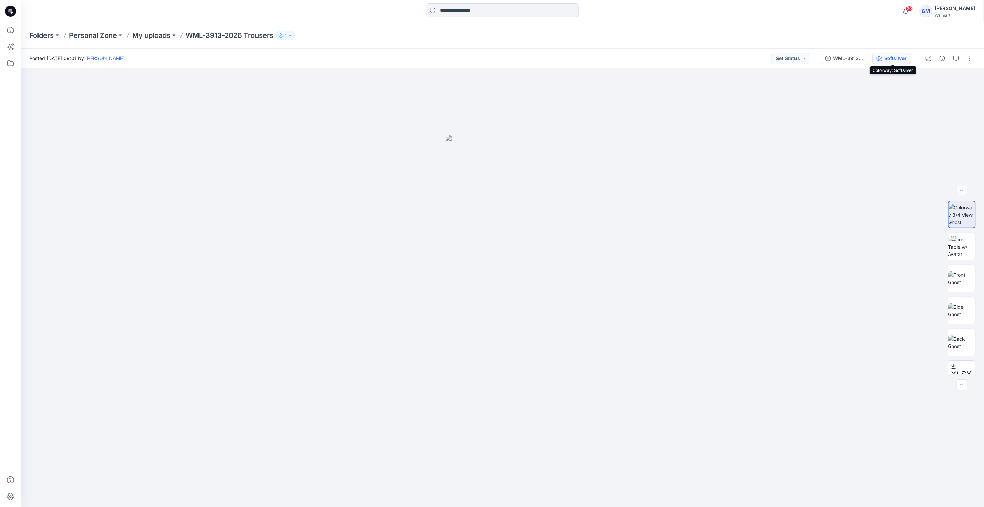
click at [893, 58] on div "Softsilver" at bounding box center [895, 58] width 23 height 8
